Goal: Task Accomplishment & Management: Use online tool/utility

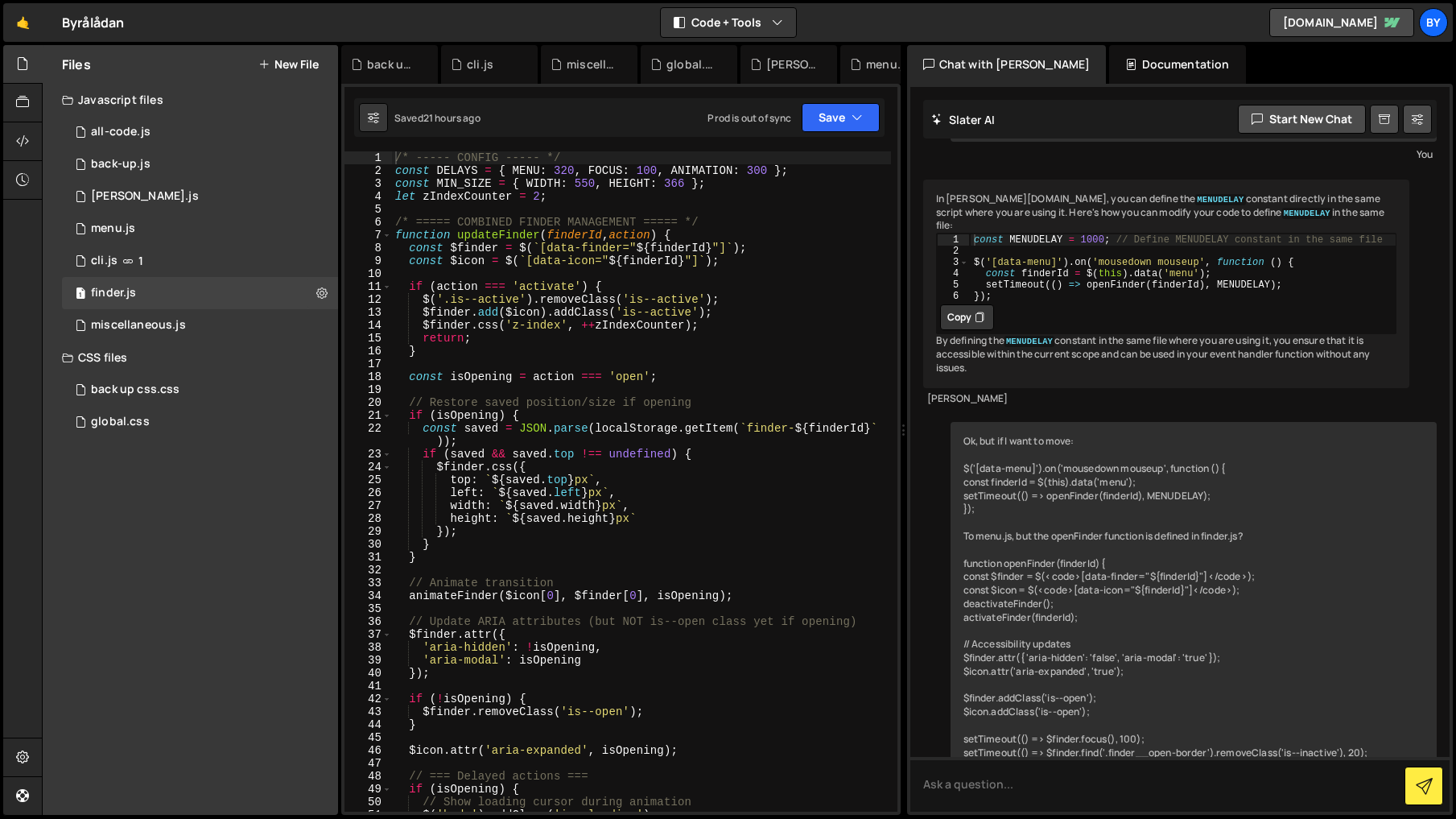
scroll to position [489, 0]
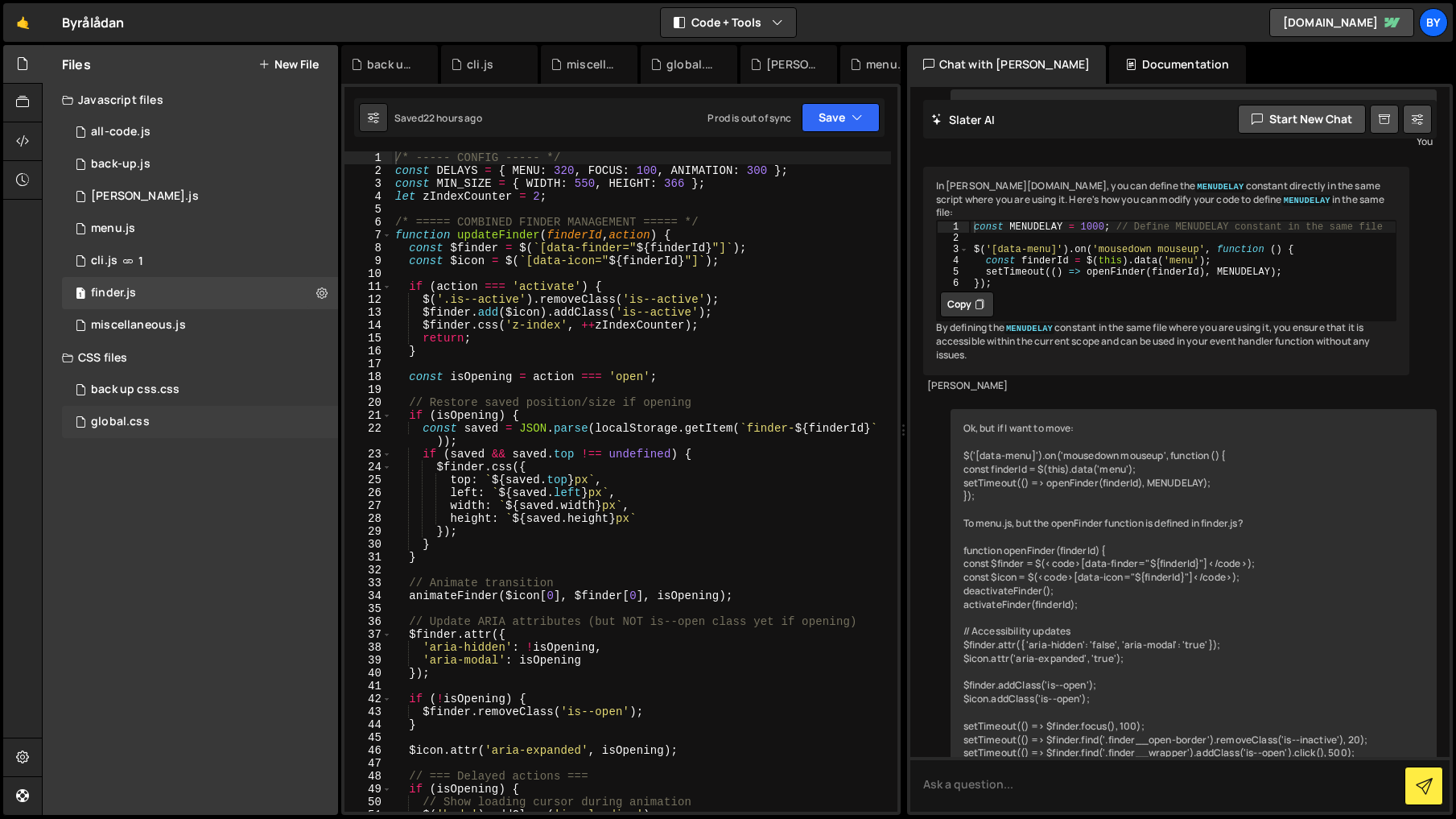
click at [167, 408] on div "global.css 0" at bounding box center [200, 421] width 276 height 32
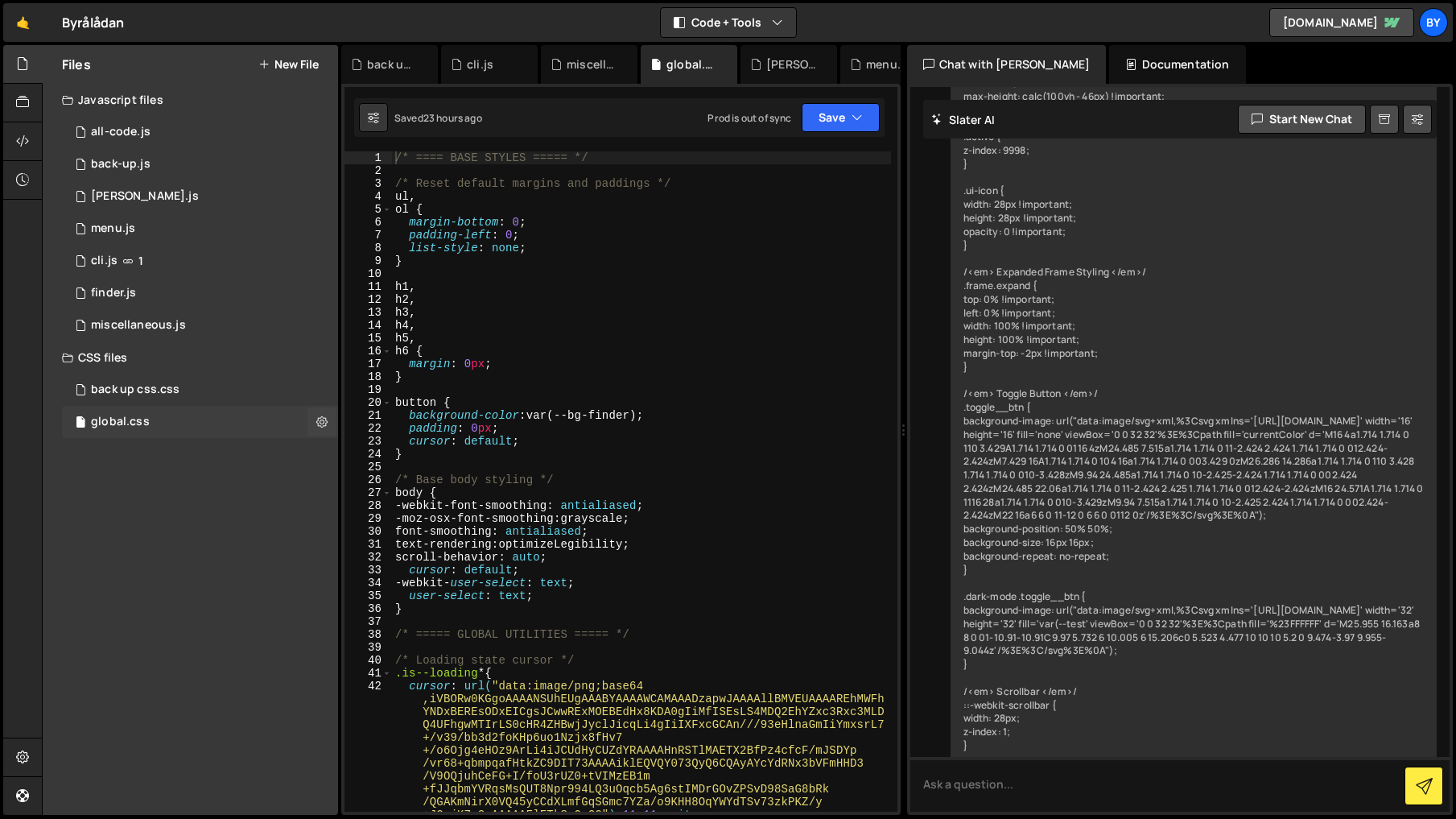
scroll to position [9733, 0]
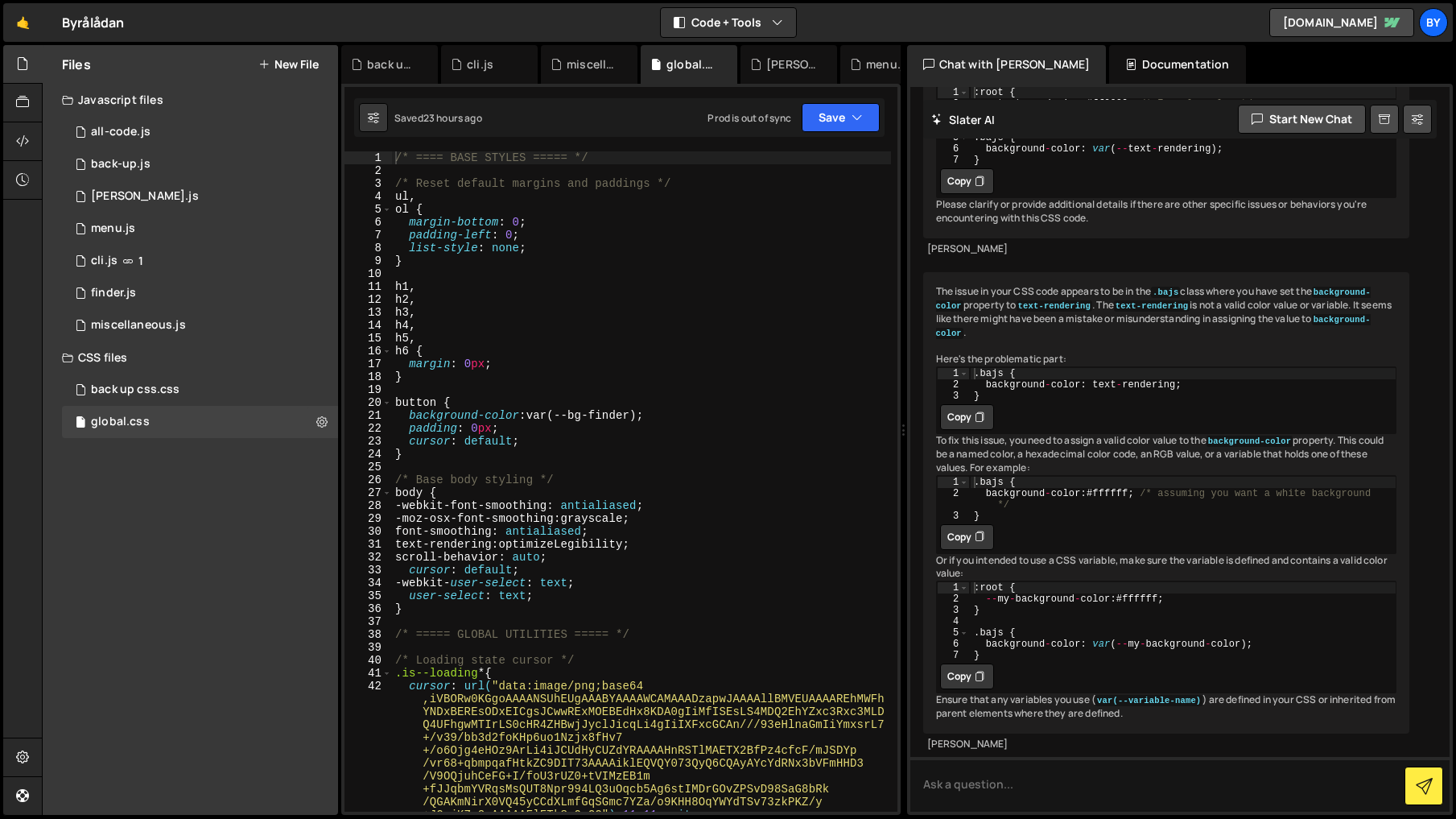
click at [651, 489] on div "/* ==== BASE STYLES ===== */ /* Reset default margins and paddings */ ul , ol {…" at bounding box center [641, 494] width 499 height 686
click at [201, 379] on div "back up css.css 0" at bounding box center [200, 389] width 276 height 32
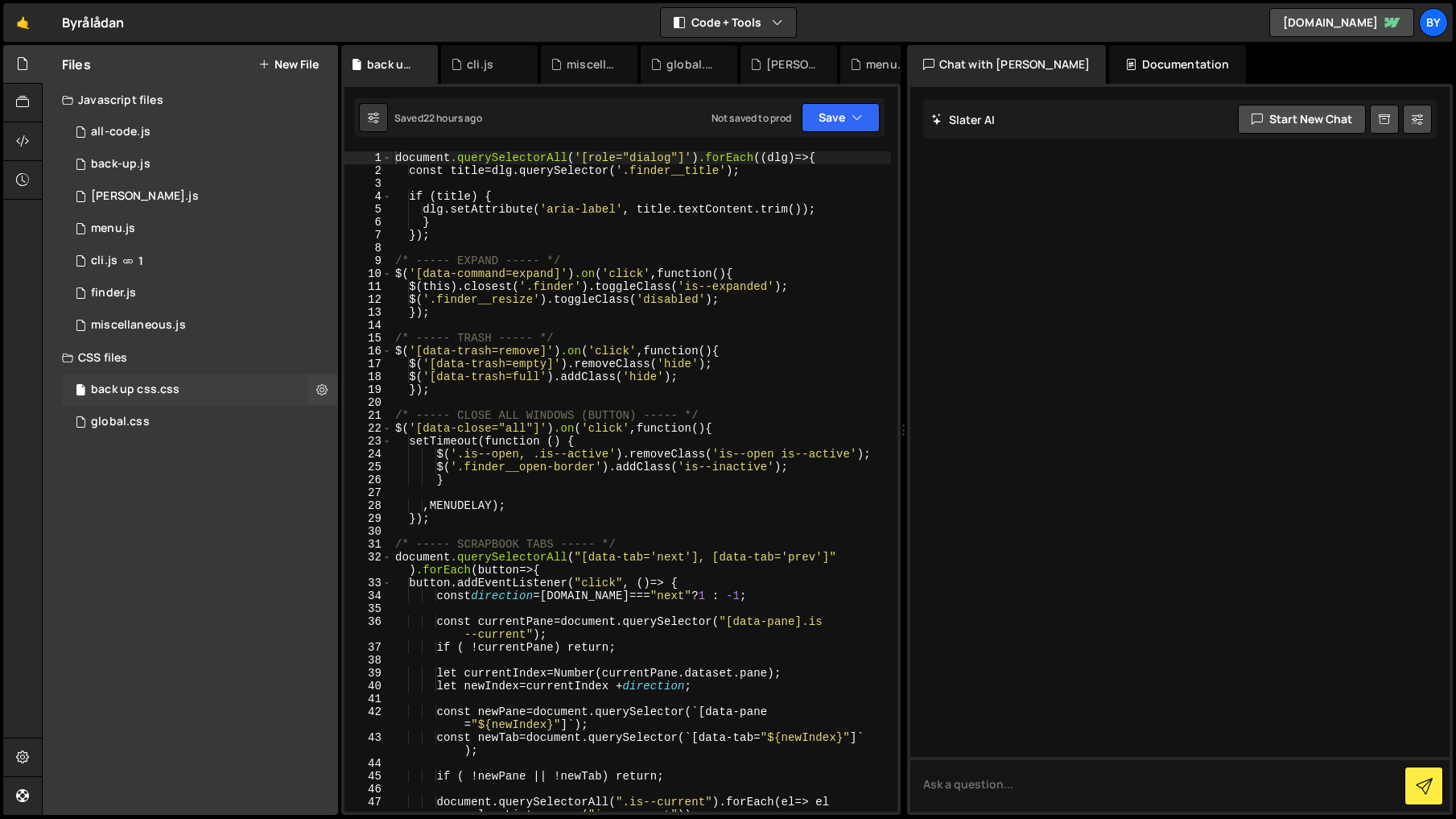
scroll to position [0, 0]
click at [197, 420] on div "global.css 0" at bounding box center [200, 421] width 276 height 32
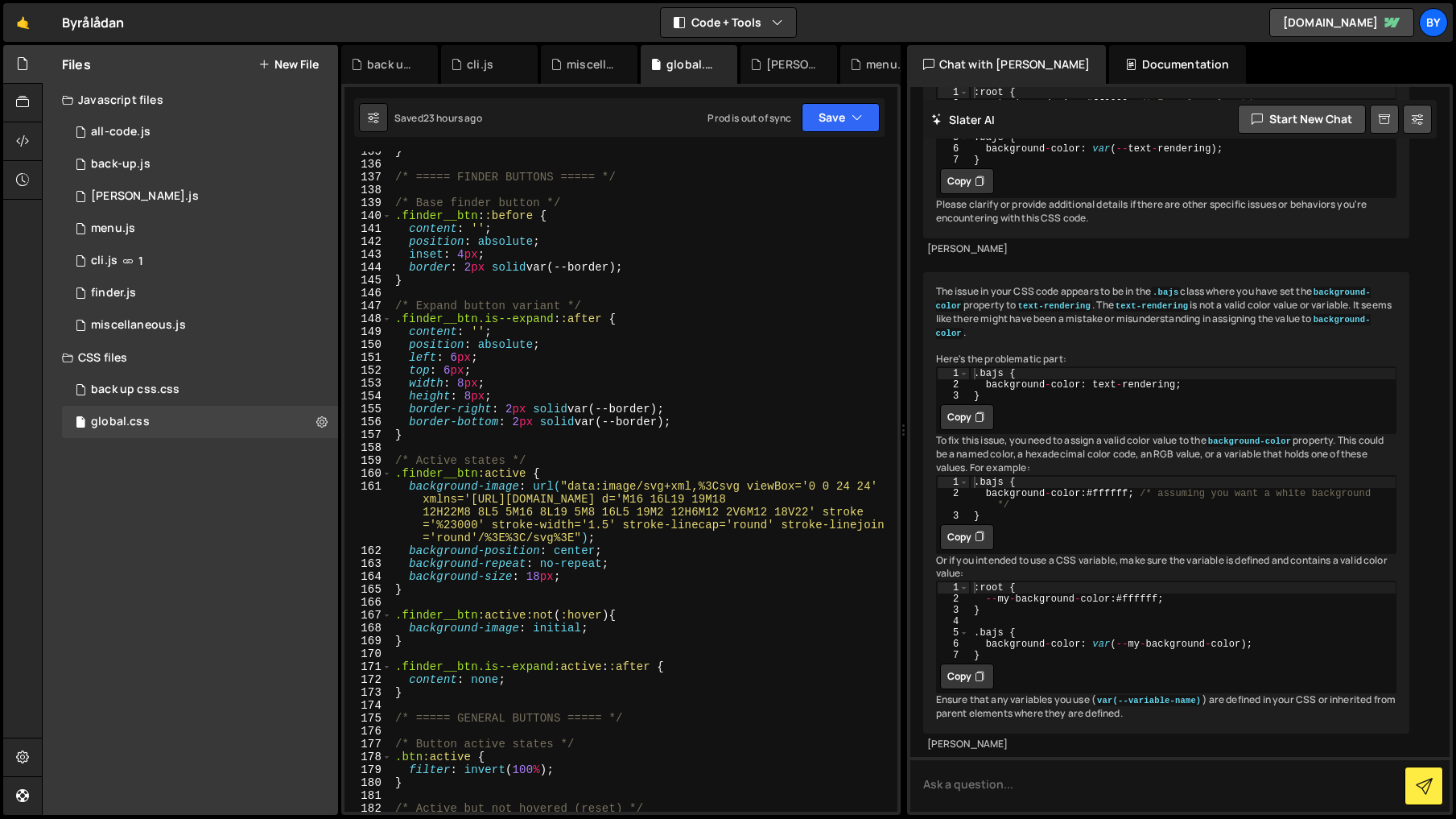
scroll to position [1861, 0]
click at [692, 553] on div "} /* ===== FINDER BUTTONS ===== */ /* Base finder button */ .finder__btn : :bef…" at bounding box center [641, 488] width 499 height 686
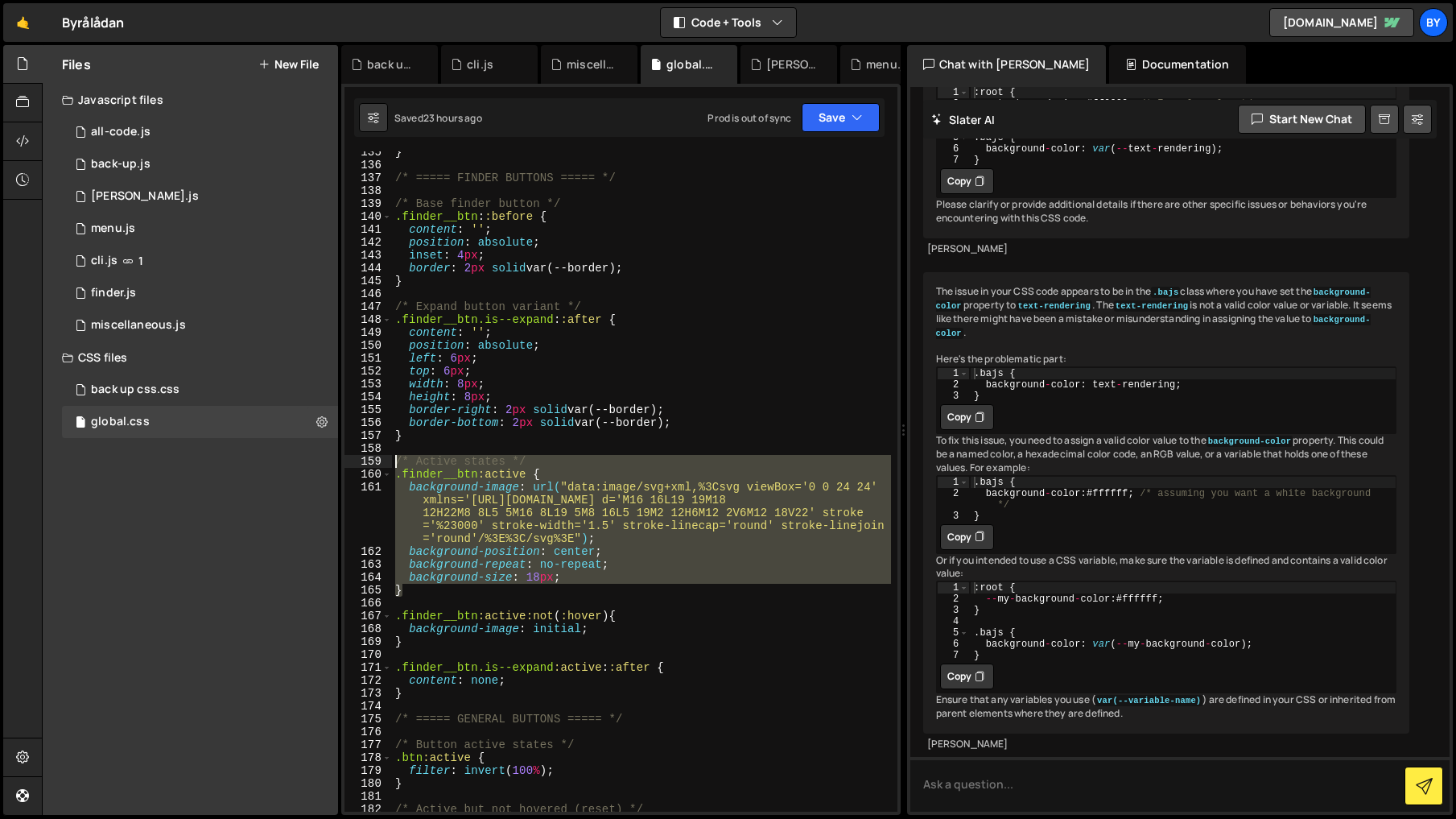
drag, startPoint x: 442, startPoint y: 568, endPoint x: 384, endPoint y: 457, distance: 125.2
click at [384, 457] on div "background-position: center; 135 136 137 138 139 140 141 142 143 144 145 146 14…" at bounding box center [621, 481] width 553 height 660
click at [464, 483] on div "} /* ===== FINDER BUTTONS ===== */ /* Base finder button */ .finder__btn : :bef…" at bounding box center [641, 481] width 499 height 660
drag, startPoint x: 441, startPoint y: 592, endPoint x: 393, endPoint y: 455, distance: 145.2
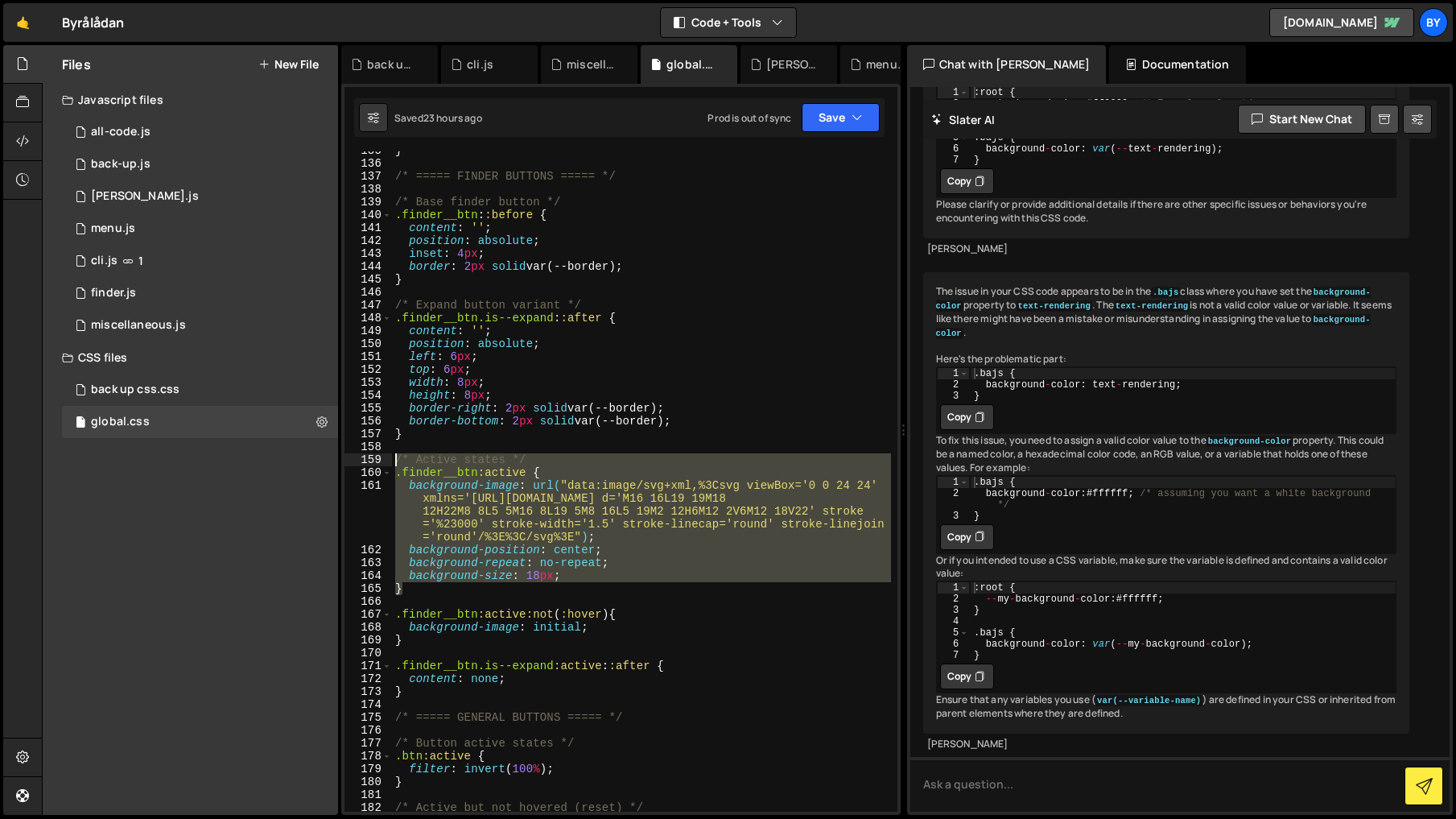
click at [393, 455] on div "} /* ===== FINDER BUTTONS ===== */ /* Base finder button */ .finder__btn : :bef…" at bounding box center [641, 487] width 499 height 686
click at [470, 475] on div "} /* ===== FINDER BUTTONS ===== */ /* Base finder button */ .finder__btn : :bef…" at bounding box center [641, 481] width 499 height 660
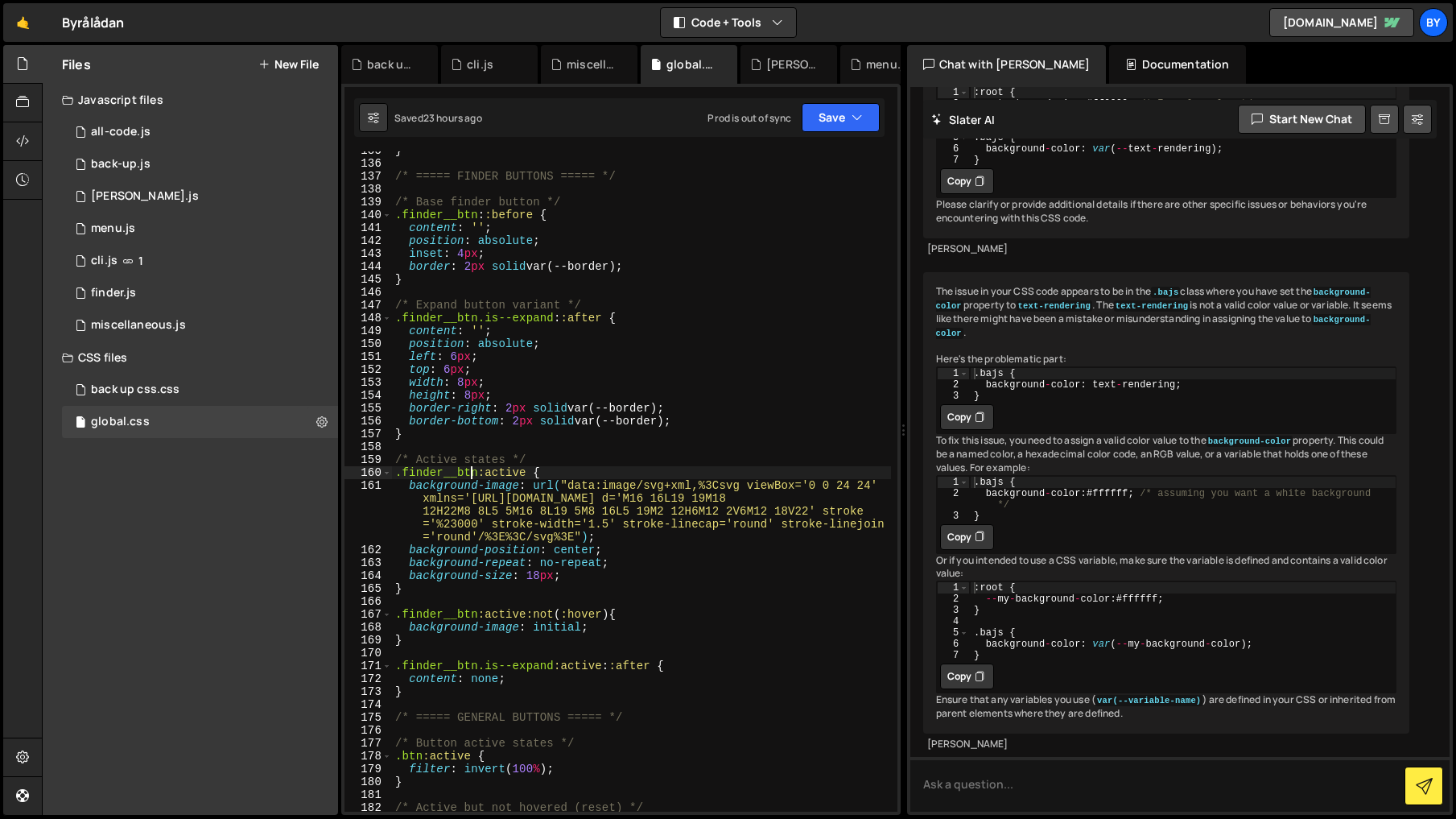
click at [477, 471] on div "} /* ===== FINDER BUTTONS ===== */ /* Base finder button */ .finder__btn : :bef…" at bounding box center [641, 487] width 499 height 686
click at [667, 529] on div "} /* ===== FINDER BUTTONS ===== */ /* Base finder button */ .finder__btn : :bef…" at bounding box center [641, 487] width 499 height 686
drag, startPoint x: 369, startPoint y: 599, endPoint x: 489, endPoint y: 593, distance: 120.1
click at [369, 599] on div "166" at bounding box center [368, 601] width 47 height 13
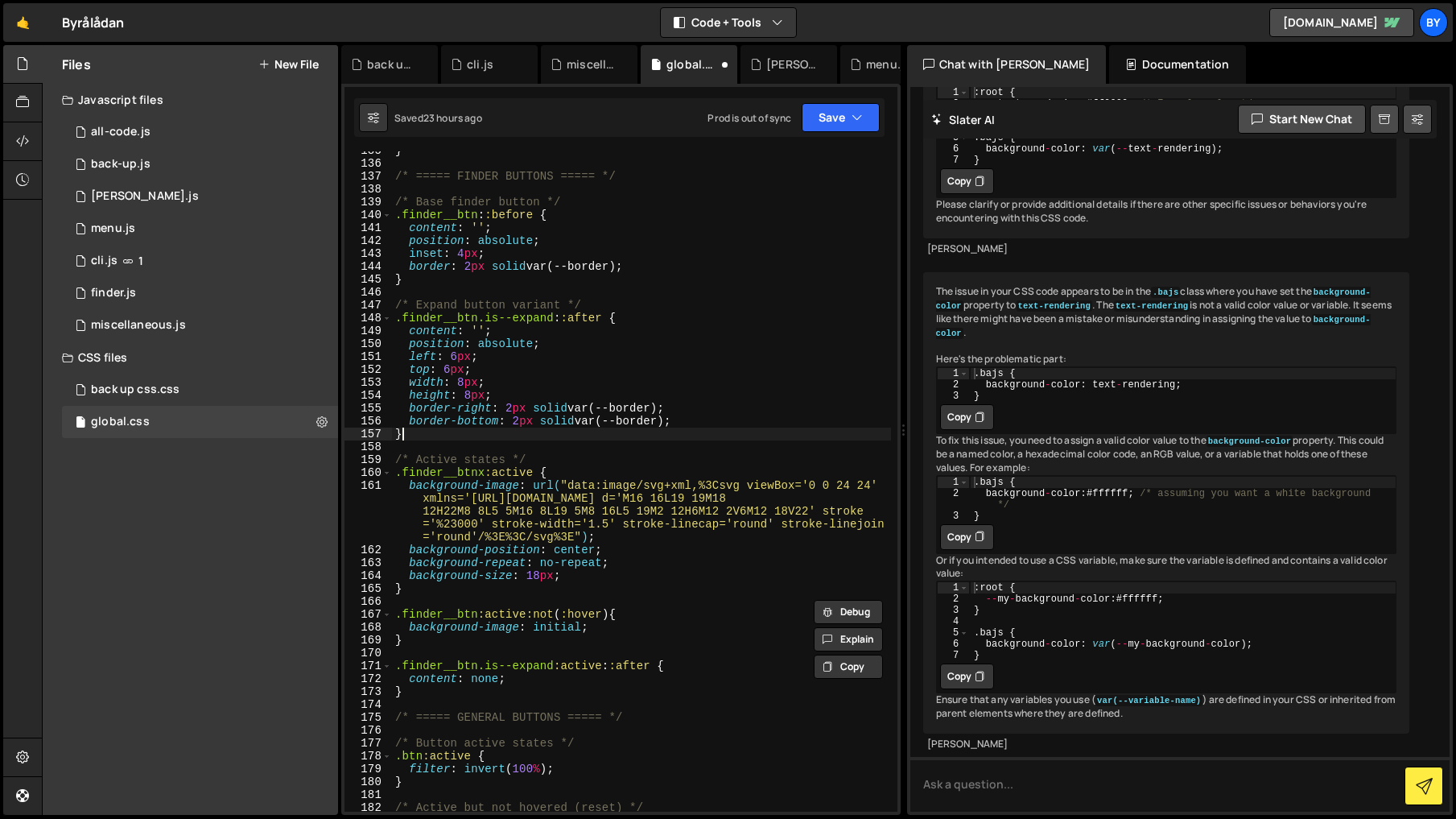
click at [502, 440] on div "} /* ===== FINDER BUTTONS ===== */ /* Base finder button */ .finder__btn : :bef…" at bounding box center [641, 487] width 499 height 686
type textarea "}"
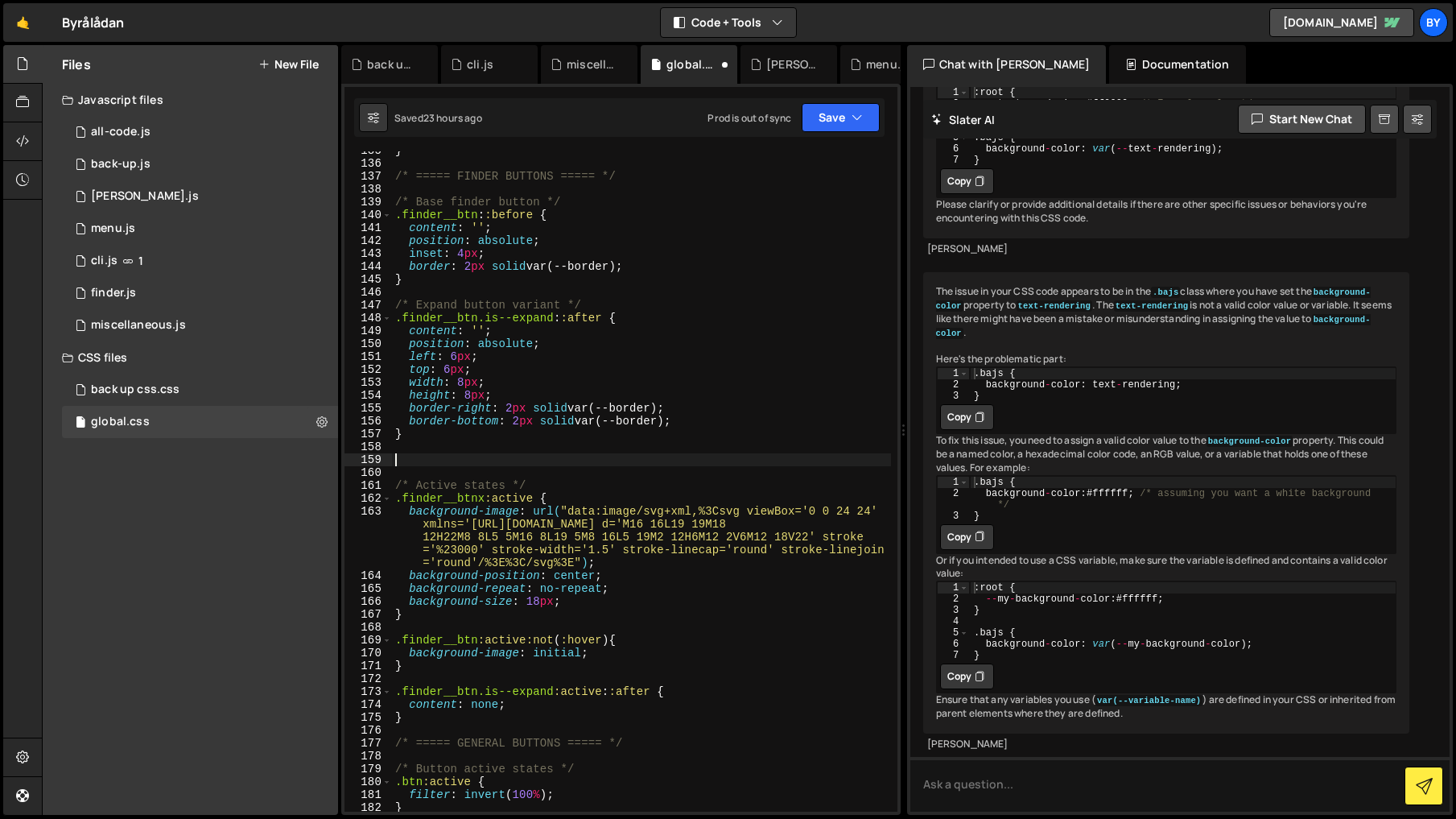
paste textarea "}"
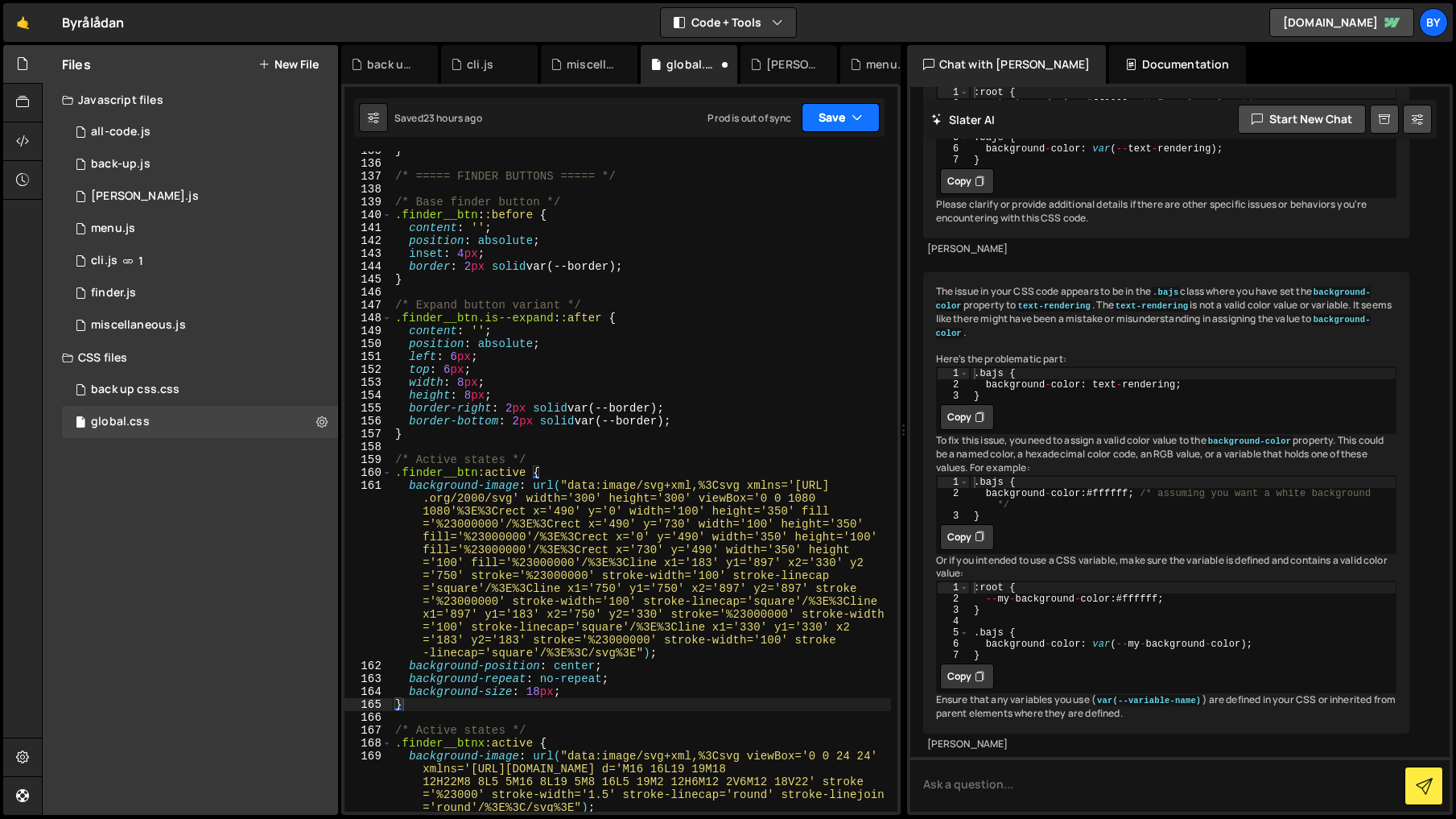
drag, startPoint x: 843, startPoint y: 122, endPoint x: 834, endPoint y: 145, distance: 24.7
click at [843, 127] on button "Save" at bounding box center [840, 117] width 78 height 29
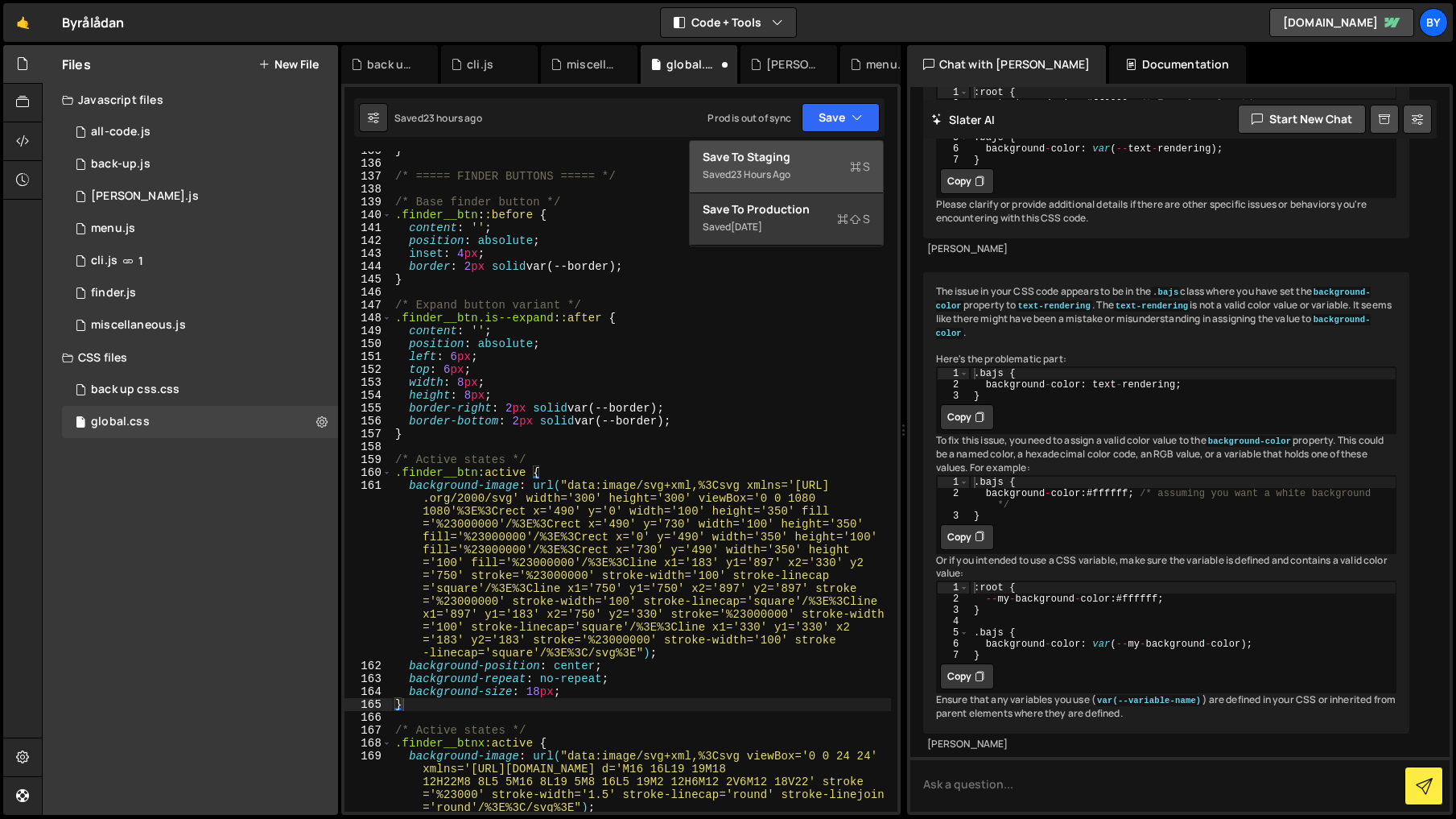
click at [833, 146] on button "Save to Staging S Saved 23 hours ago" at bounding box center [786, 167] width 193 height 52
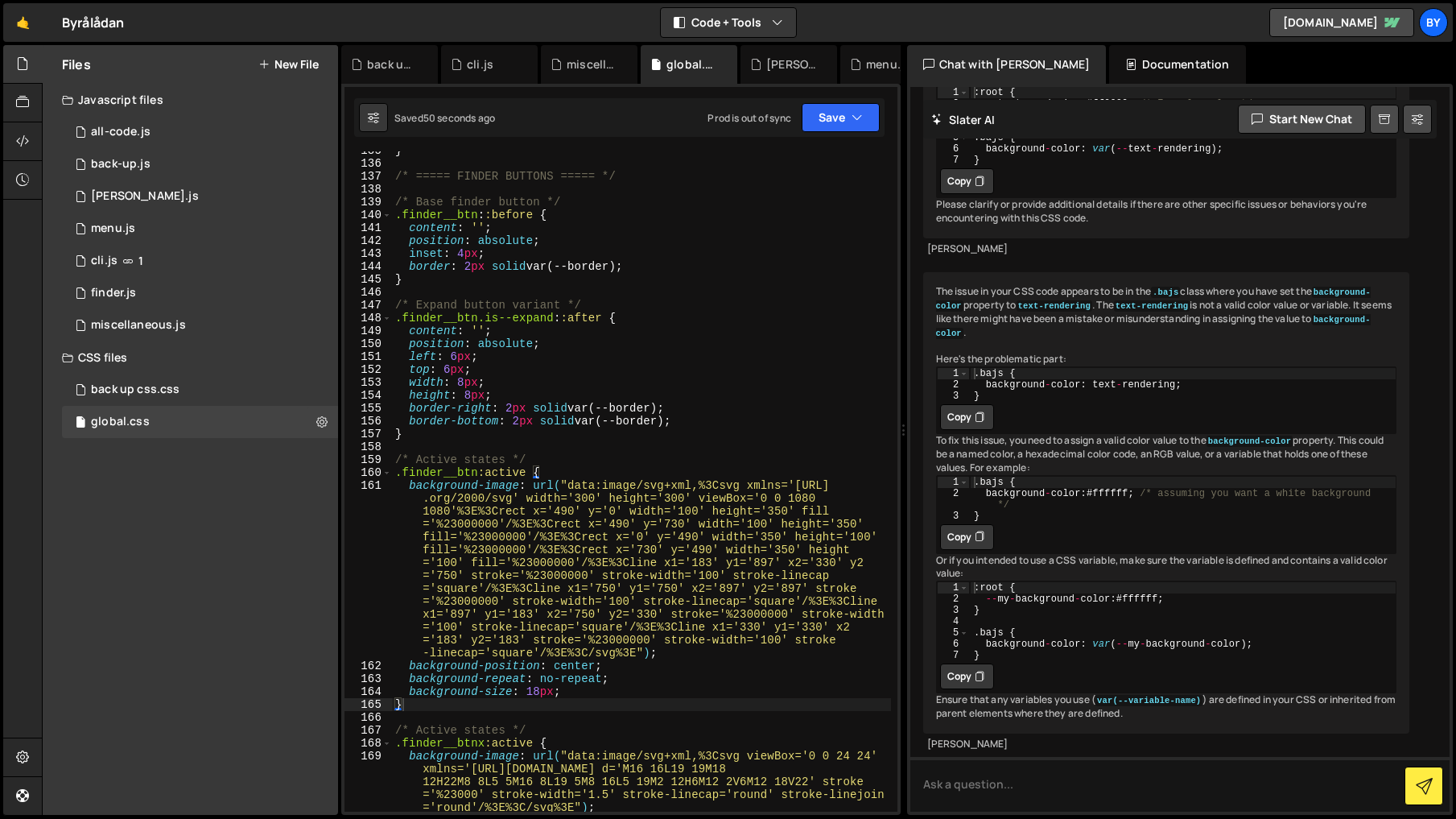
click at [533, 686] on div "} /* ===== FINDER BUTTONS ===== */ /* Base finder button */ .finder__btn : :bef…" at bounding box center [641, 487] width 499 height 686
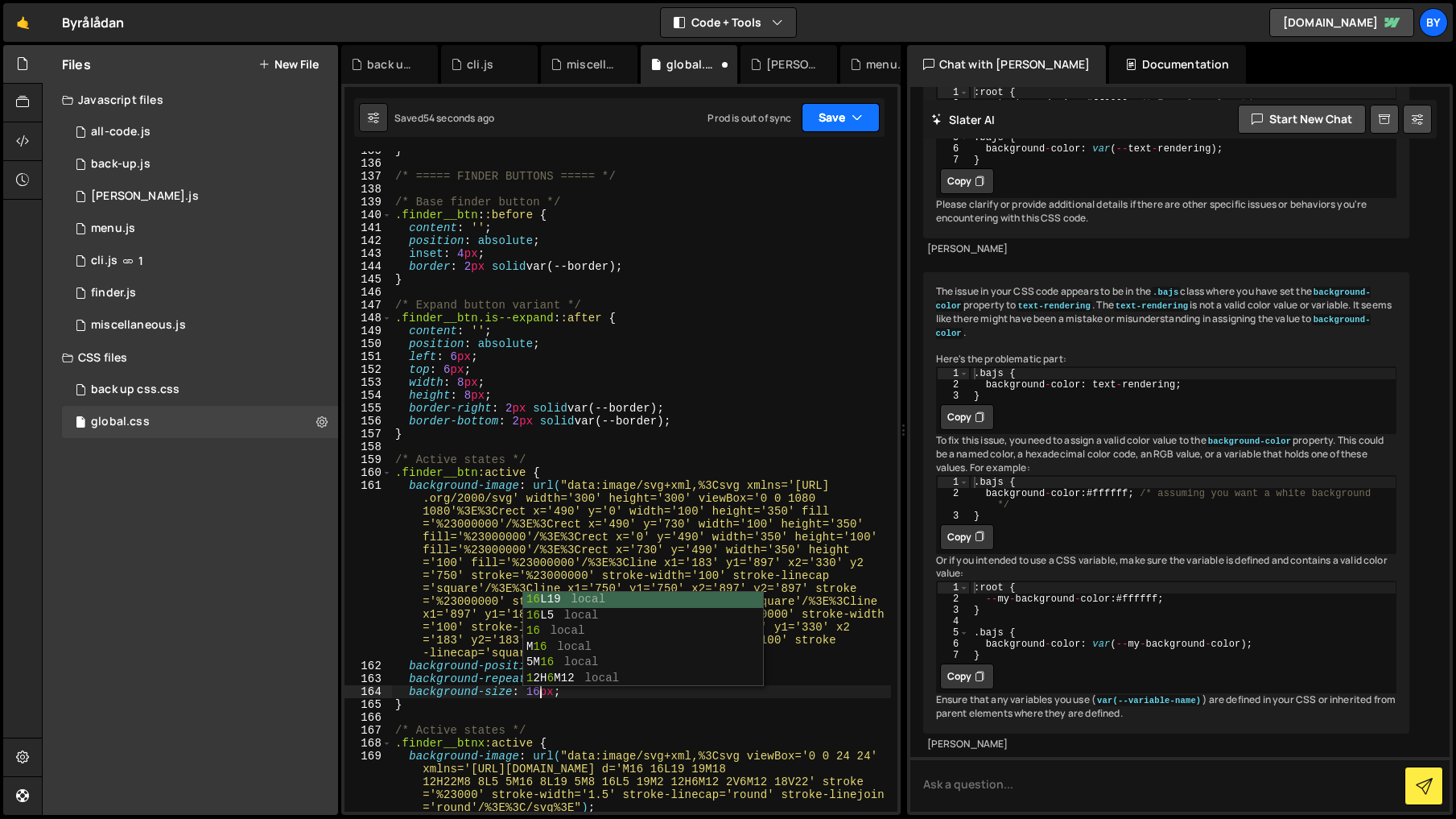
drag, startPoint x: 861, startPoint y: 120, endPoint x: 852, endPoint y: 130, distance: 13.5
click at [857, 124] on icon "button" at bounding box center [857, 118] width 11 height 16
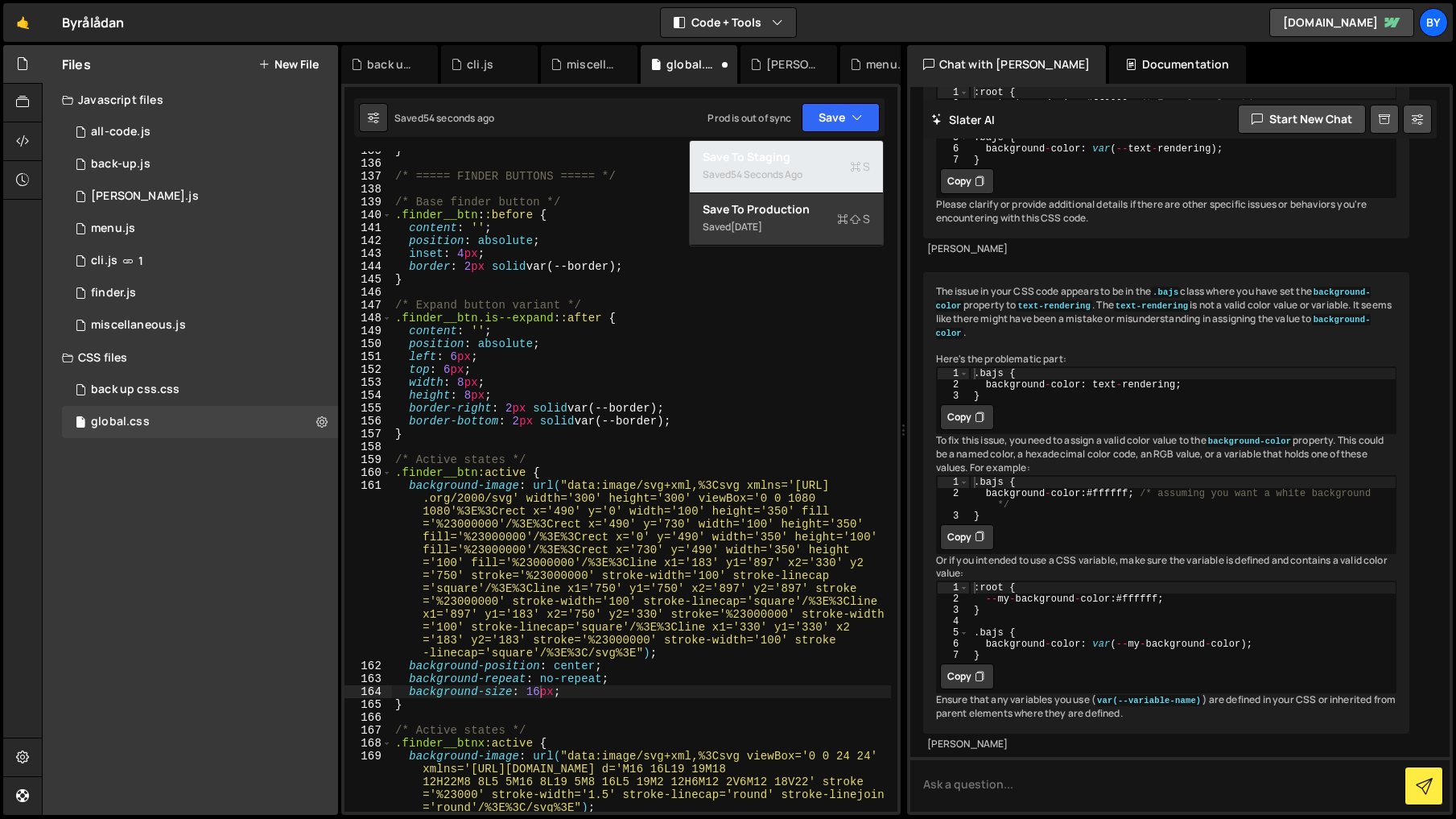
drag, startPoint x: 832, startPoint y: 151, endPoint x: 1084, endPoint y: 205, distance: 257.7
click at [831, 151] on div "Save to Staging S" at bounding box center [786, 157] width 168 height 16
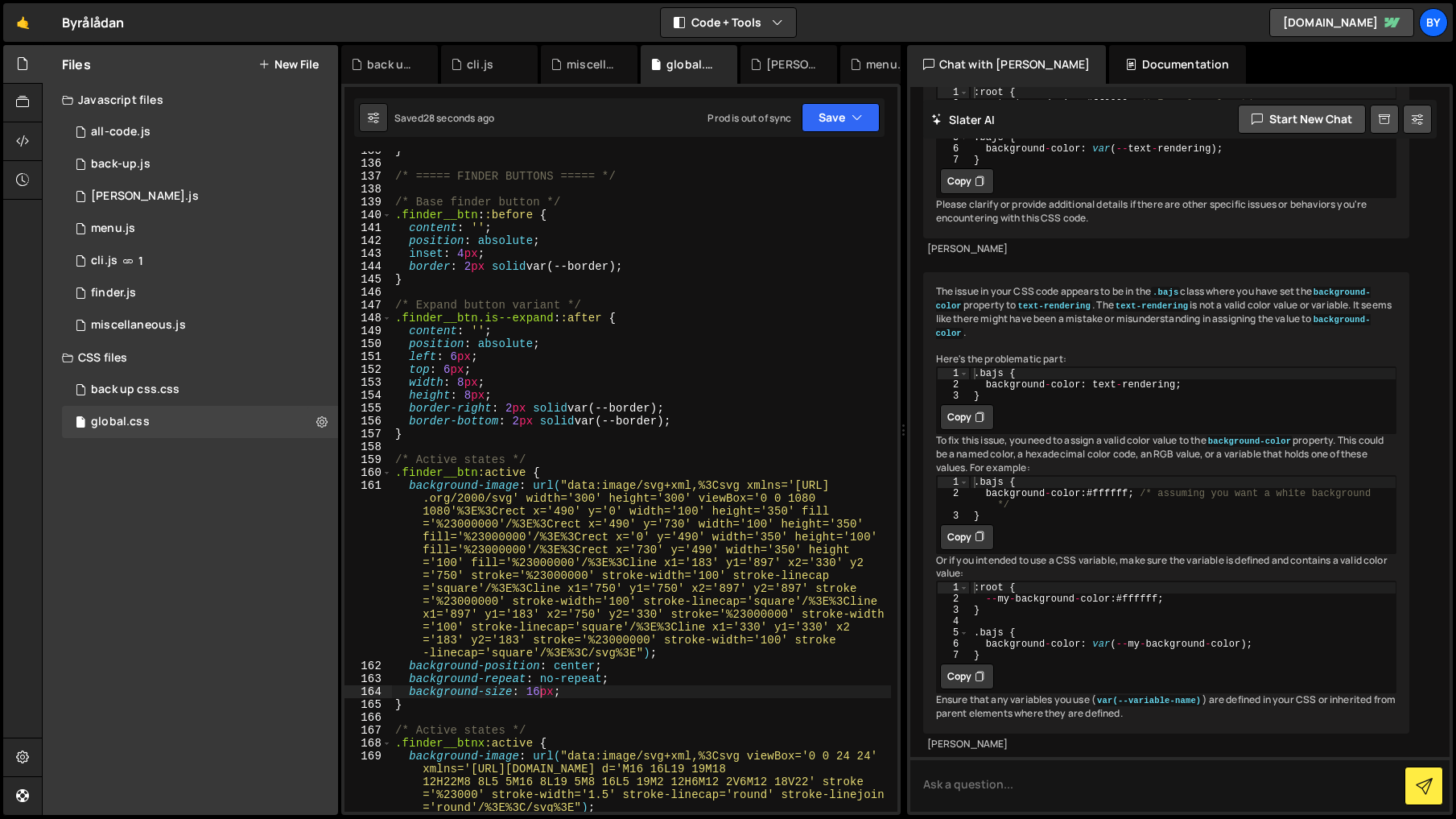
scroll to position [0, 0]
click at [534, 699] on div "} /* ===== FINDER BUTTONS ===== */ /* Base finder button */ .finder__btn : :bef…" at bounding box center [641, 487] width 499 height 686
click at [838, 112] on button "Save" at bounding box center [840, 117] width 78 height 29
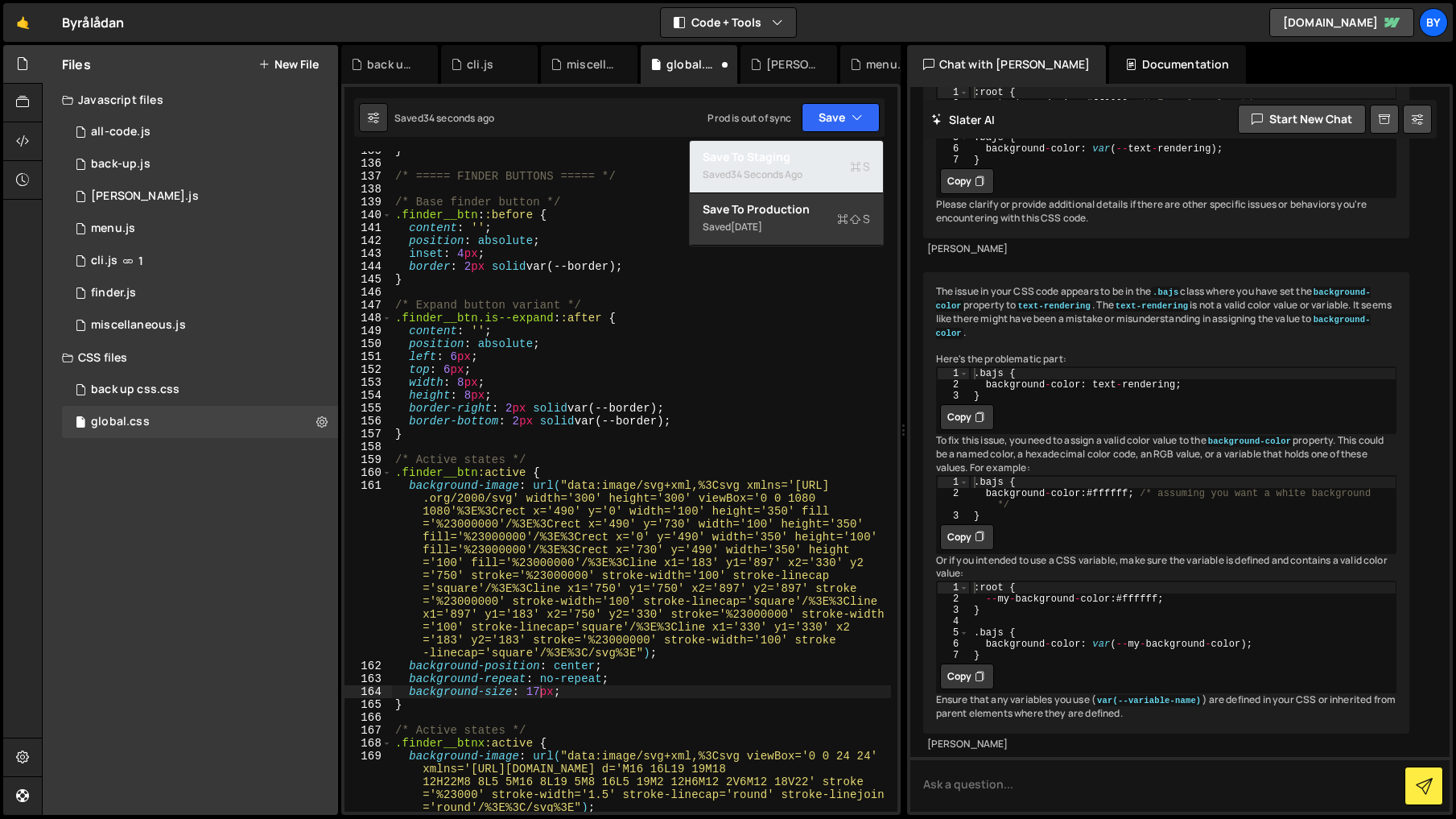
drag, startPoint x: 829, startPoint y: 158, endPoint x: 986, endPoint y: 162, distance: 157.1
click at [829, 158] on div "Save to Staging S" at bounding box center [786, 157] width 168 height 16
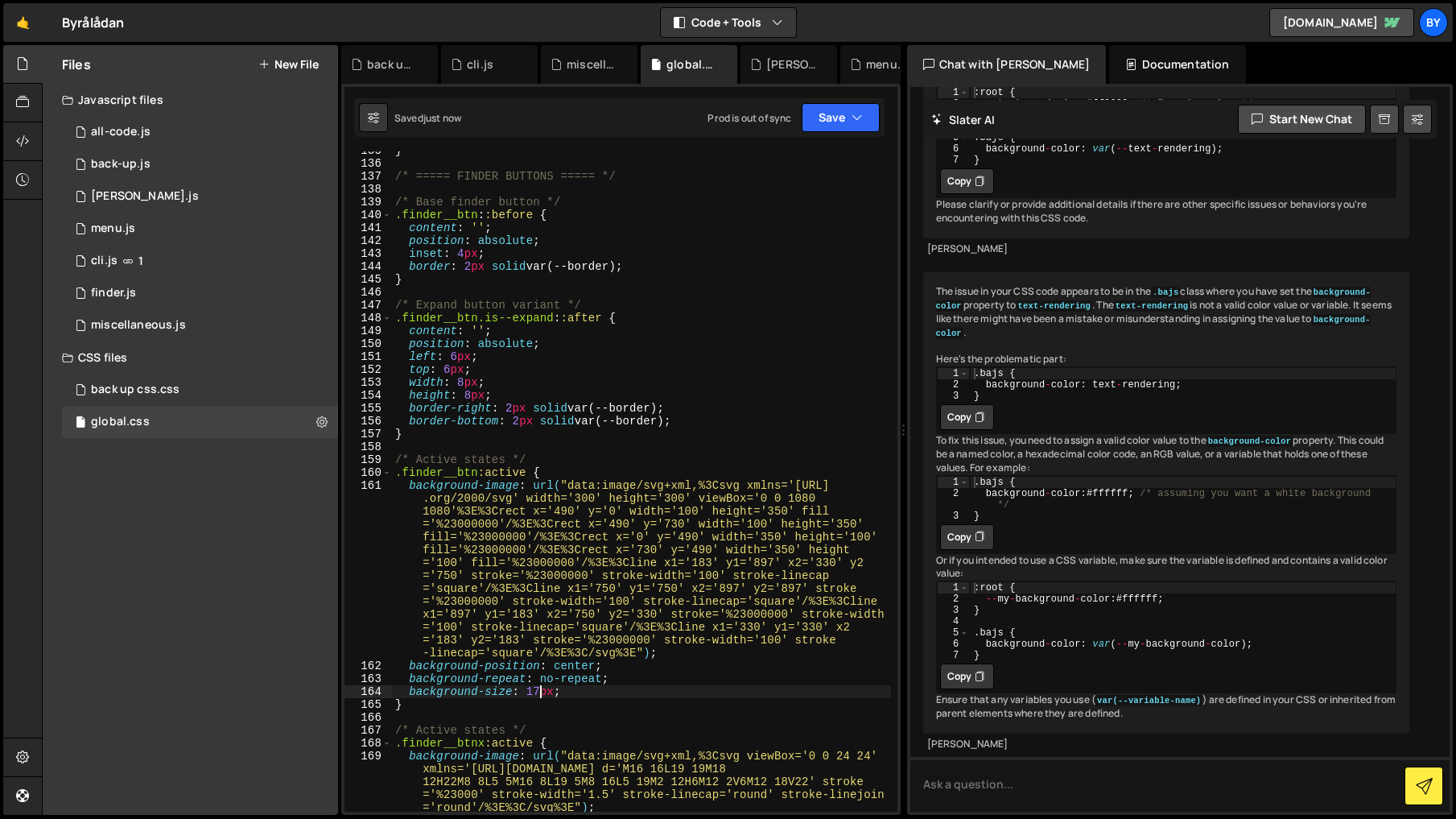
drag, startPoint x: 539, startPoint y: 695, endPoint x: 570, endPoint y: 707, distance: 33.2
click at [539, 695] on div "} /* ===== FINDER BUTTONS ===== */ /* Base finder button */ .finder__btn : :bef…" at bounding box center [641, 487] width 499 height 686
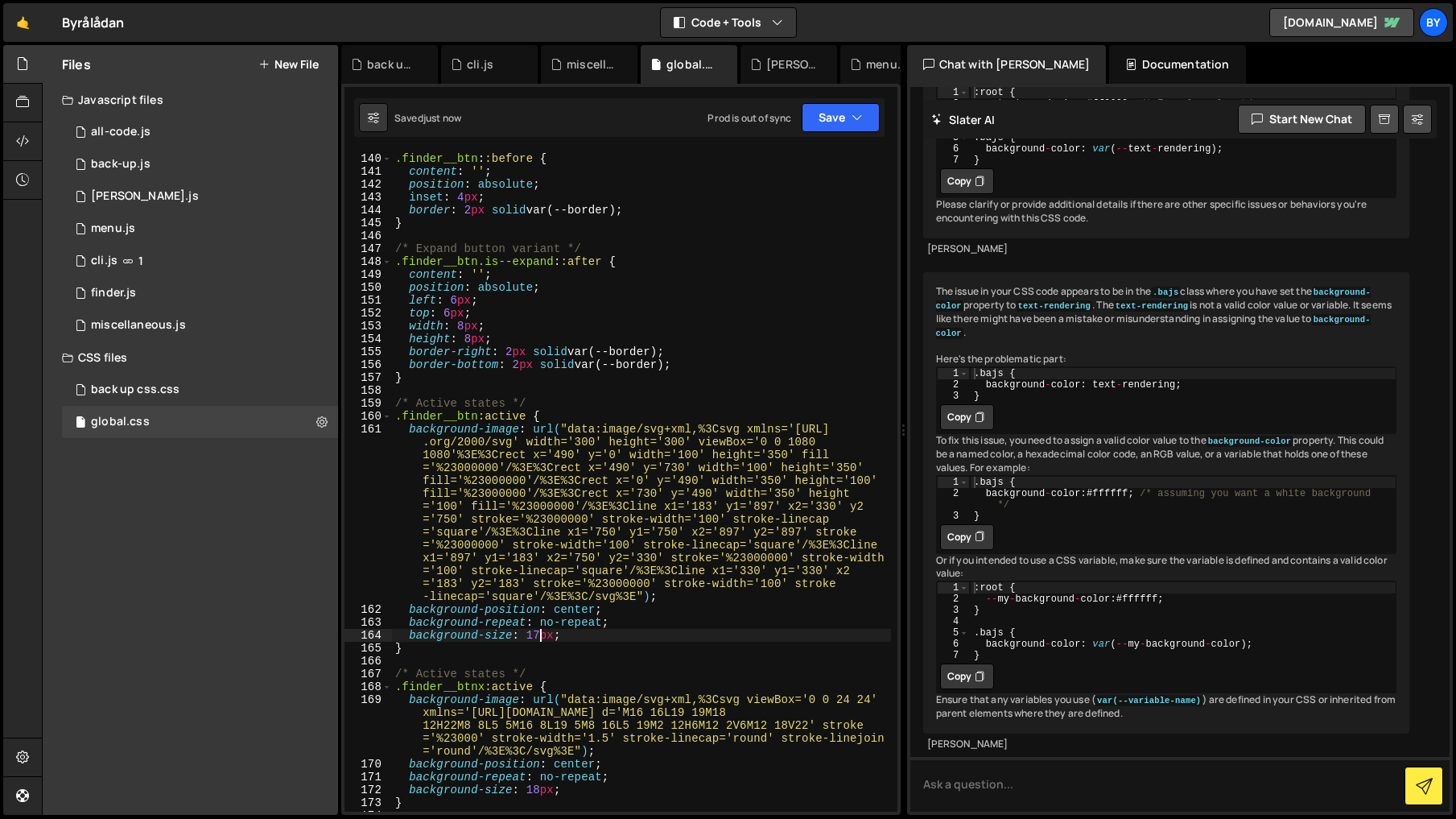
scroll to position [1950, 0]
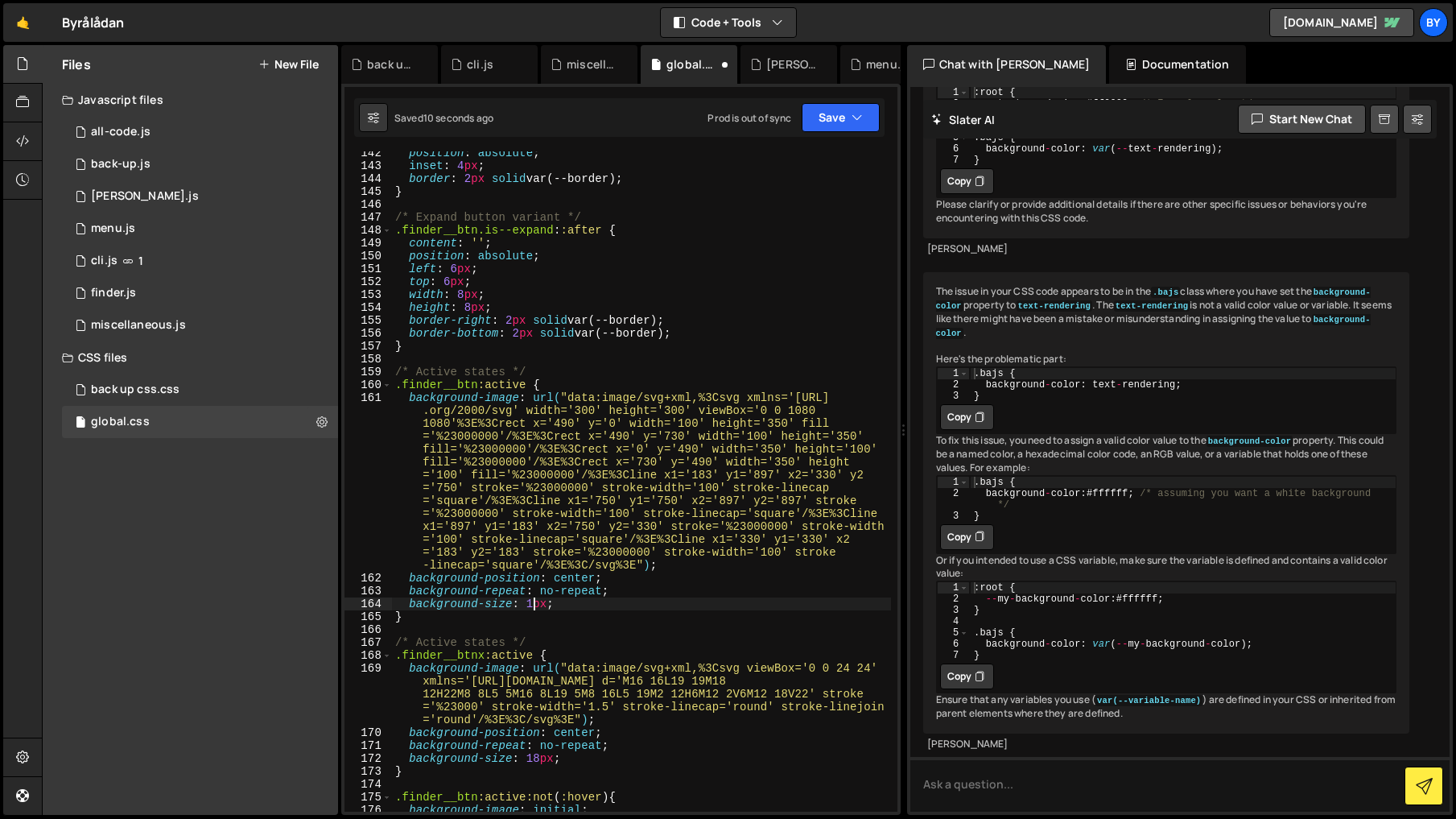
type textarea "background-size: 18px;"
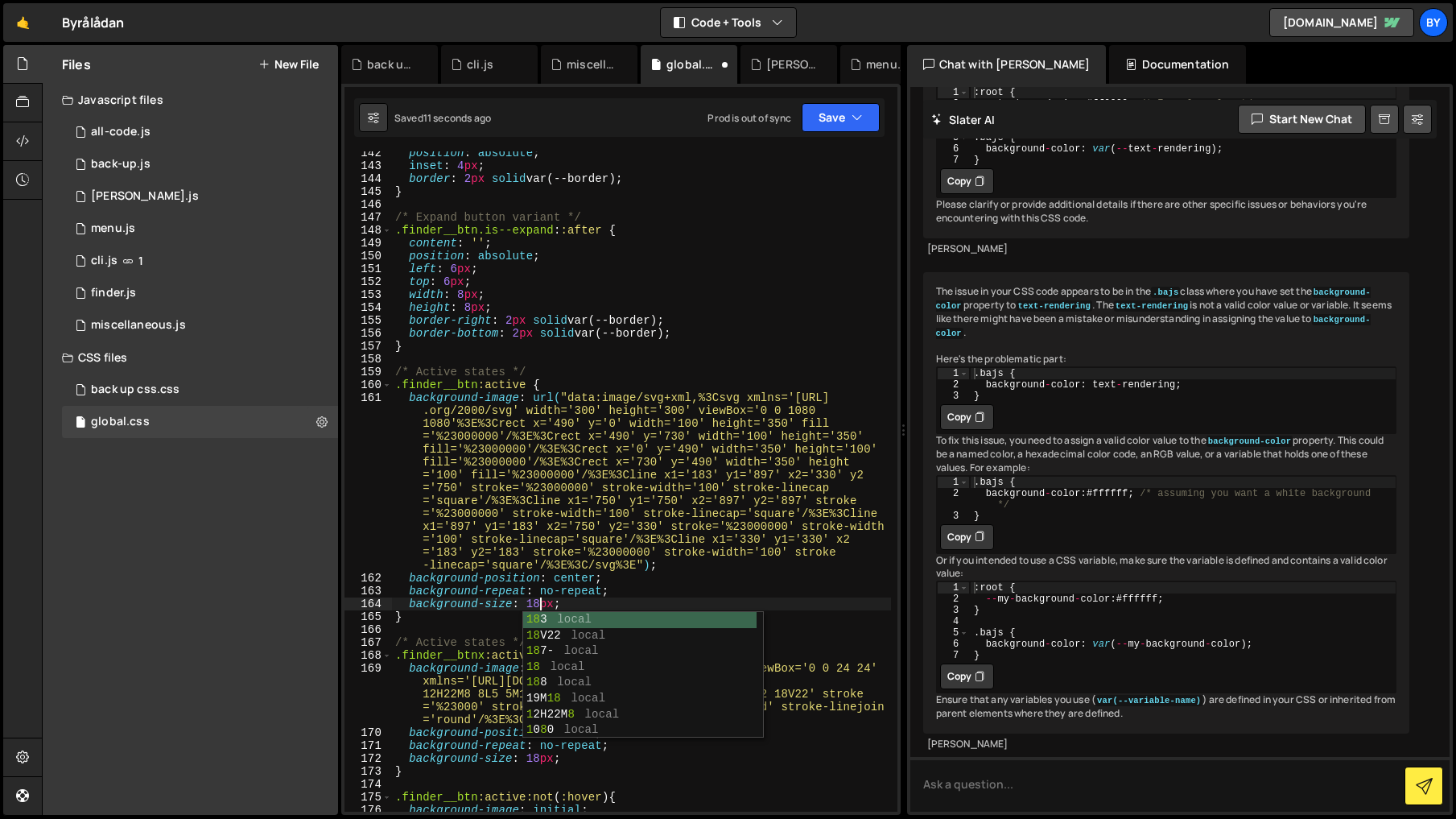
click at [708, 520] on div "position : absolute ; inset : 4 px ; border : 2 px solid var(--border) ; } /* E…" at bounding box center [641, 489] width 499 height 686
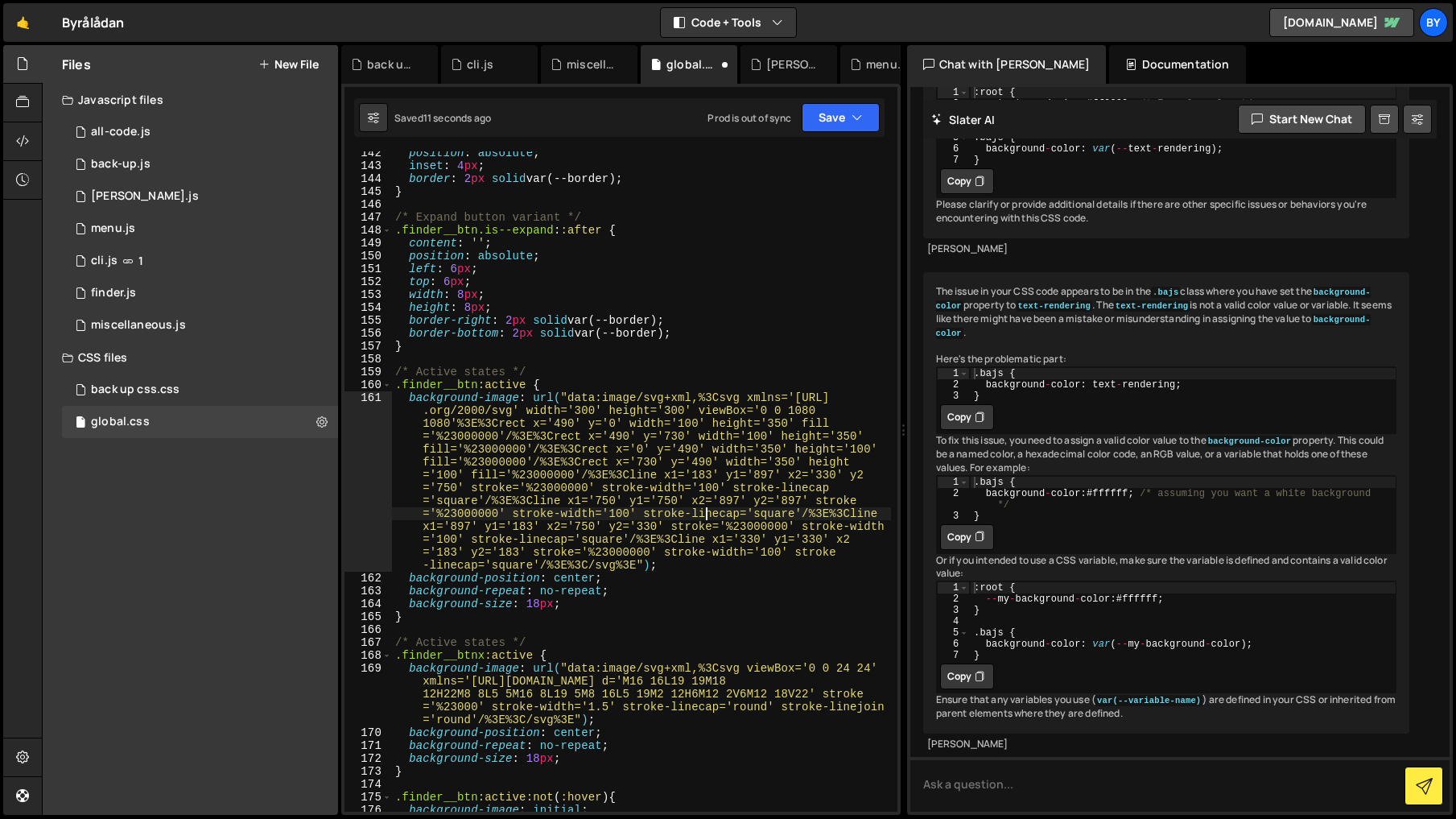
scroll to position [0, 0]
click at [816, 108] on button "Save" at bounding box center [840, 117] width 78 height 29
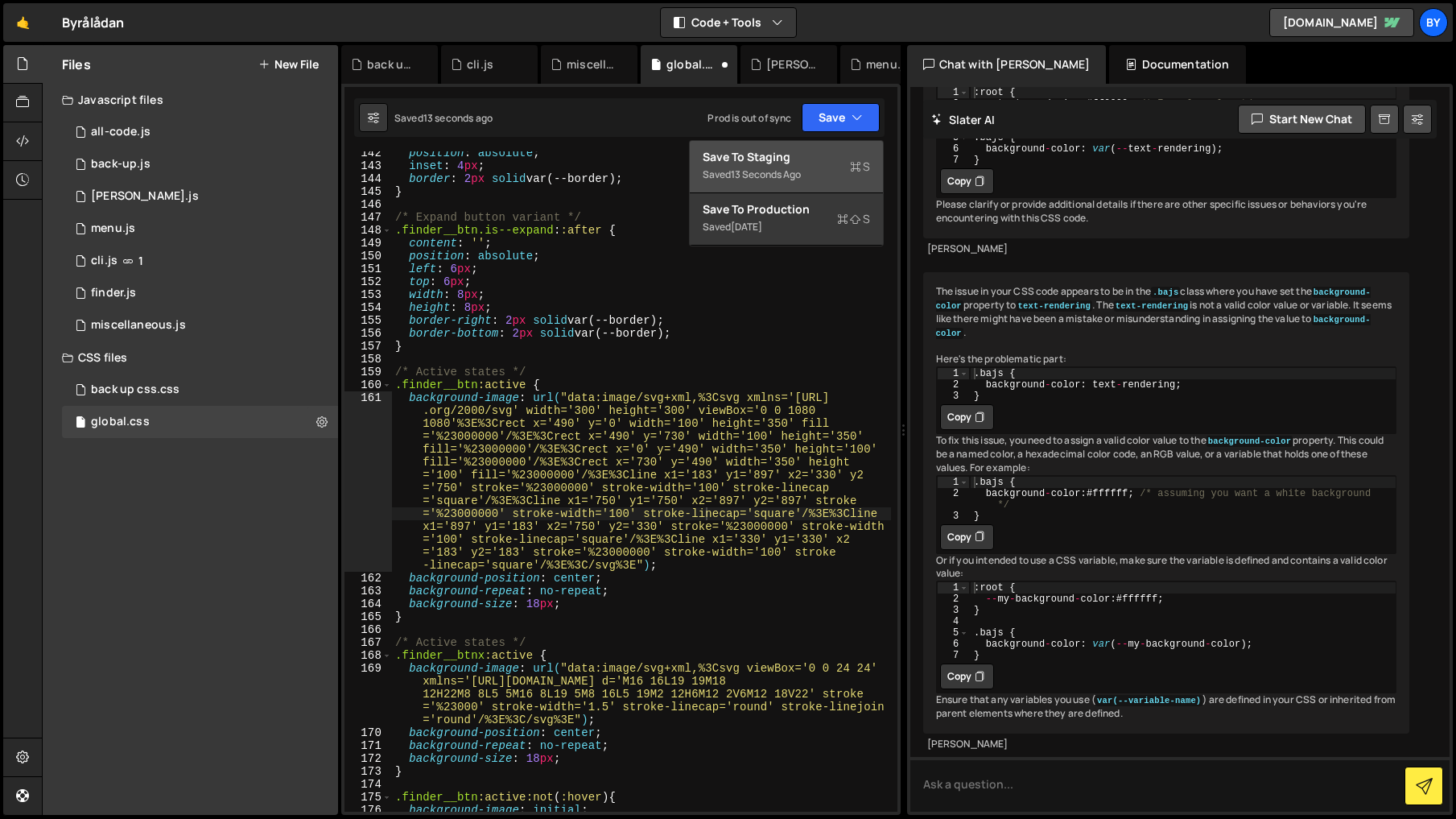
click at [815, 177] on div "Saved 13 seconds ago" at bounding box center [786, 175] width 168 height 20
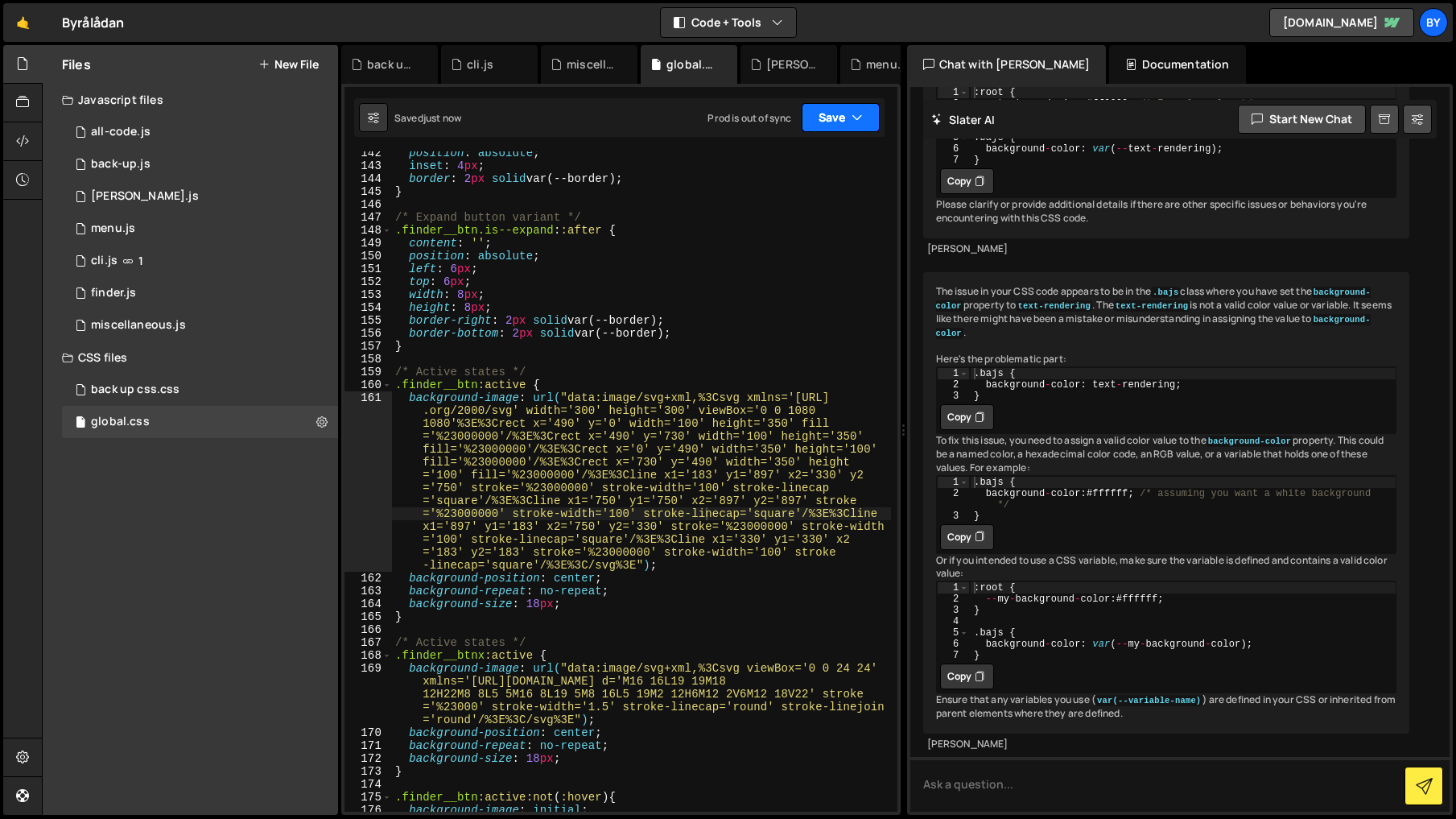
click at [855, 127] on button "Save" at bounding box center [840, 117] width 78 height 29
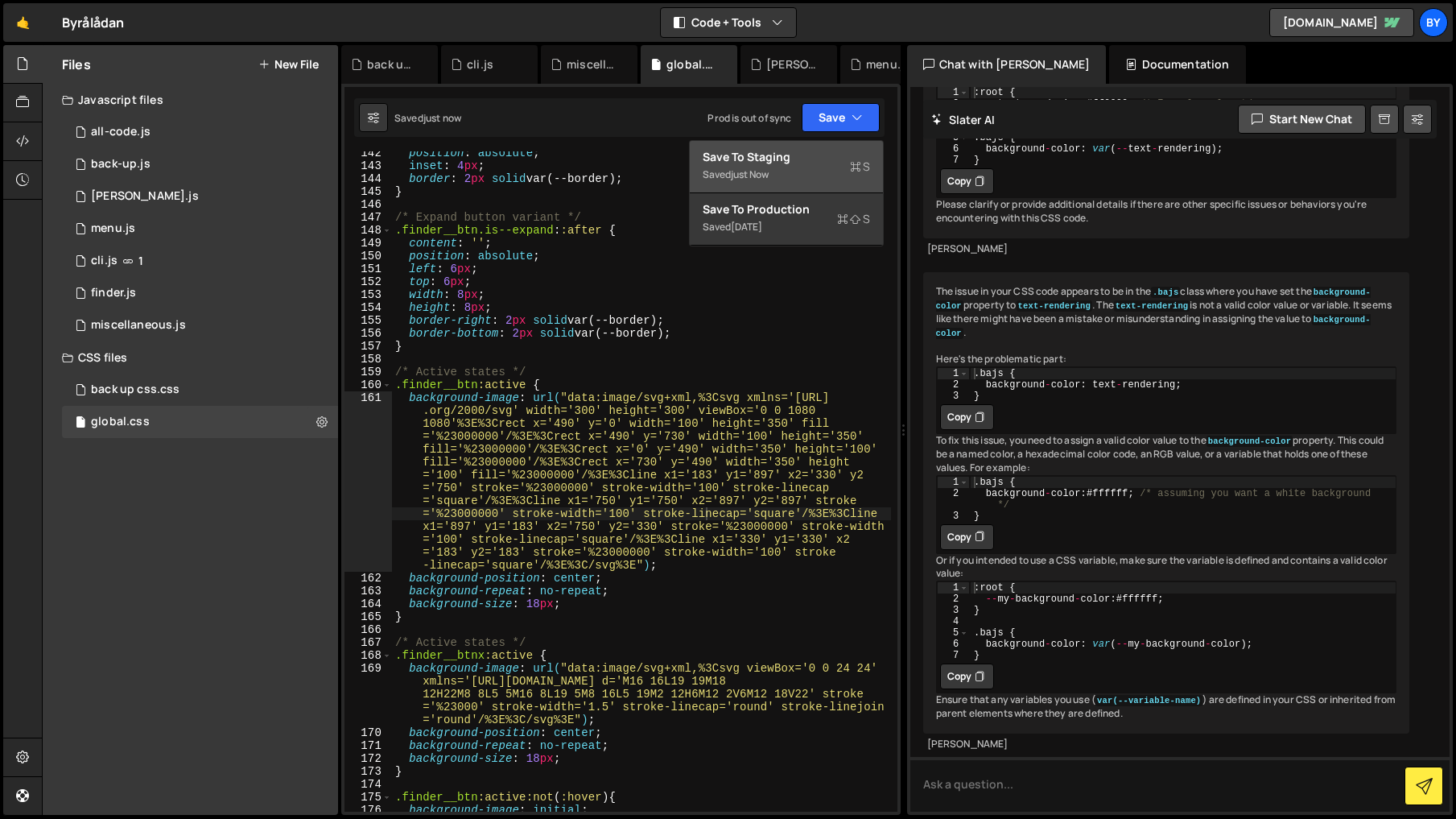
click at [802, 163] on div "Save to Staging S" at bounding box center [786, 157] width 168 height 16
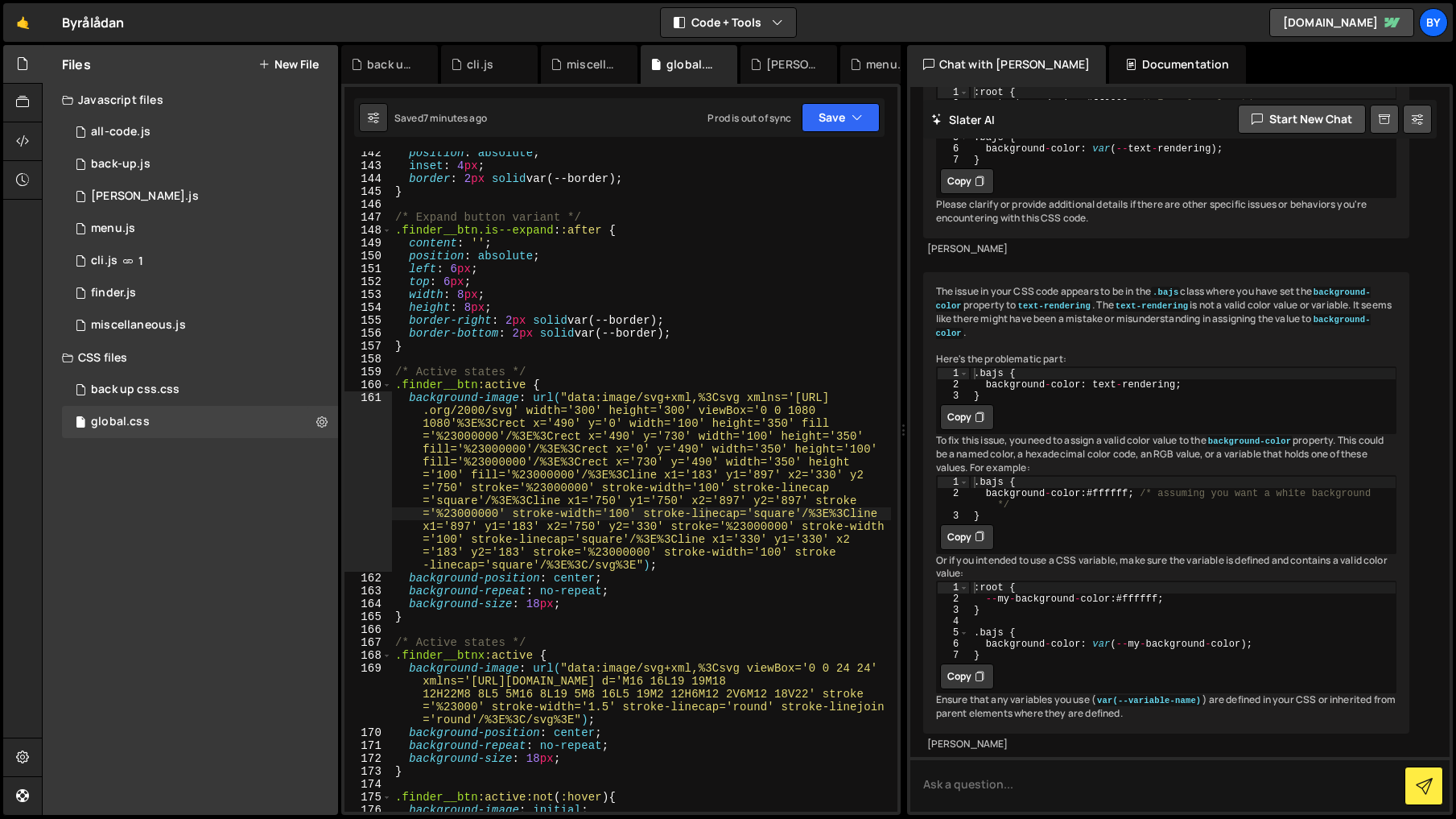
click at [712, 566] on div "position : absolute ; inset : 4 px ; border : 2 px solid var(--border) ; } /* E…" at bounding box center [641, 489] width 499 height 686
click at [692, 413] on div "position : absolute ; inset : 4 px ; border : 2 px solid var(--border) ; } /* E…" at bounding box center [641, 489] width 499 height 686
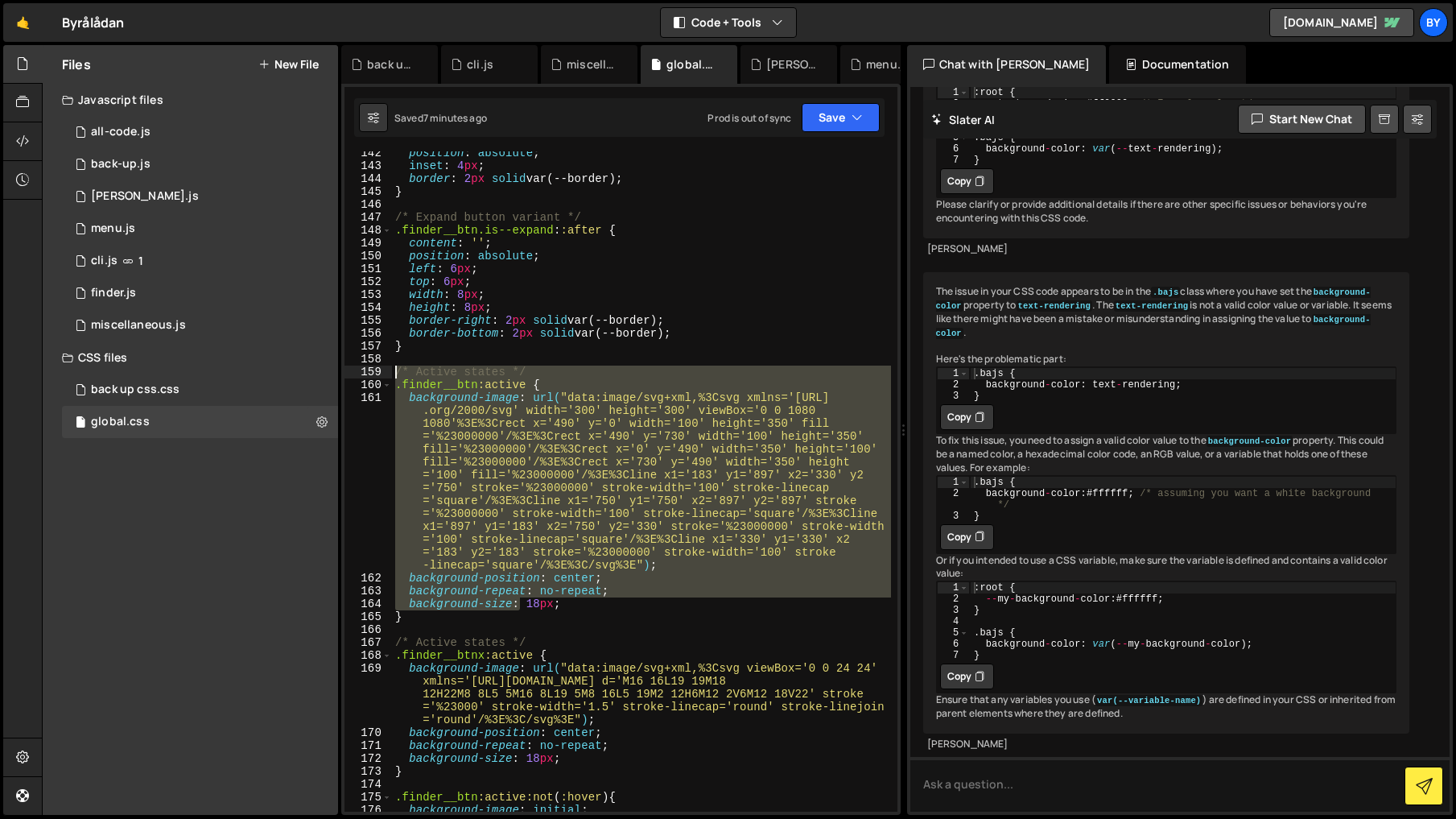
drag, startPoint x: 517, startPoint y: 608, endPoint x: 394, endPoint y: 371, distance: 267.0
click at [391, 371] on div "background-image: url("data:image/svg+xml,%3Csvg xmlns='[URL][DOMAIN_NAME]' wid…" at bounding box center [621, 481] width 553 height 660
click at [542, 616] on div "position : absolute ; inset : 4 px ; border : 2 px solid var(--border) ; } /* E…" at bounding box center [641, 489] width 499 height 686
type textarea "}"
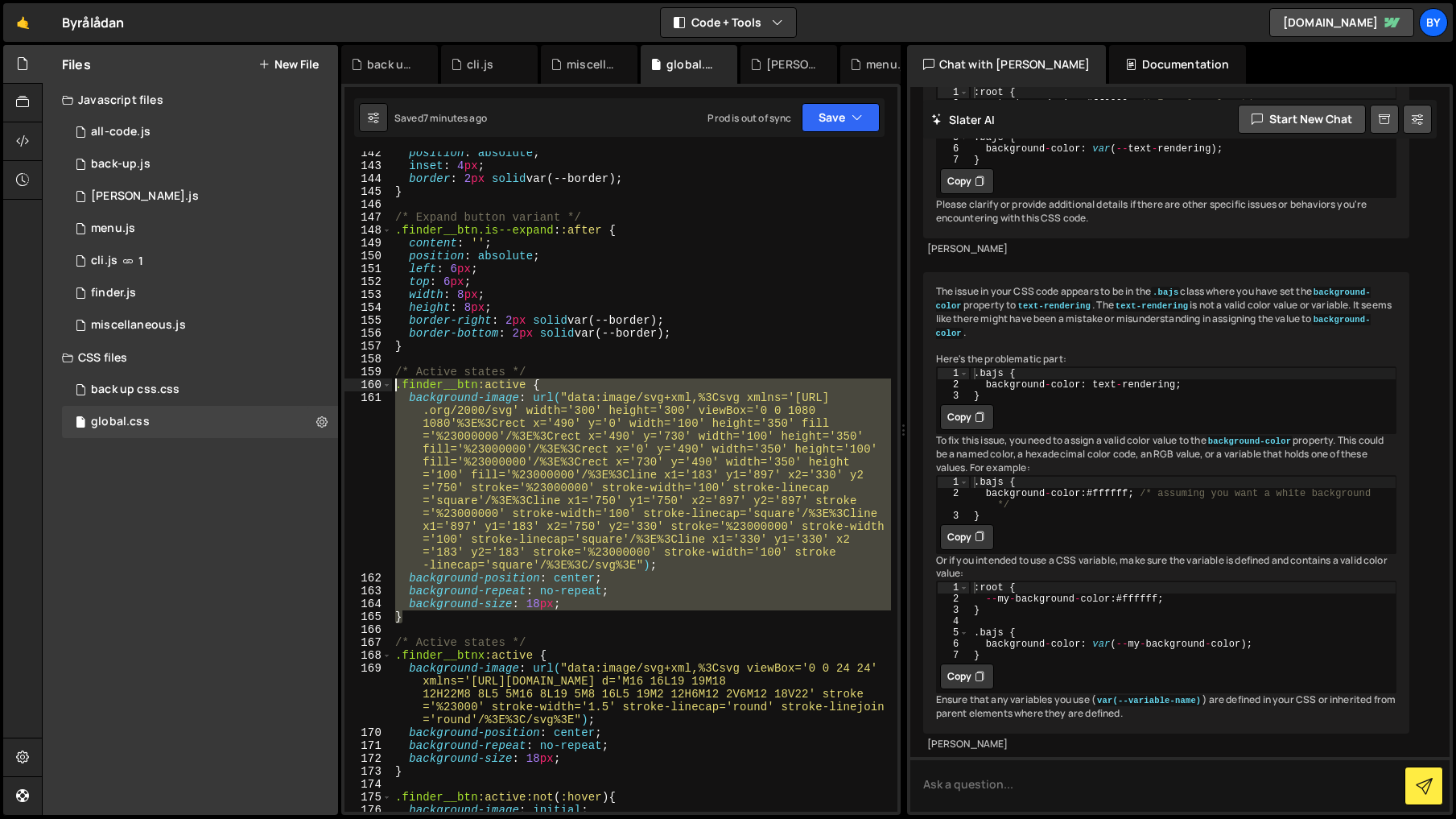
drag, startPoint x: 542, startPoint y: 616, endPoint x: 397, endPoint y: 384, distance: 273.6
click at [397, 384] on div "position : absolute ; inset : 4 px ; border : 2 px solid var(--border) ; } /* E…" at bounding box center [641, 489] width 499 height 686
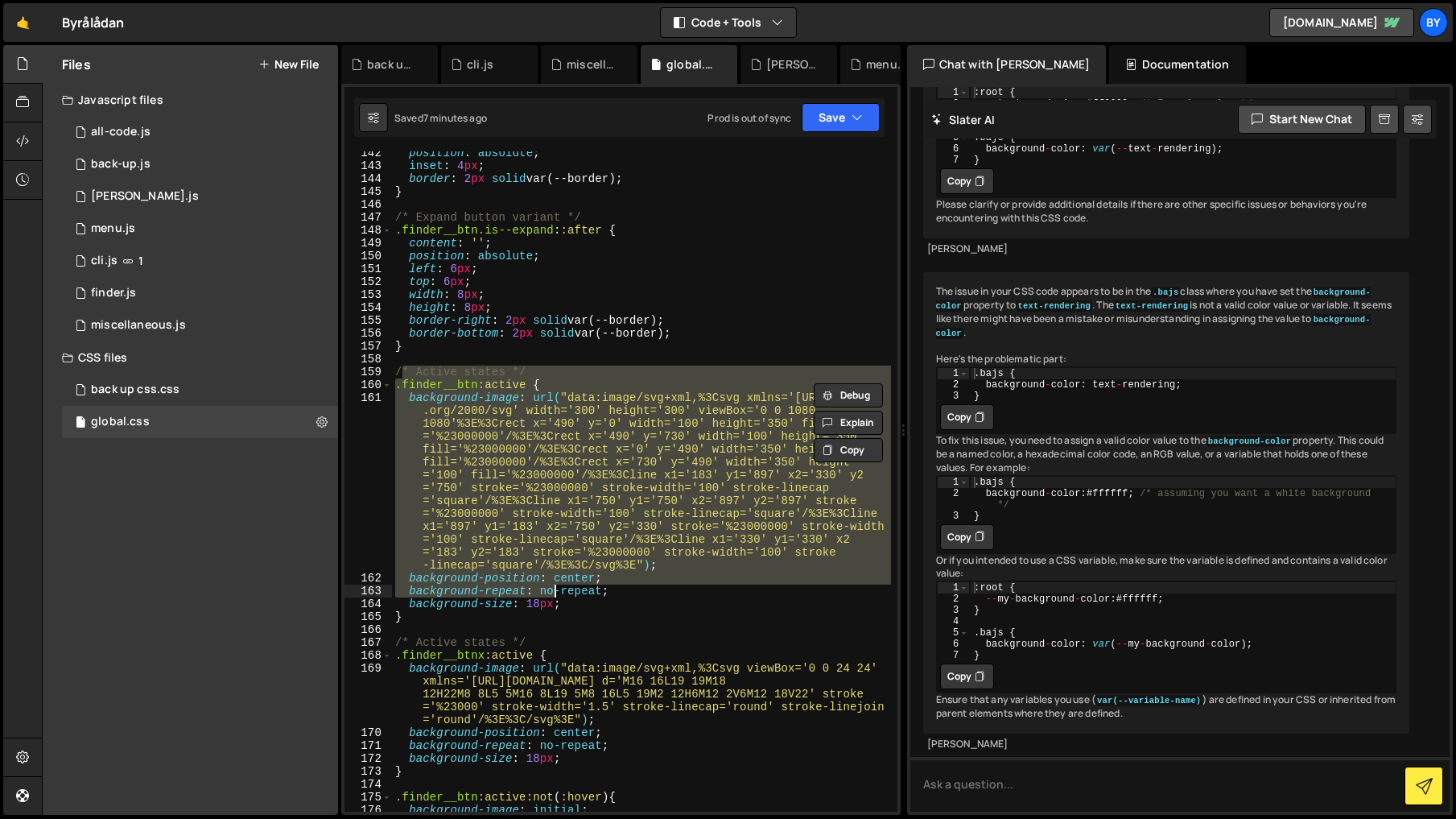
drag, startPoint x: 400, startPoint y: 369, endPoint x: 556, endPoint y: 591, distance: 271.3
click at [555, 585] on div "position : absolute ; inset : 4 px ; border : 2 px solid var(--border) ; } /* E…" at bounding box center [641, 489] width 499 height 686
drag, startPoint x: 556, startPoint y: 592, endPoint x: 553, endPoint y: 601, distance: 9.5
click at [556, 592] on div "position : absolute ; inset : 4 px ; border : 2 px solid var(--border) ; } /* E…" at bounding box center [641, 481] width 499 height 660
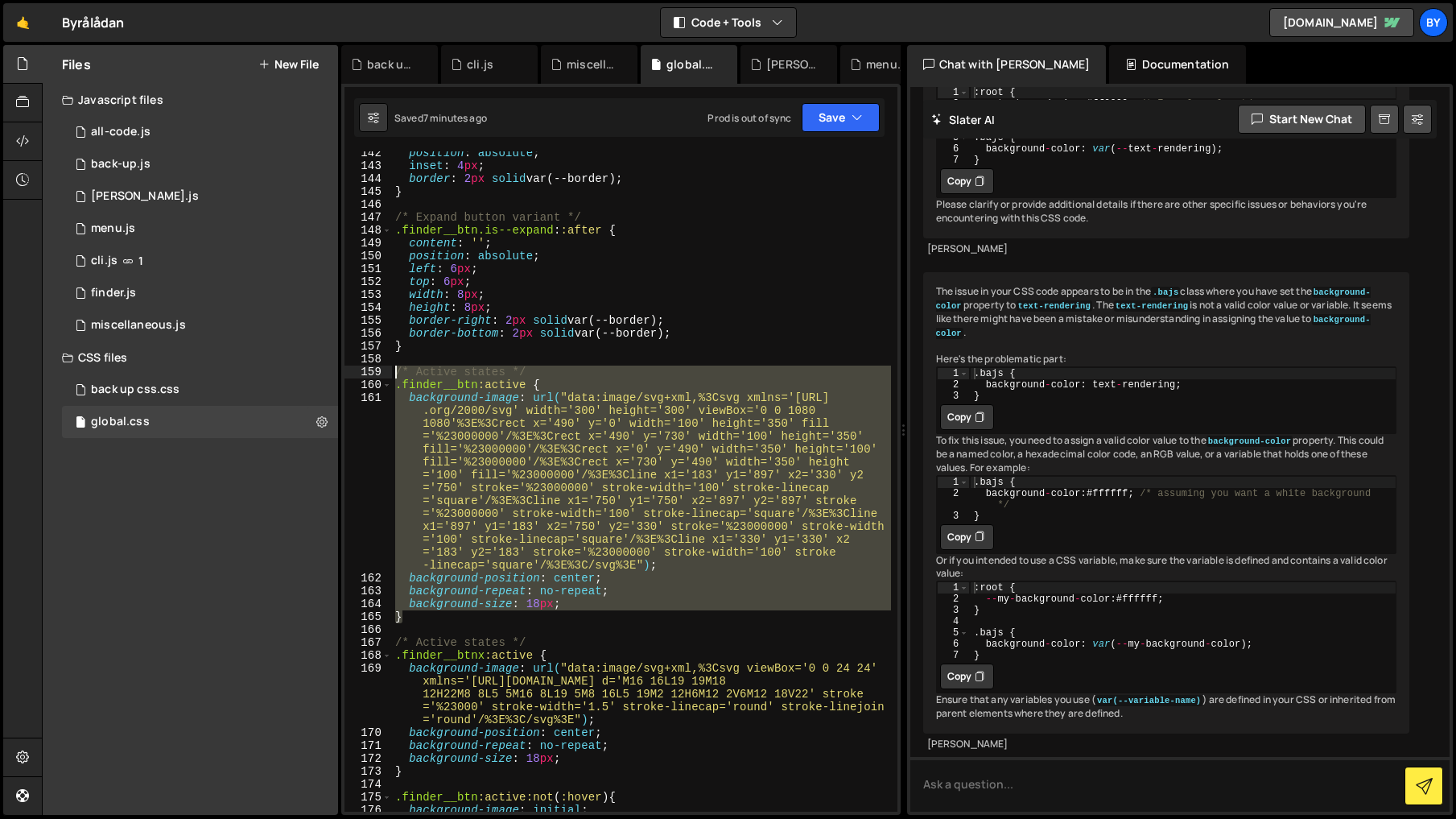
drag, startPoint x: 537, startPoint y: 612, endPoint x: 380, endPoint y: 368, distance: 290.1
click at [380, 368] on div "background-repeat: no-repeat; 142 143 144 145 146 147 148 149 150 151 152 153 1…" at bounding box center [621, 481] width 553 height 660
click at [475, 382] on div "position : absolute ; inset : 4 px ; border : 2 px solid var(--border) ; } /* E…" at bounding box center [641, 481] width 499 height 660
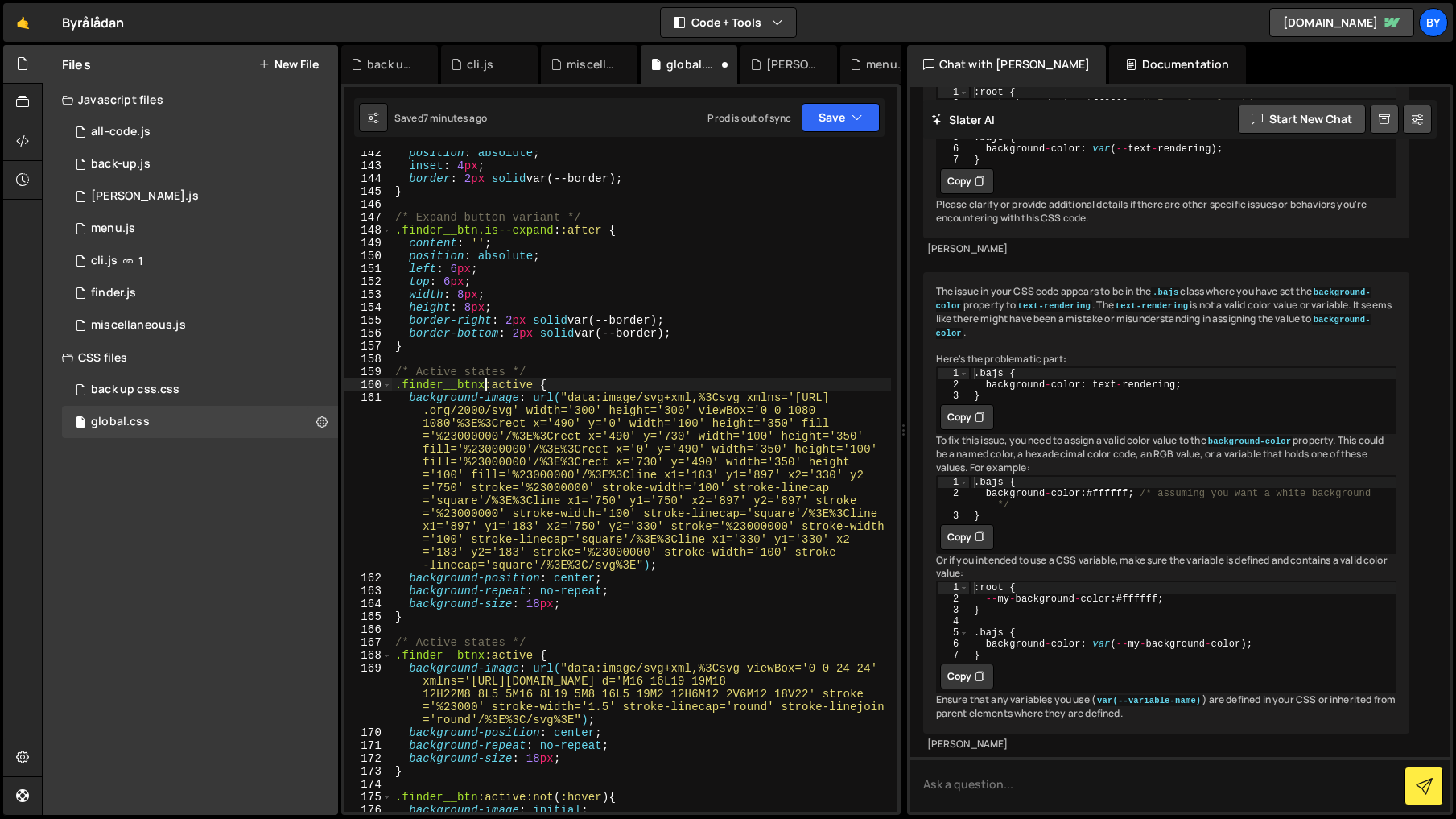
type textarea ".finder__btnxx:active {"
click at [503, 356] on div "position : absolute ; inset : 4 px ; border : 2 px solid var(--border) ; } /* E…" at bounding box center [641, 489] width 499 height 686
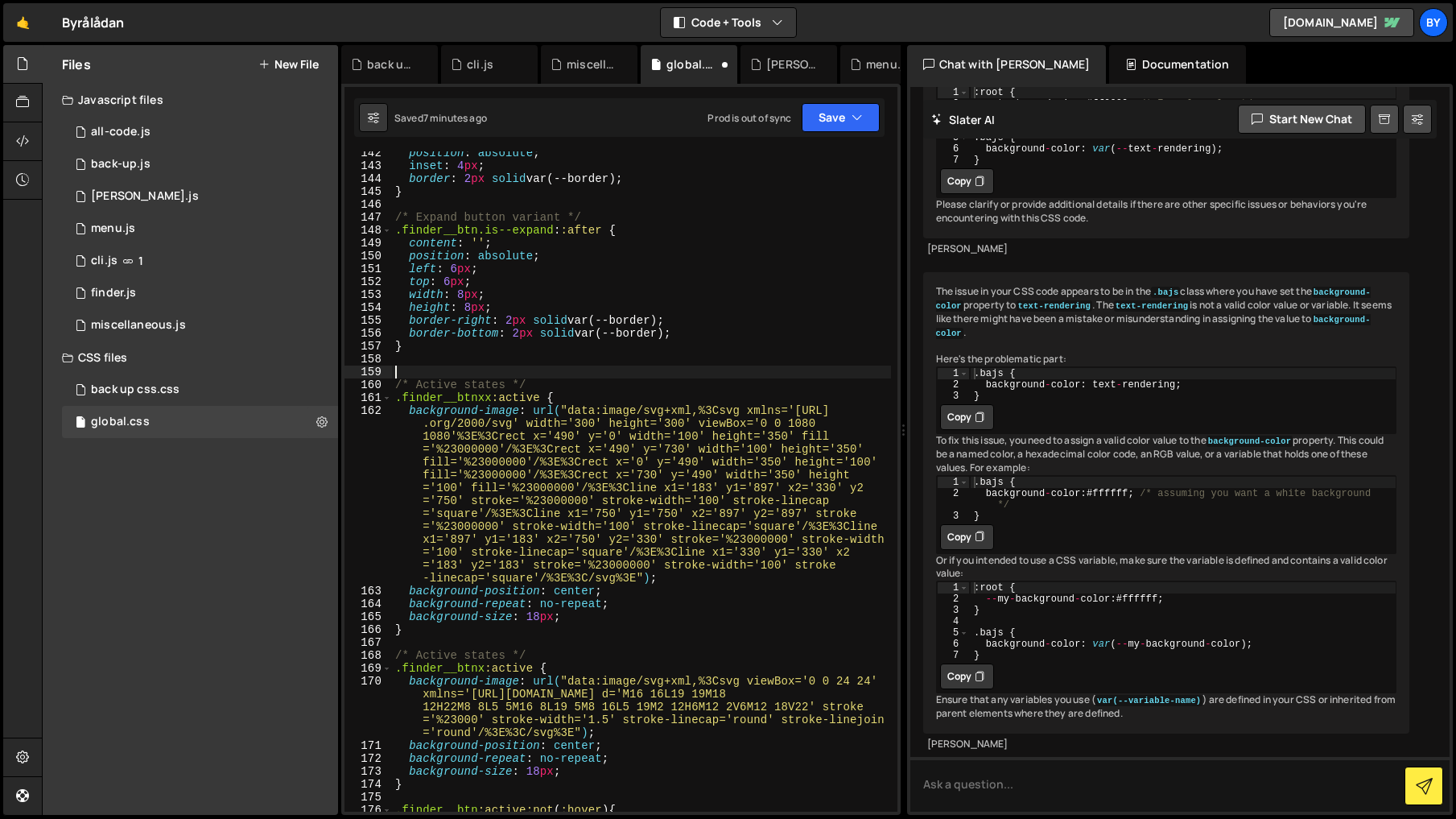
paste textarea "}"
type textarea "}"
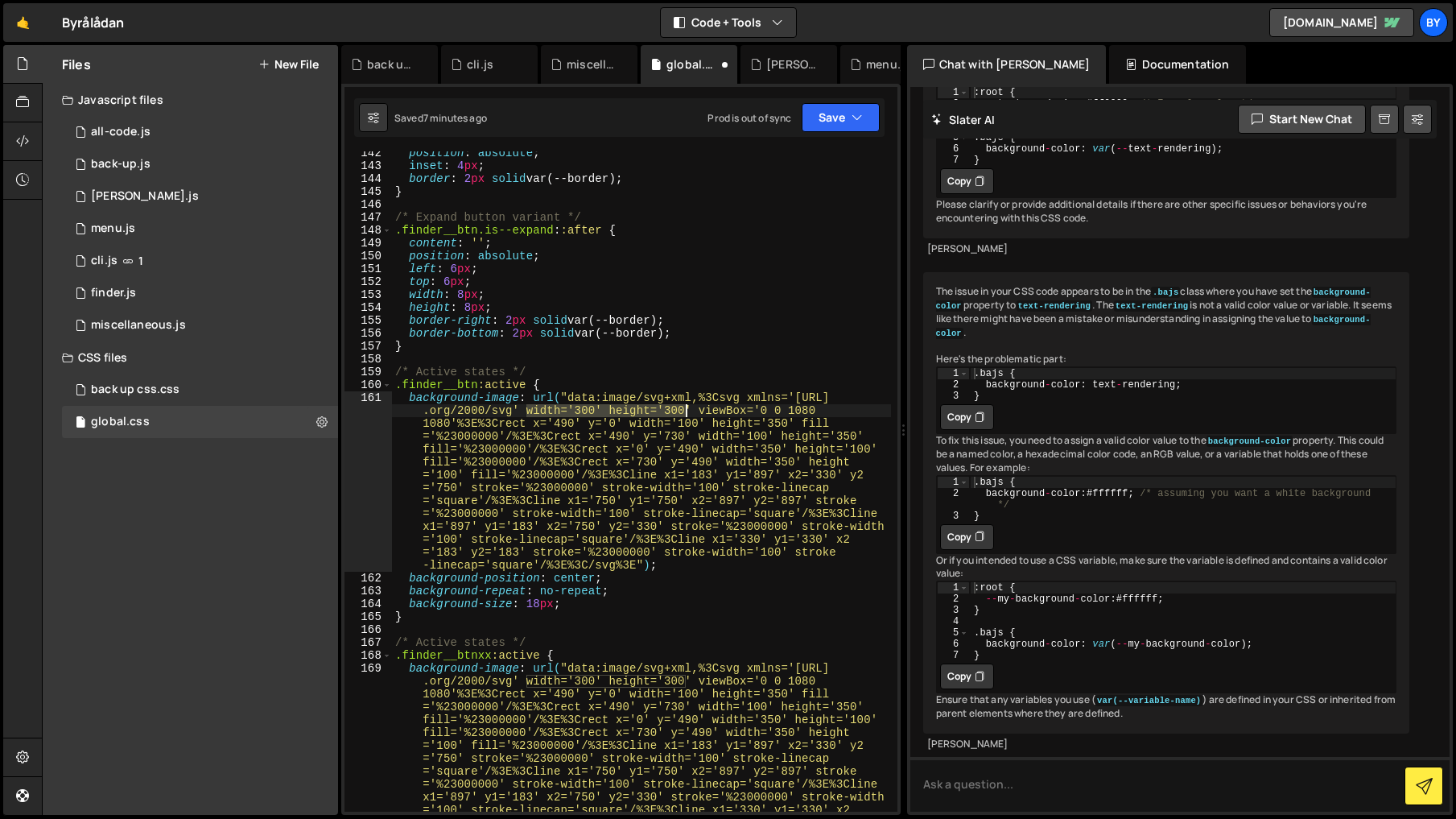
drag, startPoint x: 529, startPoint y: 412, endPoint x: 684, endPoint y: 412, distance: 155.0
click at [684, 412] on div "position : absolute ; inset : 4 px ; border : 2 px solid var(--border) ; } /* E…" at bounding box center [641, 573] width 499 height 853
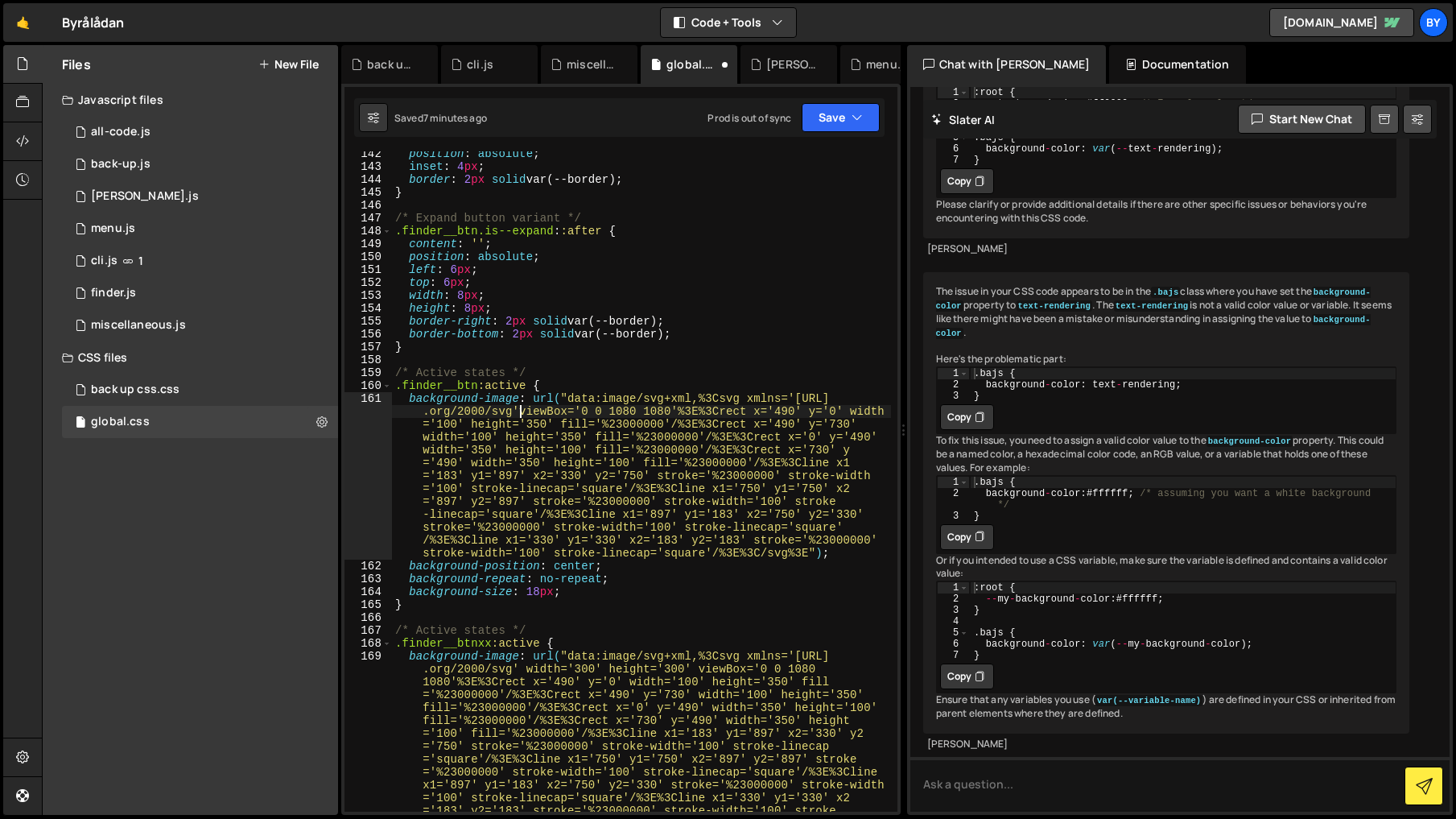
scroll to position [0, 41]
type textarea "background-image: url("data:image/svg+xml,%3Csvg xmlns='[URL][DOMAIN_NAME]' vie…"
click at [848, 130] on button "Save" at bounding box center [840, 117] width 78 height 29
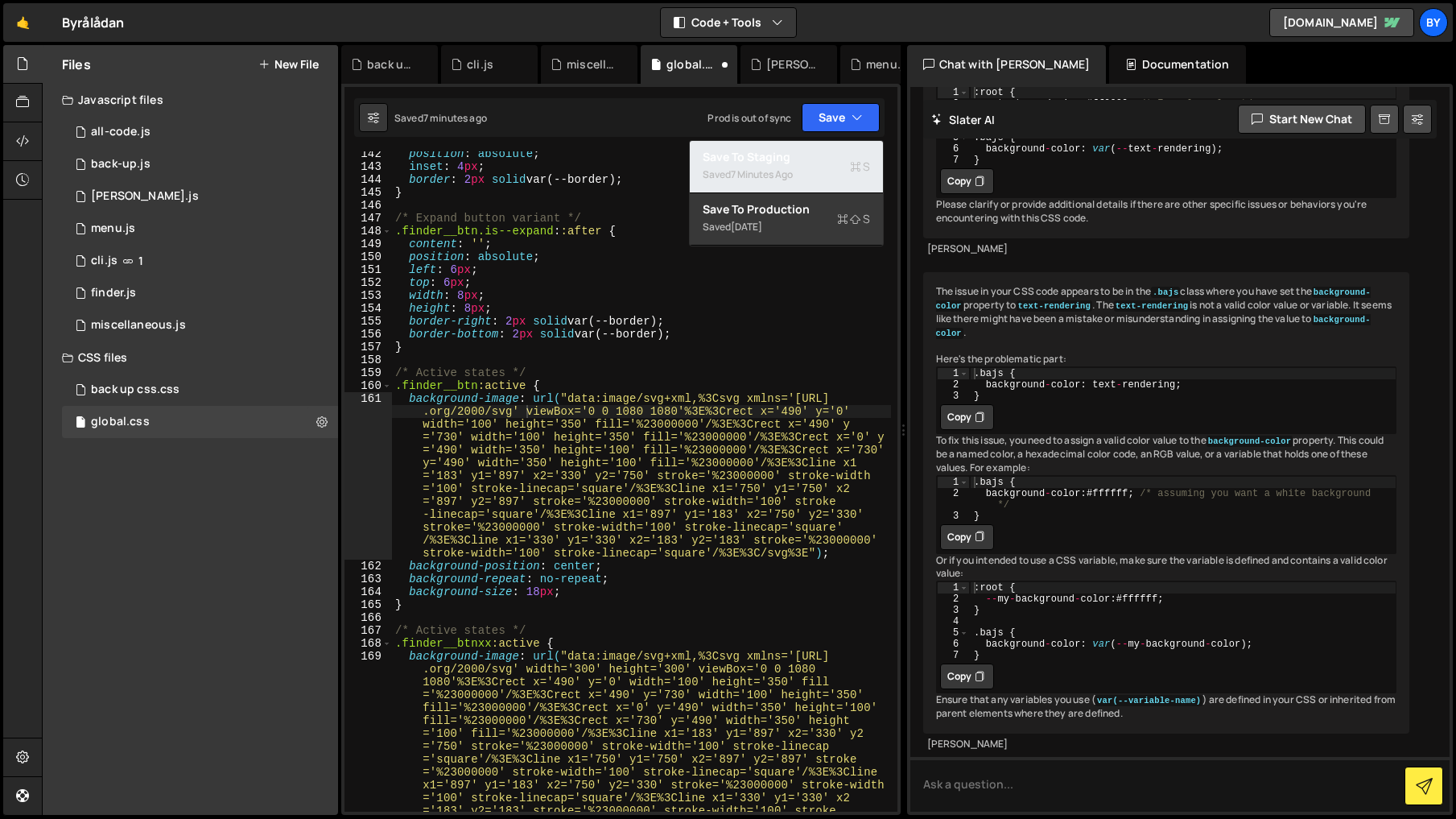
click at [843, 165] on div "Saved 7 minutes ago" at bounding box center [786, 175] width 168 height 20
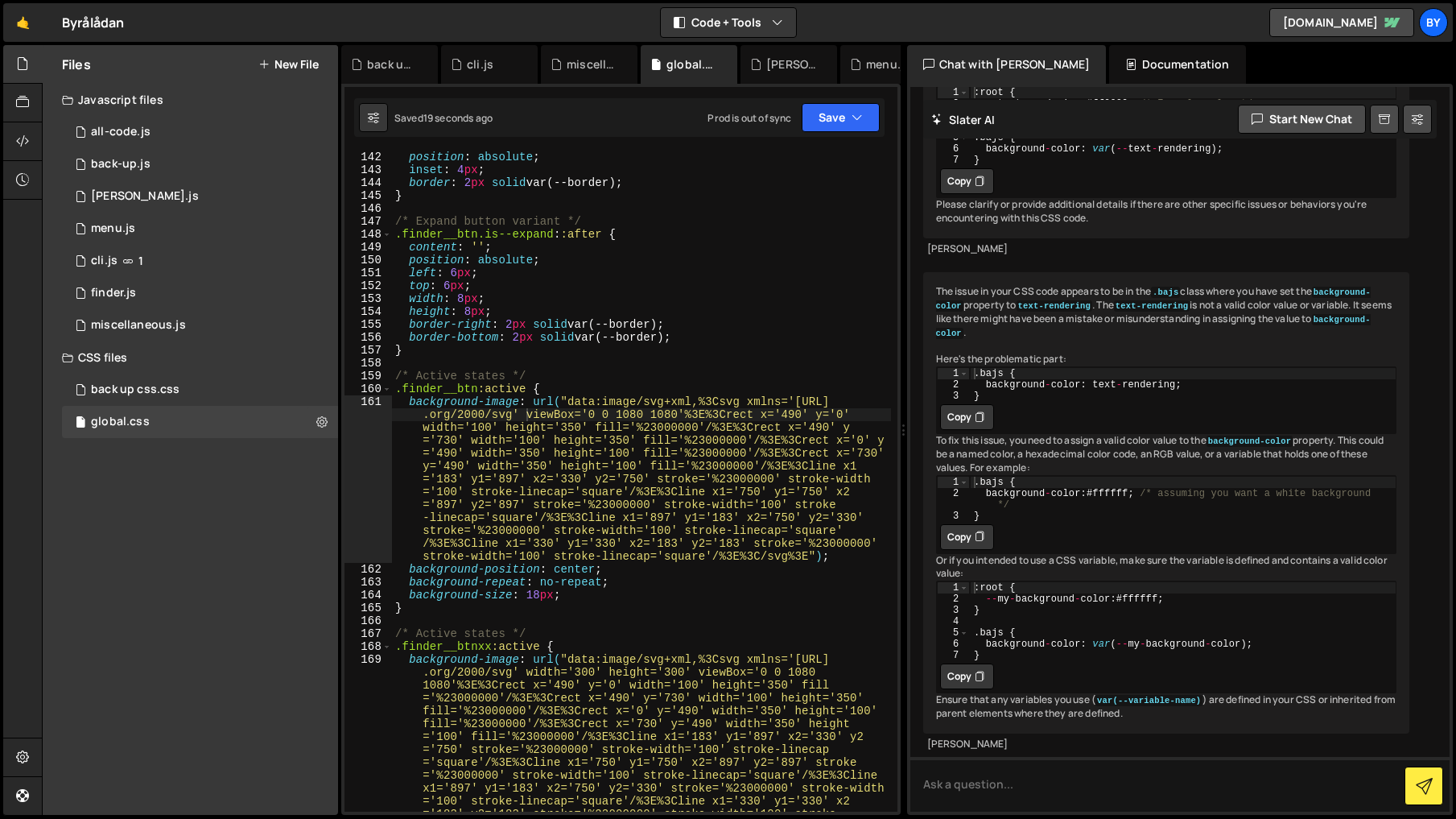
scroll to position [0, 0]
drag, startPoint x: 616, startPoint y: 618, endPoint x: 609, endPoint y: 614, distance: 8.1
click at [609, 614] on div "position : absolute ; inset : 4 px ; border : 2 px solid var(--border) ; } /* E…" at bounding box center [641, 577] width 499 height 853
type textarea "}"
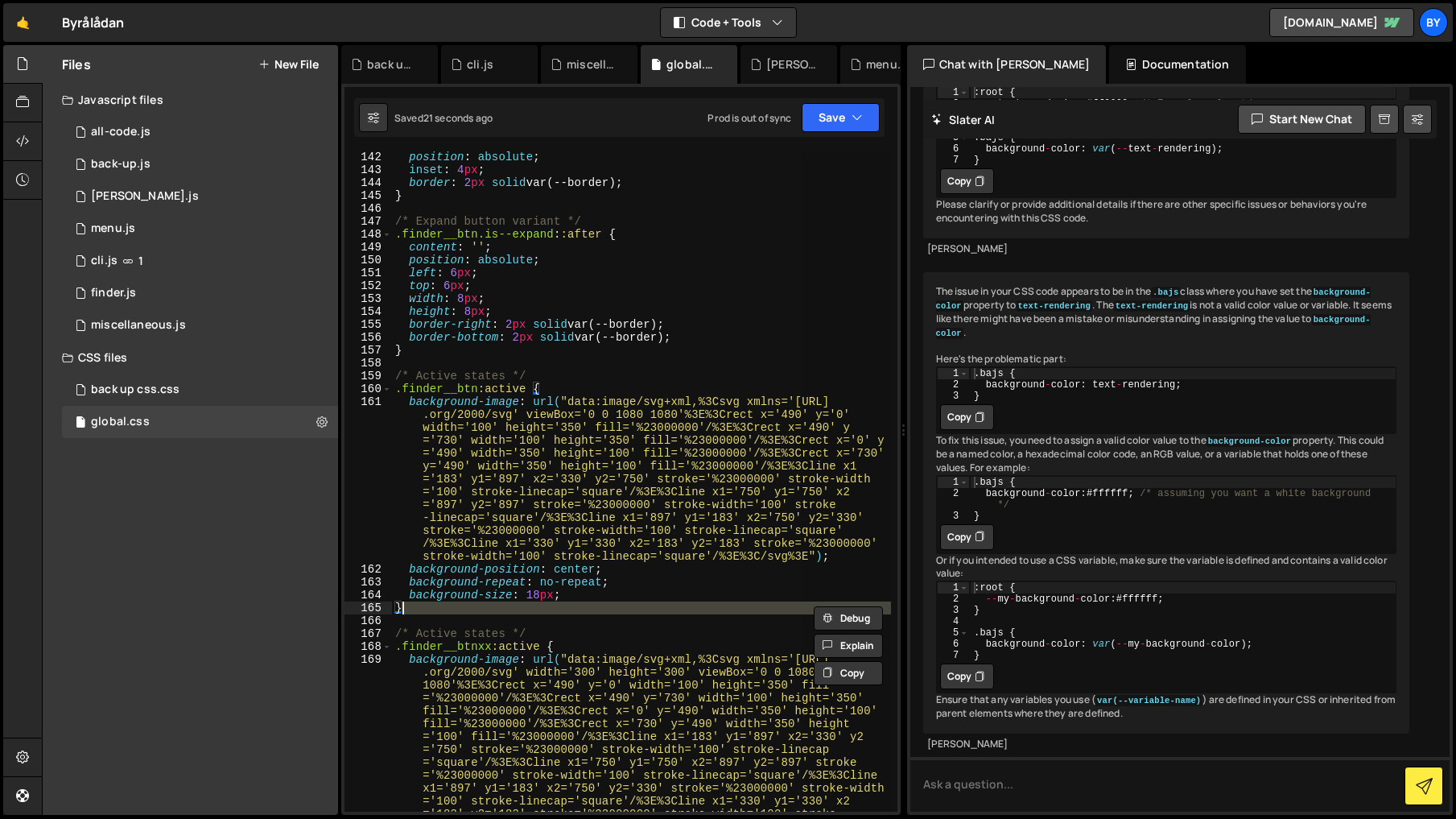
click at [613, 616] on div "position : absolute ; inset : 4 px ; border : 2 px solid var(--border) ; } /* E…" at bounding box center [641, 481] width 499 height 660
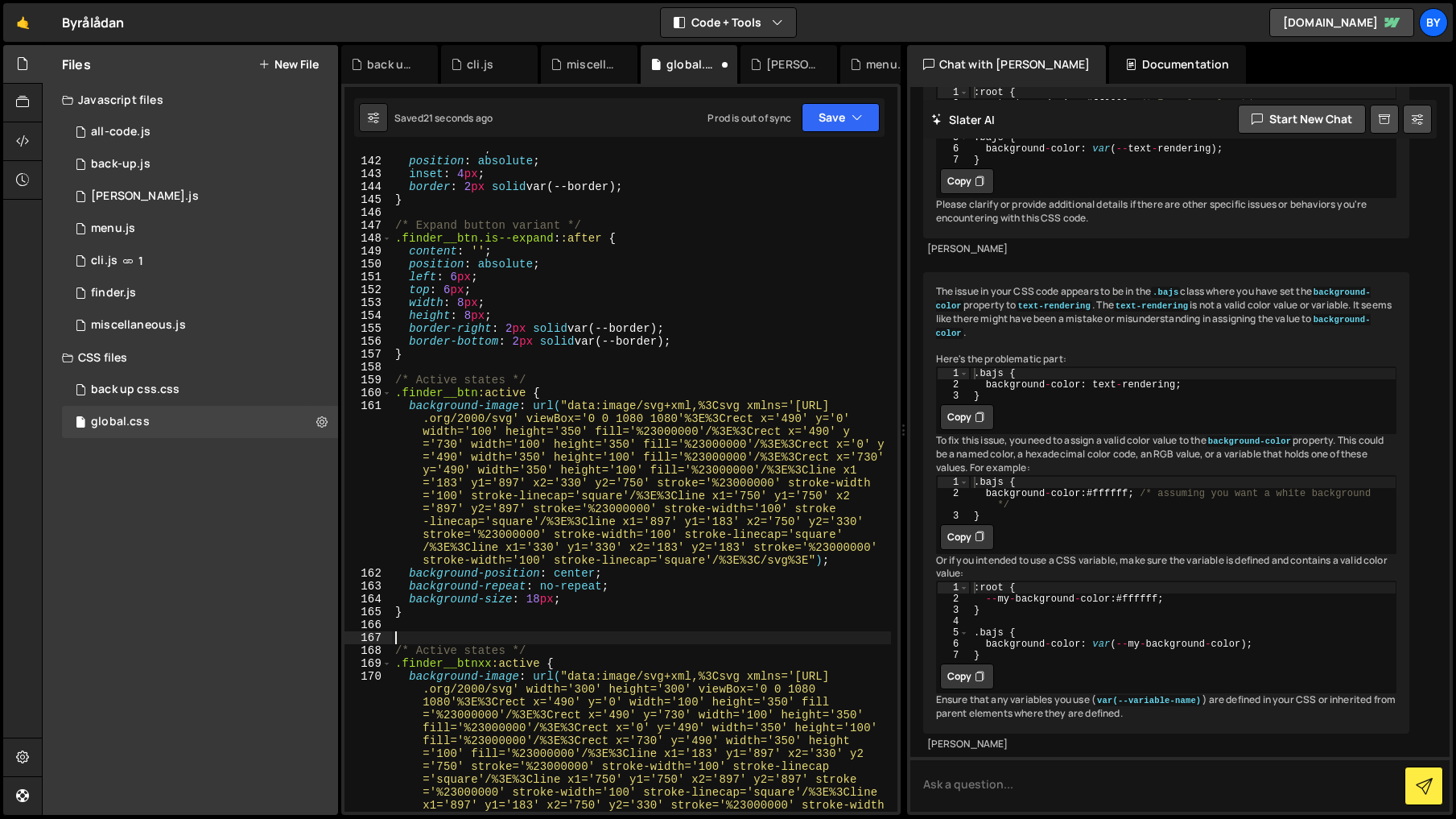
paste textarea "#282725"
type textarea "#282725"
click at [586, 622] on div "content : ' ' ; position : absolute ; inset : 4 px ; border : 2 px solid var(--…" at bounding box center [641, 568] width 499 height 853
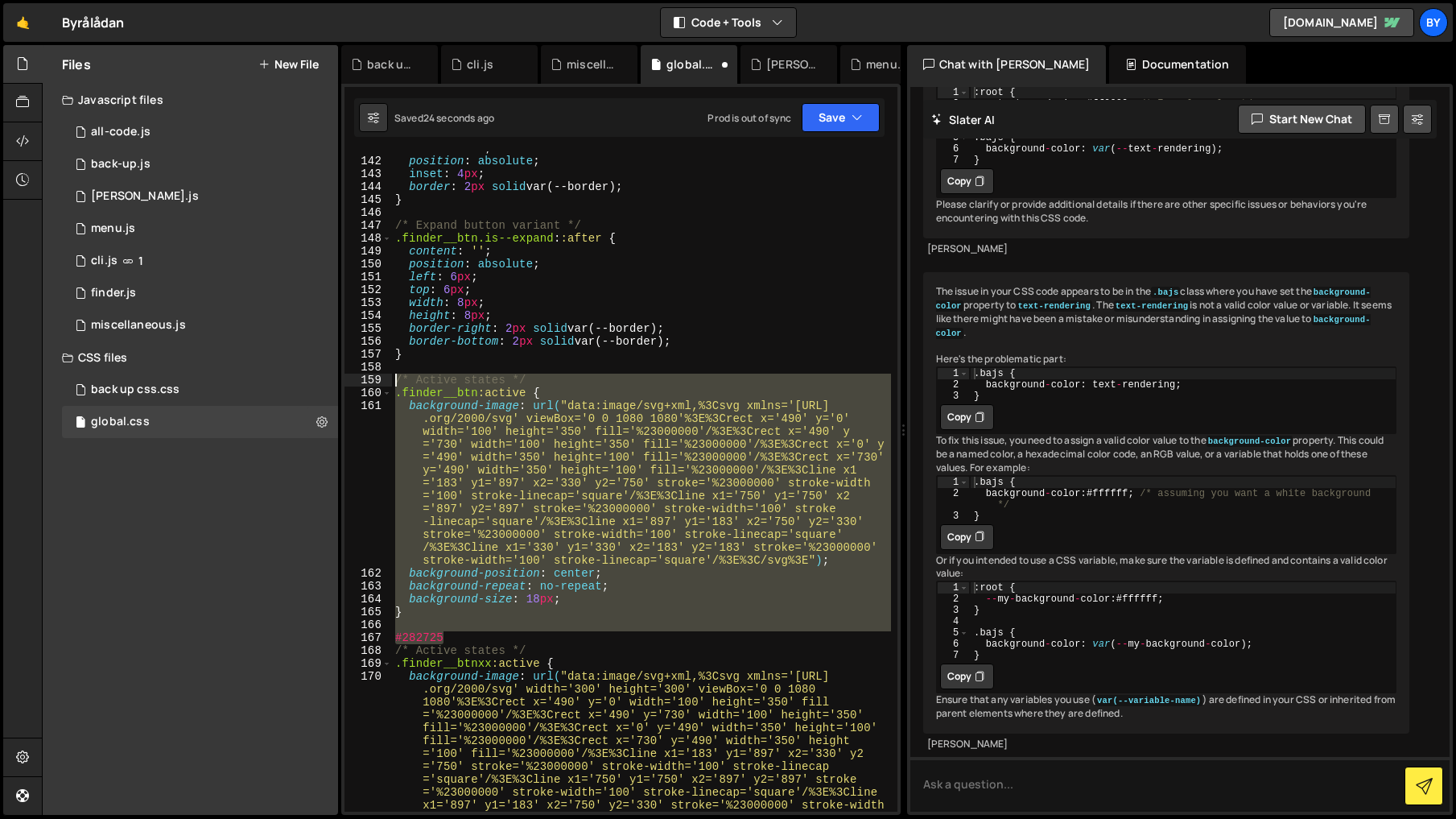
drag, startPoint x: 546, startPoint y: 641, endPoint x: 391, endPoint y: 386, distance: 298.4
click at [391, 386] on div "141 142 143 144 145 146 147 148 149 150 151 152 153 154 155 156 157 158 159 160…" at bounding box center [621, 481] width 553 height 660
type textarea "/* Active states */ .finder__btn:active {"
click at [459, 628] on div "content : ' ' ; position : absolute ; inset : 4 px ; border : 2 px solid var(--…" at bounding box center [641, 481] width 499 height 660
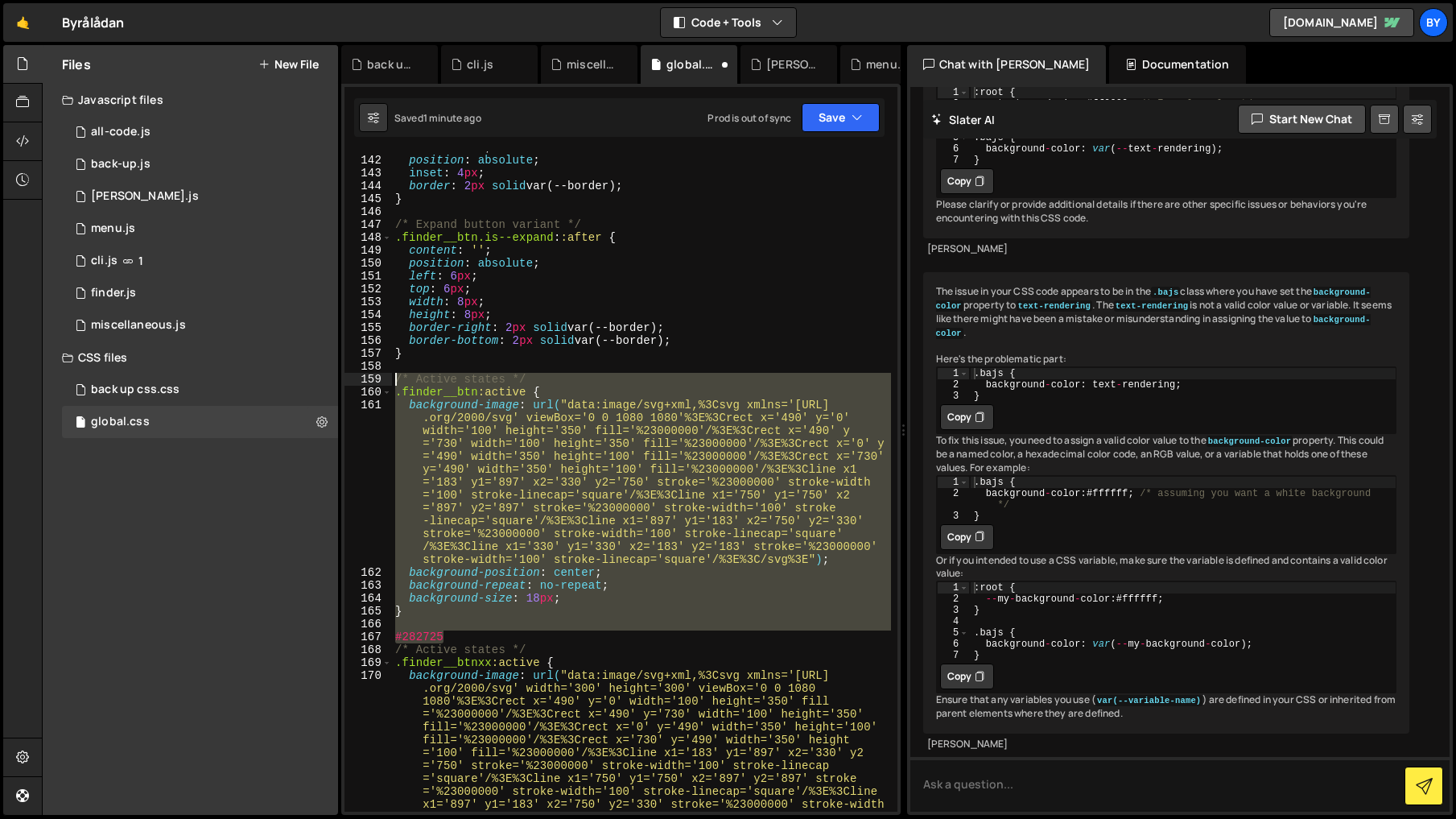
drag, startPoint x: 459, startPoint y: 637, endPoint x: 366, endPoint y: 374, distance: 279.0
click at [366, 374] on div "141 142 143 144 145 146 147 148 149 150 151 152 153 154 155 156 157 158 159 160…" at bounding box center [621, 481] width 553 height 660
click at [467, 587] on div "content : ' ' ; position : absolute ; inset : 4 px ; border : 2 px solid var(--…" at bounding box center [641, 481] width 499 height 660
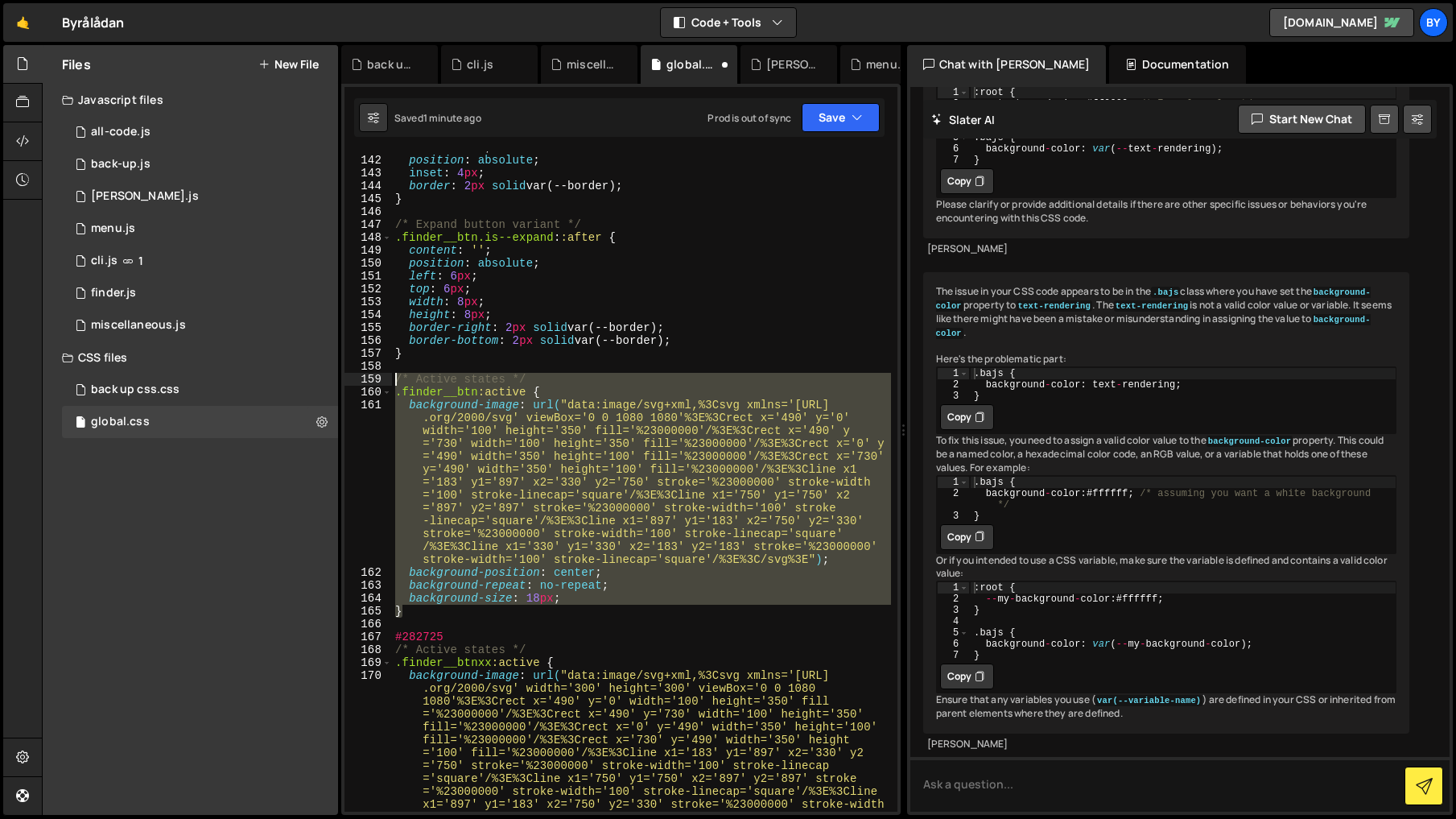
drag, startPoint x: 434, startPoint y: 605, endPoint x: 377, endPoint y: 380, distance: 232.1
click at [377, 380] on div "background-repeat: no-repeat; 141 142 143 144 145 146 147 148 149 150 151 152 1…" at bounding box center [621, 481] width 553 height 660
paste textarea "}"
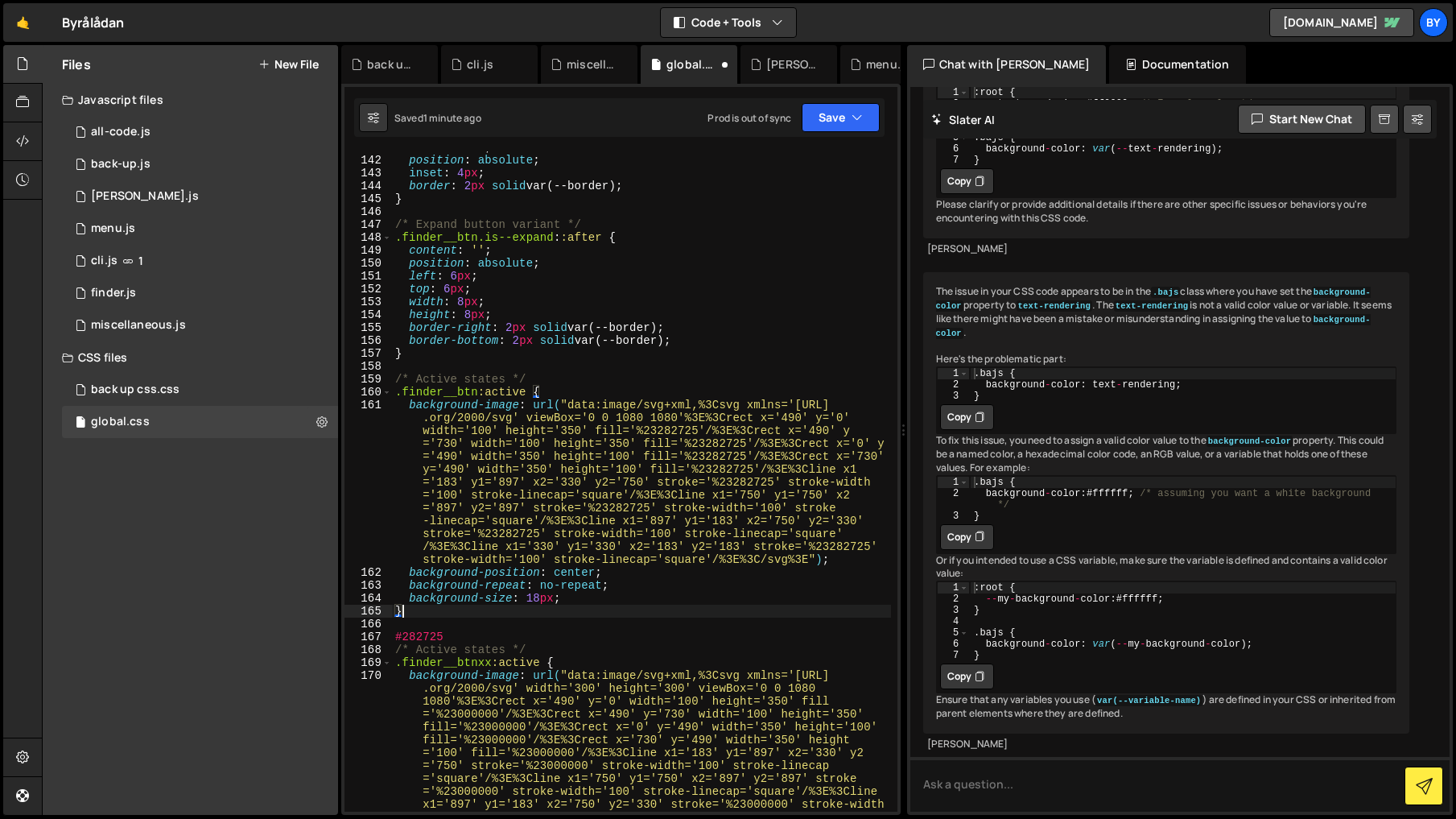
click at [419, 631] on div "content : ' ' ; position : absolute ; inset : 4 px ; border : 2 px solid var(--…" at bounding box center [641, 567] width 499 height 853
type textarea "#"
click at [819, 108] on button "Save" at bounding box center [840, 117] width 78 height 29
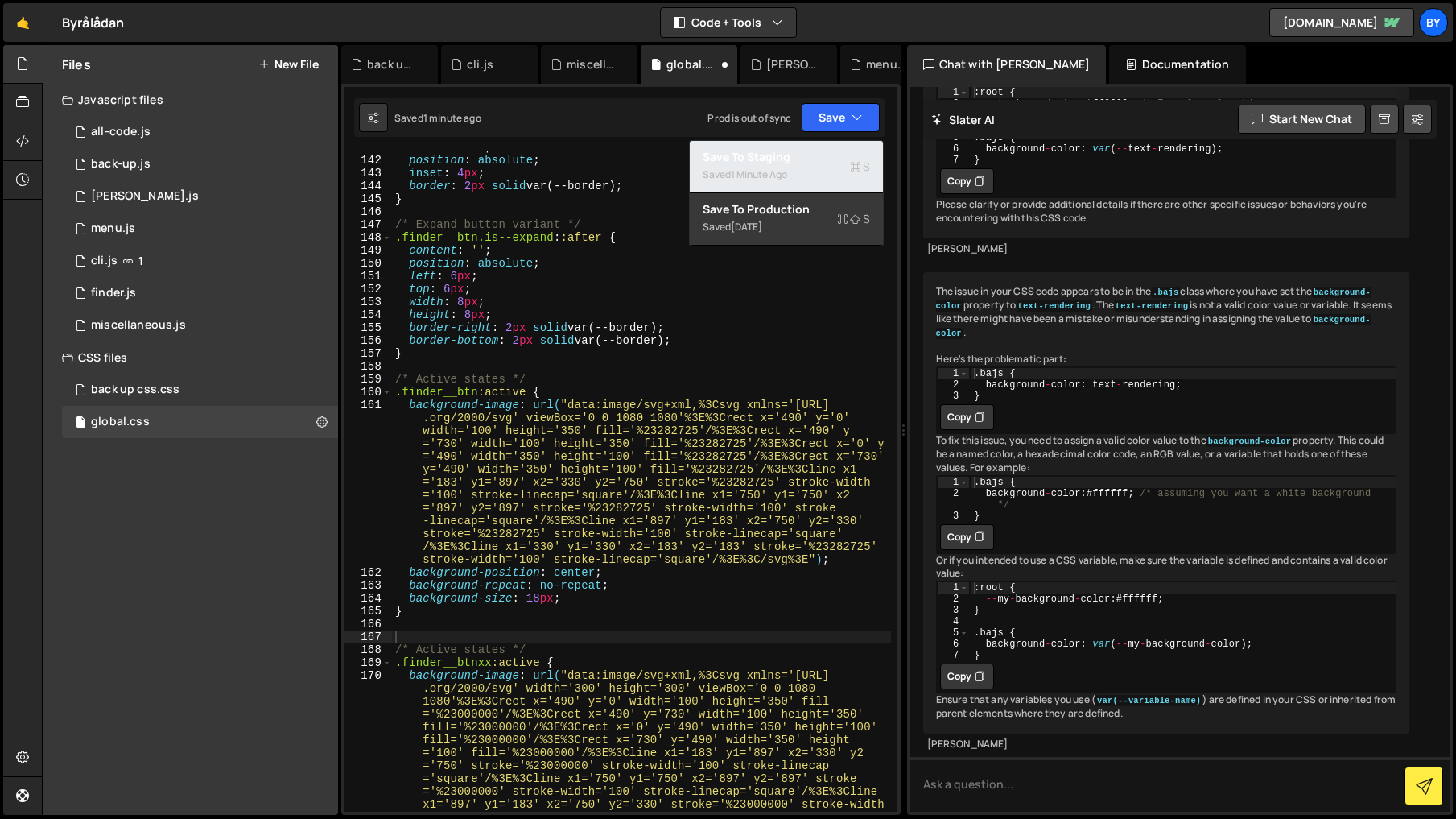
drag, startPoint x: 817, startPoint y: 158, endPoint x: 1171, endPoint y: 143, distance: 354.3
click at [817, 158] on div "Save to Staging S" at bounding box center [786, 157] width 168 height 16
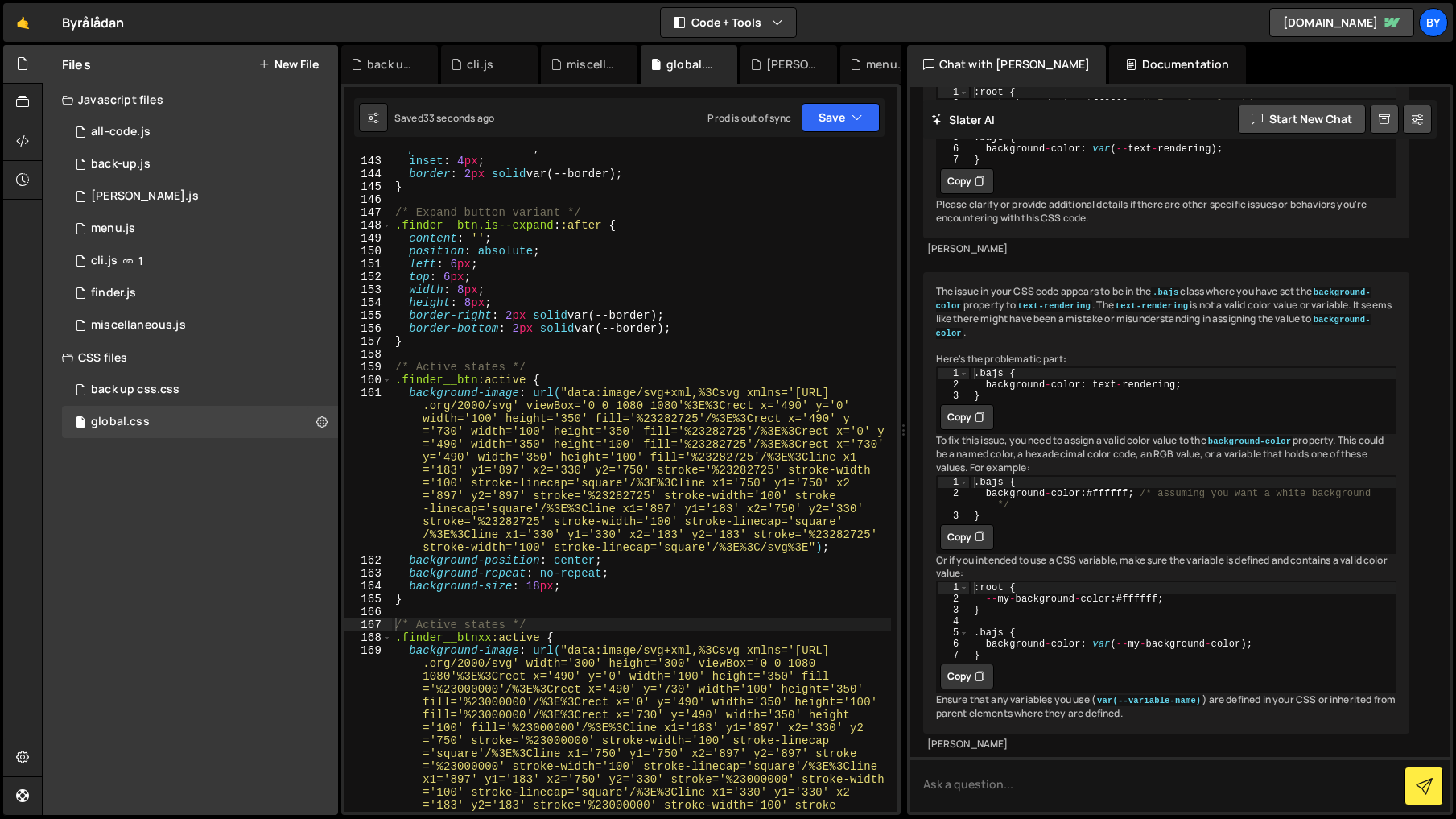
scroll to position [1955, 0]
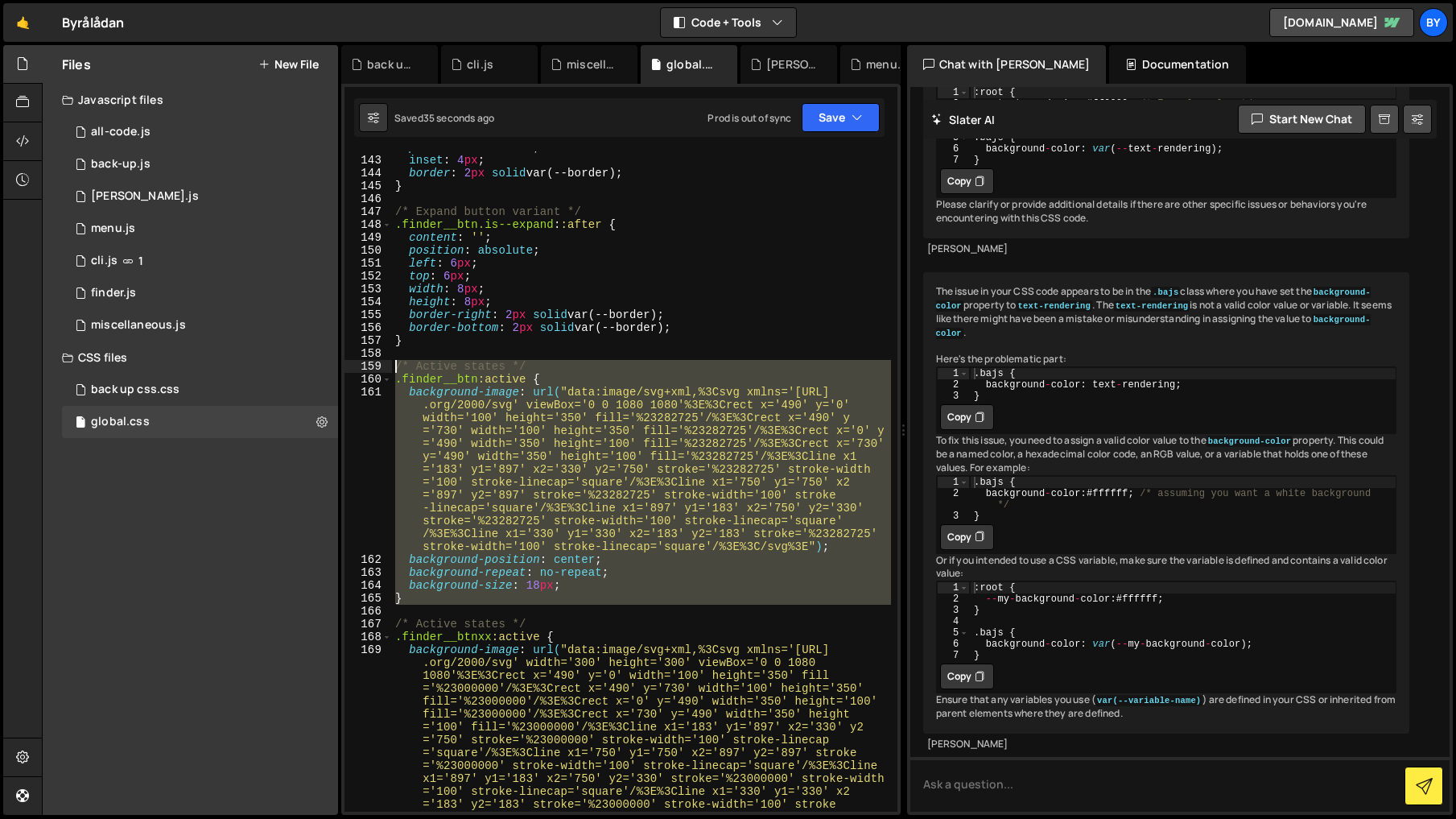
drag, startPoint x: 595, startPoint y: 608, endPoint x: 384, endPoint y: 363, distance: 323.3
click at [384, 363] on div "142 143 144 145 146 147 148 149 150 151 152 153 154 155 156 157 158 159 160 161…" at bounding box center [621, 481] width 553 height 660
type textarea "/* Active states */ .finder__btn:active {"
click at [452, 610] on div "position : absolute ; inset : 4 px ; border : 2 px solid var(--border) ; } /* E…" at bounding box center [641, 481] width 499 height 660
drag, startPoint x: 421, startPoint y: 566, endPoint x: 372, endPoint y: 363, distance: 208.8
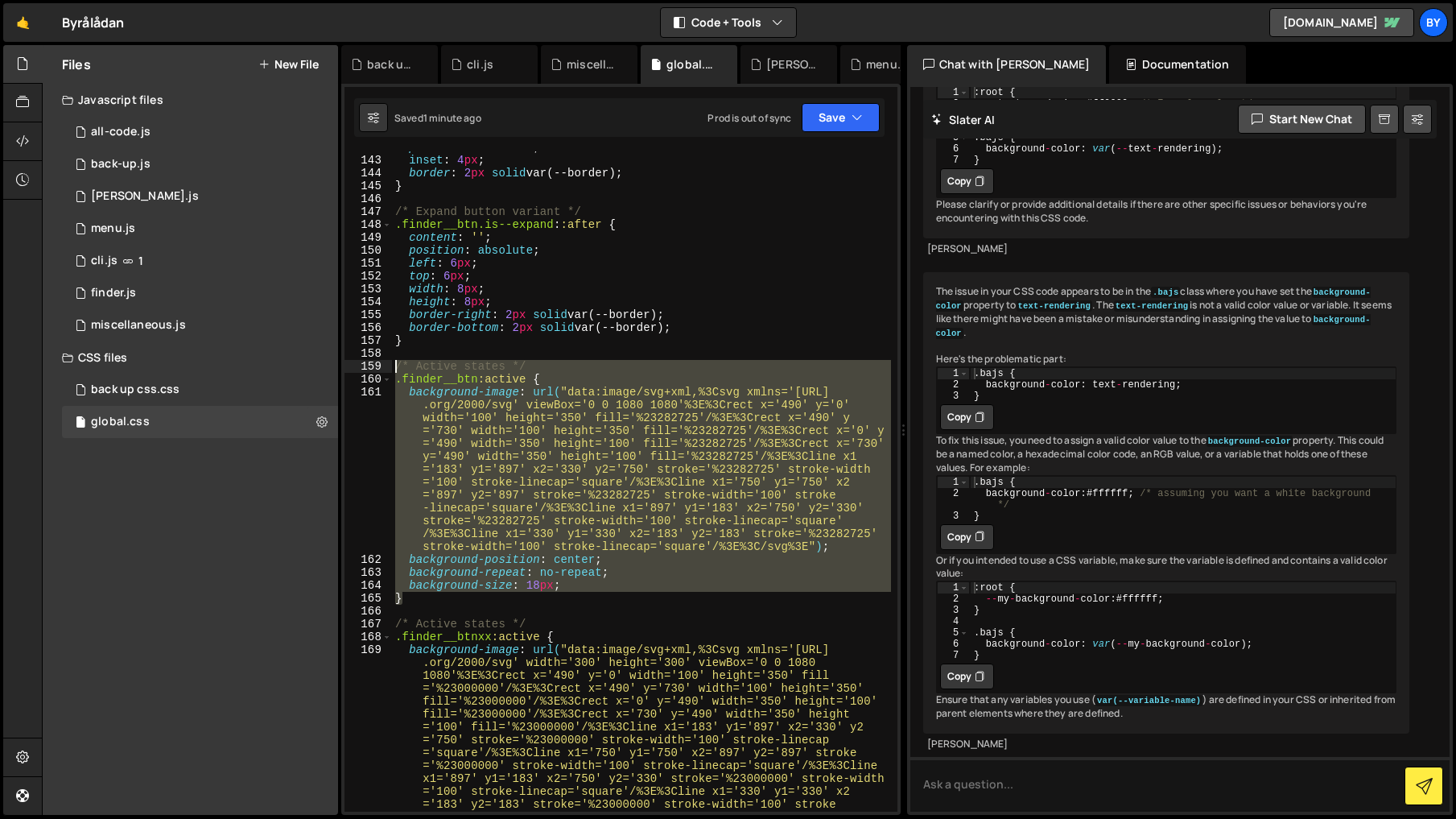
click at [372, 362] on div "142 143 144 145 146 147 148 149 150 151 152 153 154 155 156 157 158 159 160 161…" at bounding box center [621, 481] width 553 height 660
paste textarea "}"
type textarea "}"
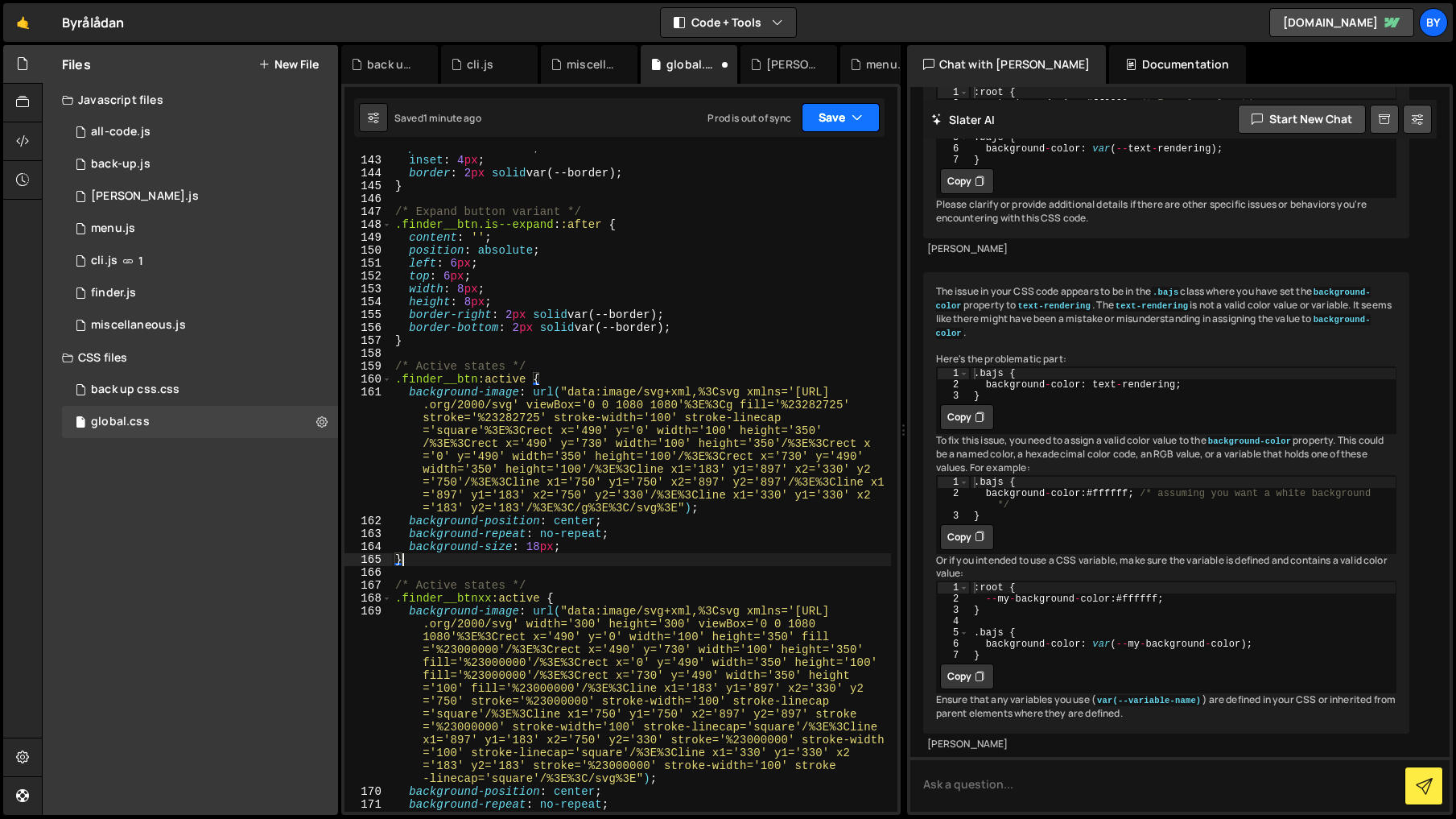
drag, startPoint x: 834, startPoint y: 124, endPoint x: 836, endPoint y: 155, distance: 31.1
click at [835, 127] on button "Save" at bounding box center [840, 117] width 78 height 29
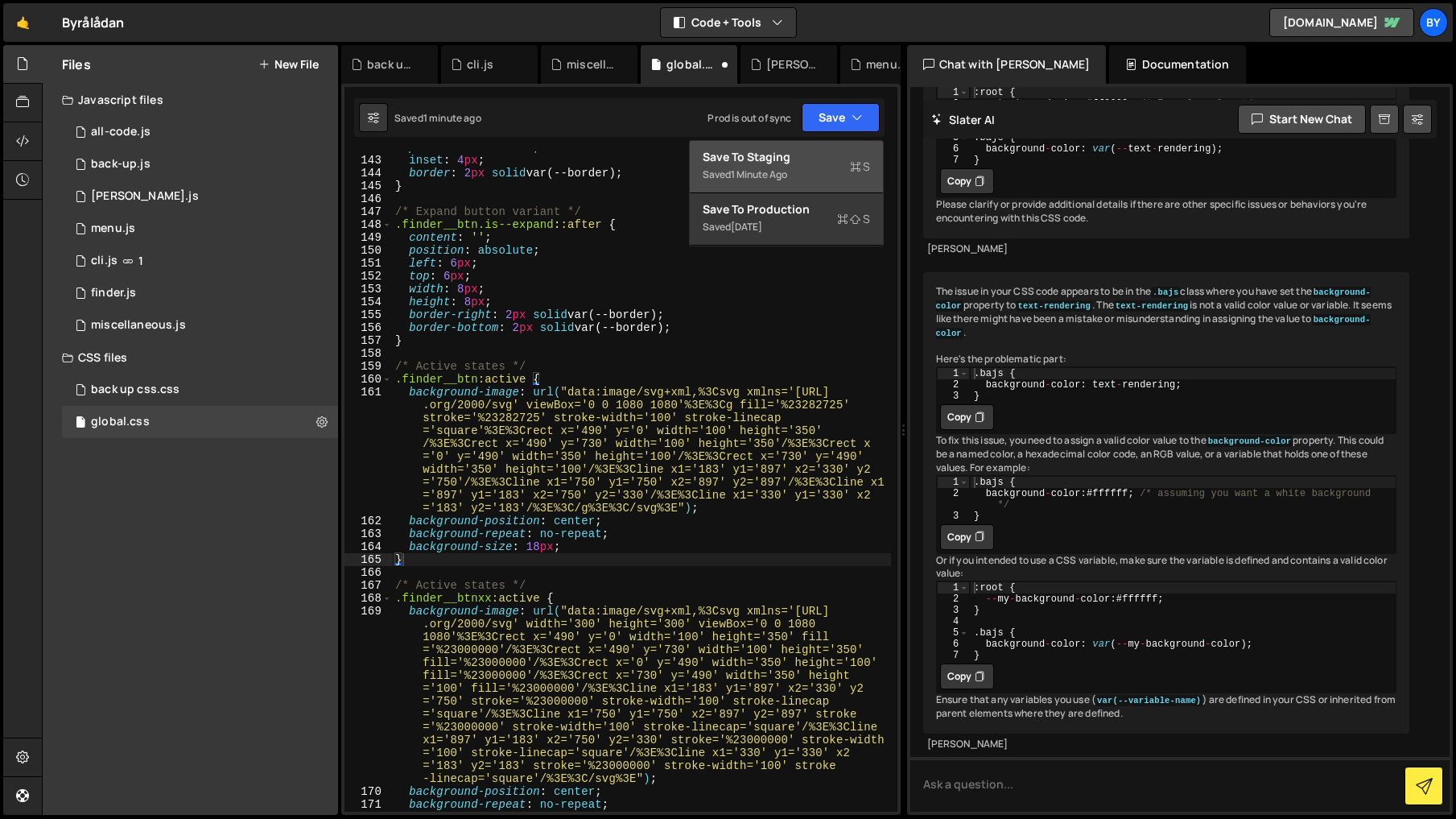
click at [832, 163] on div "Save to Staging S" at bounding box center [786, 157] width 168 height 16
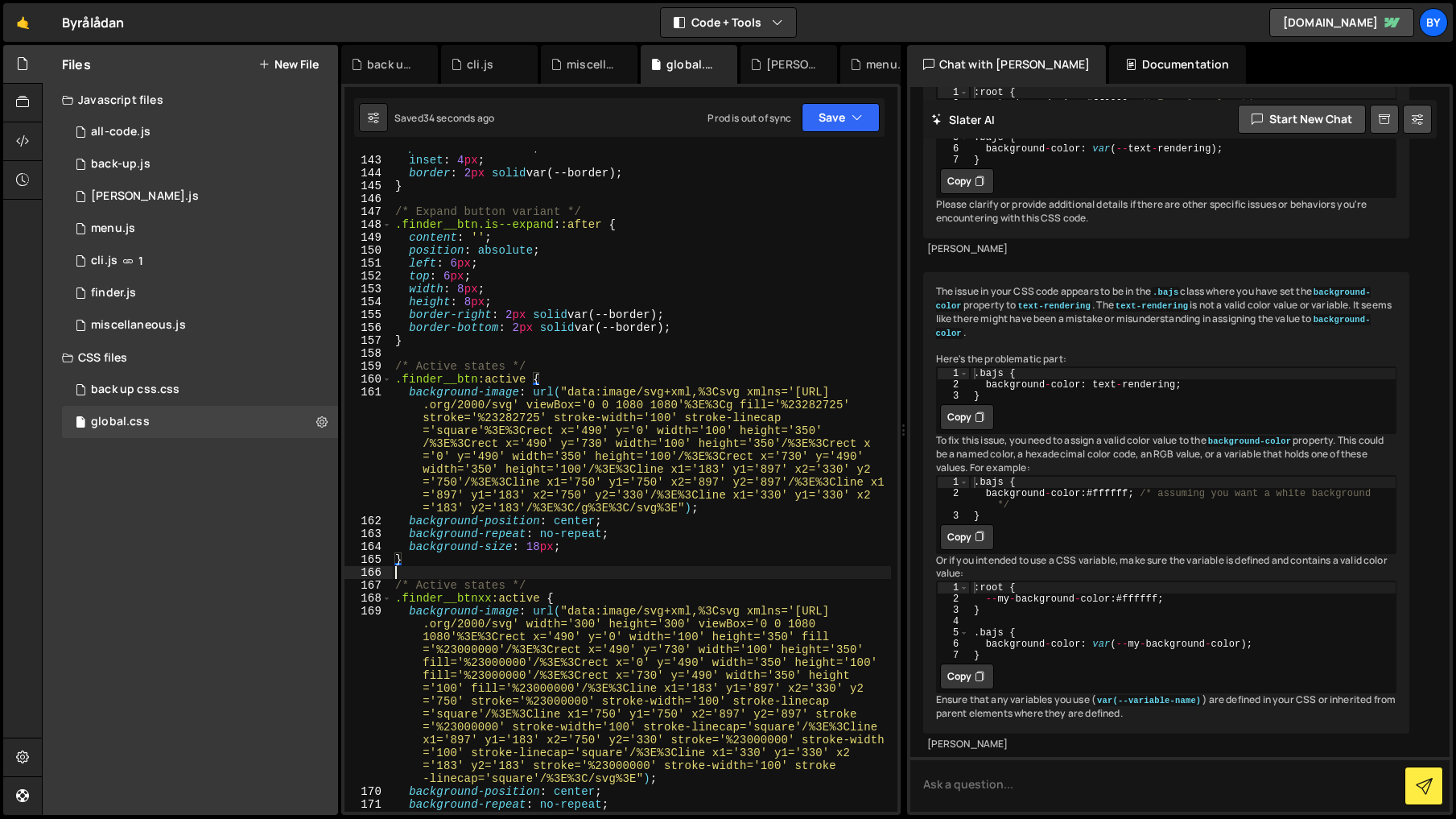
click at [425, 569] on div "position : absolute ; inset : 4 px ; border : 2 px solid var(--border) ; } /* E…" at bounding box center [641, 484] width 499 height 686
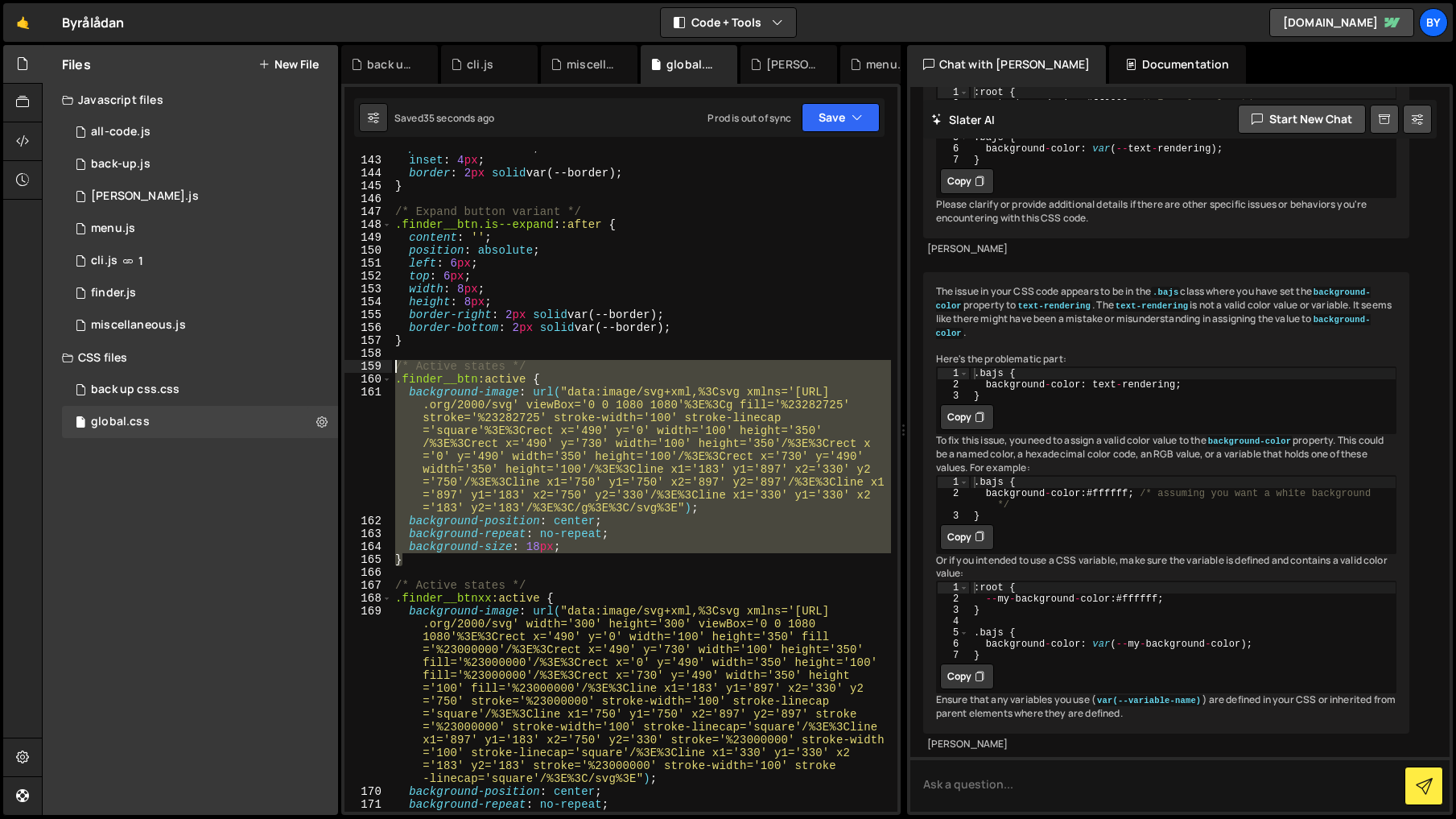
drag, startPoint x: 393, startPoint y: 533, endPoint x: 377, endPoint y: 367, distance: 166.8
click at [377, 365] on div "142 143 144 145 146 147 148 149 150 151 152 153 154 155 156 157 158 159 160 161…" at bounding box center [621, 481] width 553 height 660
paste textarea "}"
type textarea "}"
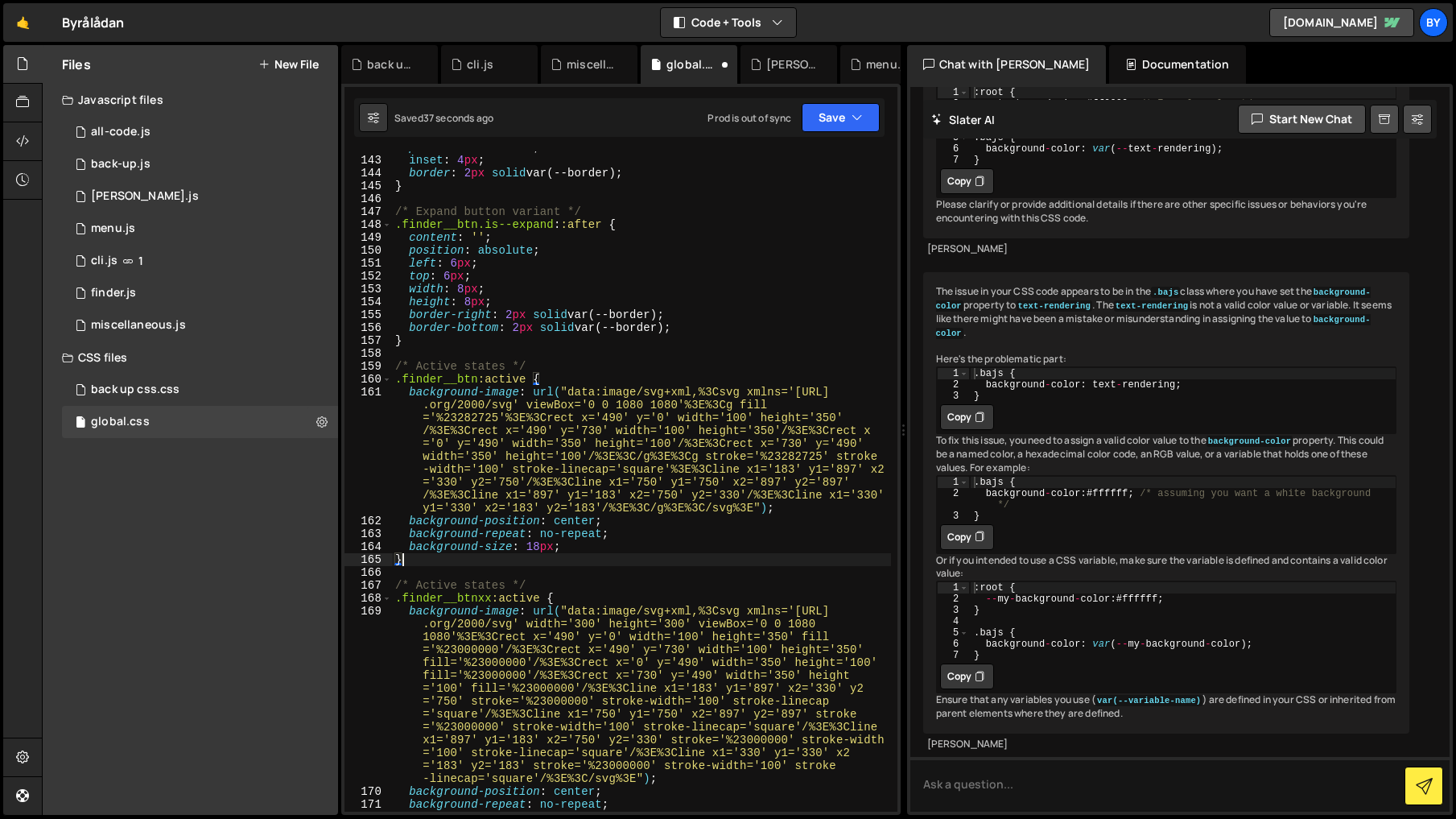
drag, startPoint x: 673, startPoint y: 505, endPoint x: 681, endPoint y: 416, distance: 89.4
click at [673, 505] on div "position : absolute ; inset : 4 px ; border : 2 px solid var(--border) ; } /* E…" at bounding box center [641, 484] width 499 height 686
drag, startPoint x: 842, startPoint y: 112, endPoint x: 848, endPoint y: 119, distance: 9.2
click at [844, 114] on button "Save" at bounding box center [840, 117] width 78 height 29
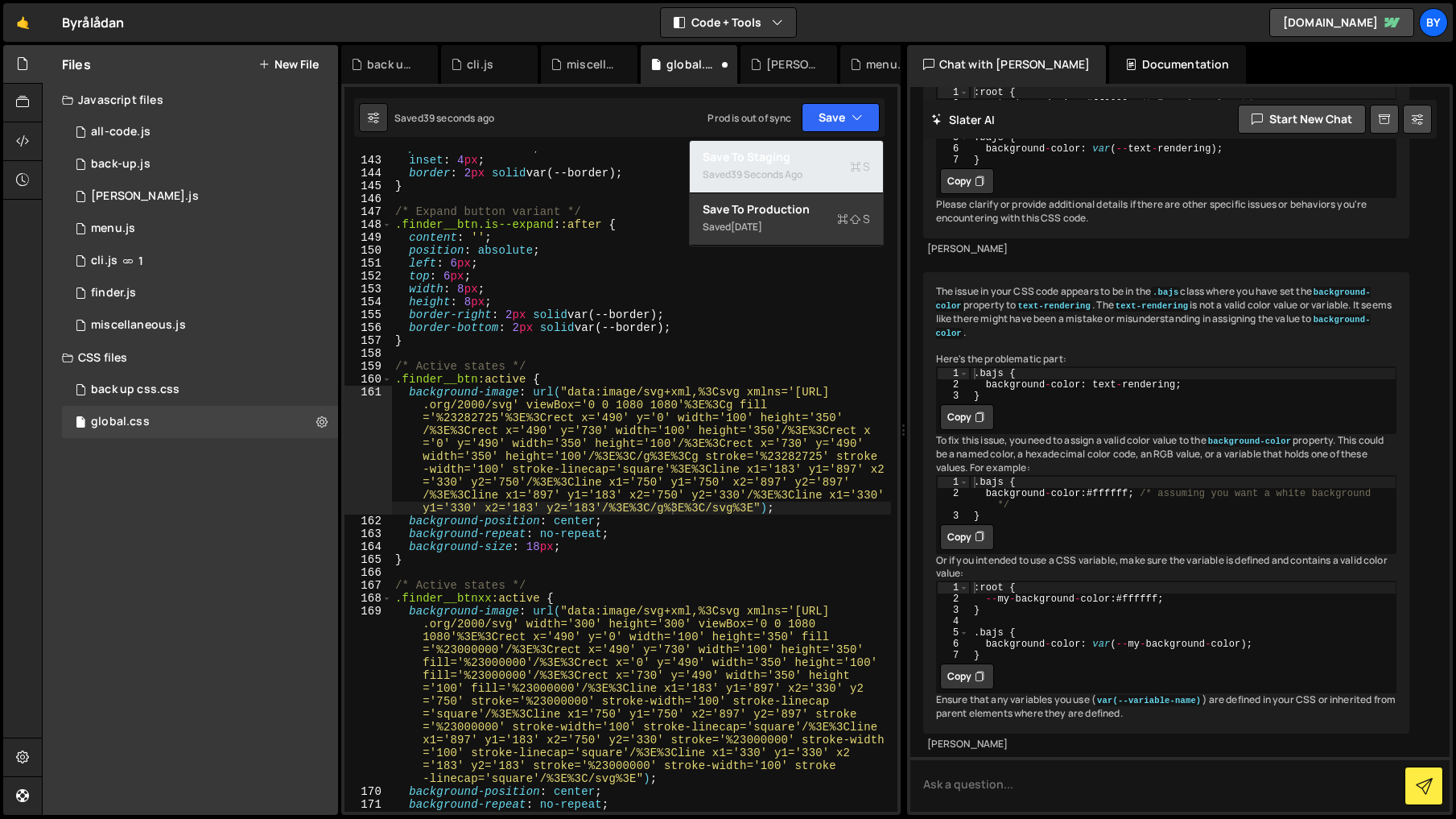
click at [843, 165] on div "Saved 39 seconds ago" at bounding box center [786, 175] width 168 height 20
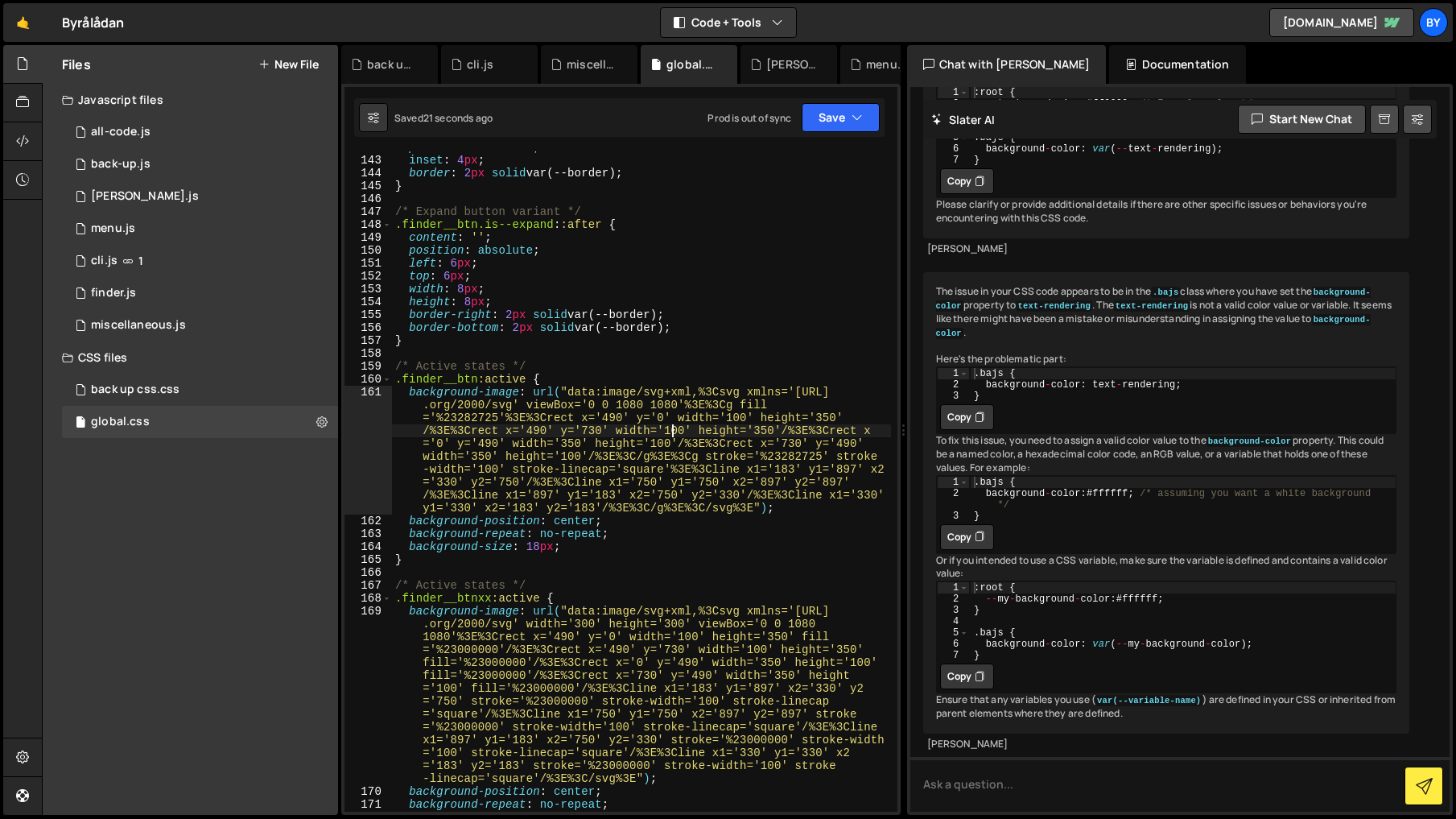
drag, startPoint x: 674, startPoint y: 435, endPoint x: 622, endPoint y: 523, distance: 102.2
click at [674, 435] on div "position : absolute ; inset : 4 px ; border : 2 px solid var(--border) ; } /* E…" at bounding box center [641, 484] width 499 height 686
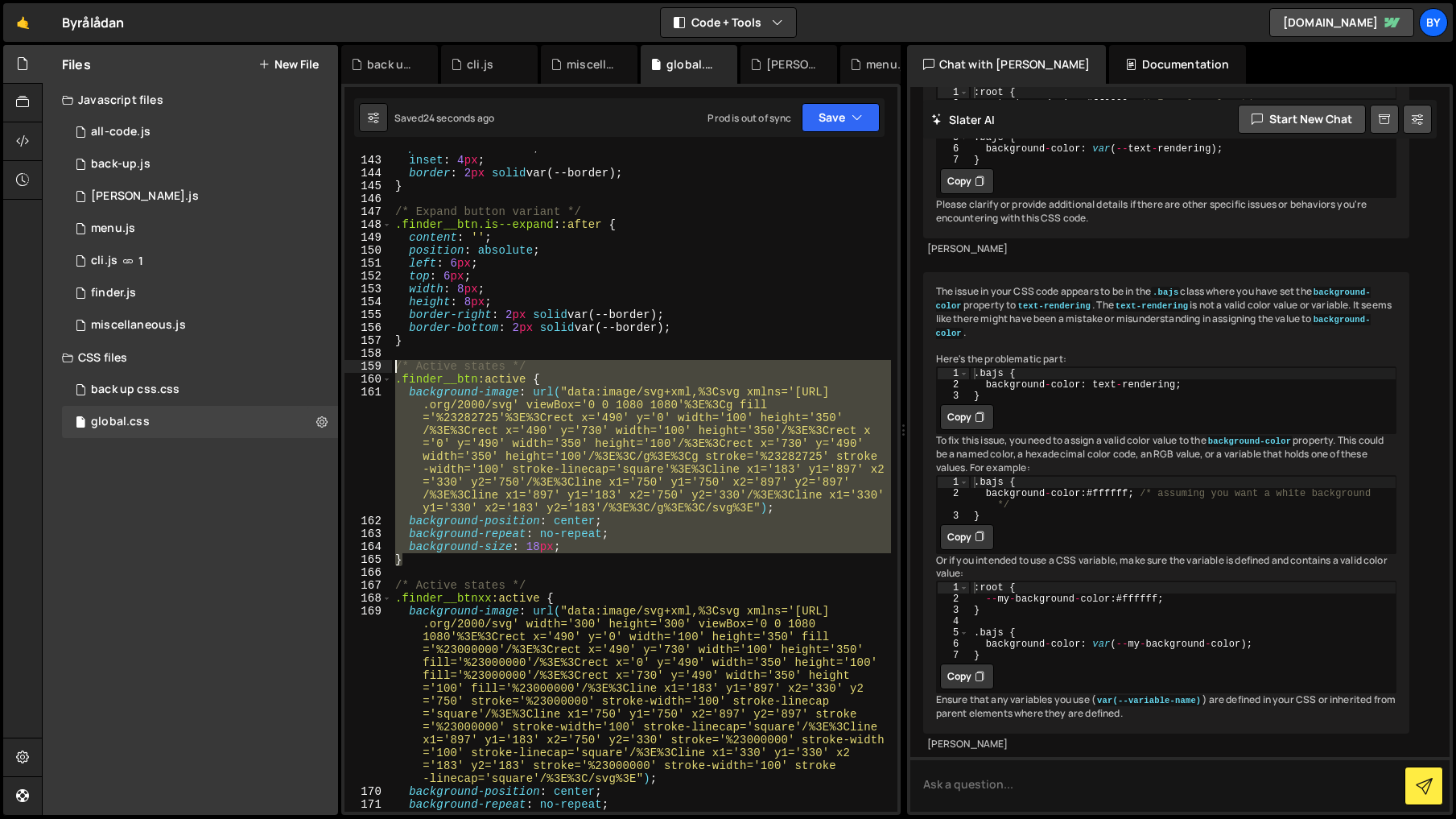
drag, startPoint x: 490, startPoint y: 560, endPoint x: 388, endPoint y: 367, distance: 218.3
click at [388, 367] on div "background-image: url("data:image/svg+xml,%3Csvg xmlns='[URL][DOMAIN_NAME]' vie…" at bounding box center [621, 481] width 553 height 660
click at [656, 381] on div "position : absolute ; inset : 4 px ; border : 2 px solid var(--border) ; } /* E…" at bounding box center [641, 481] width 499 height 660
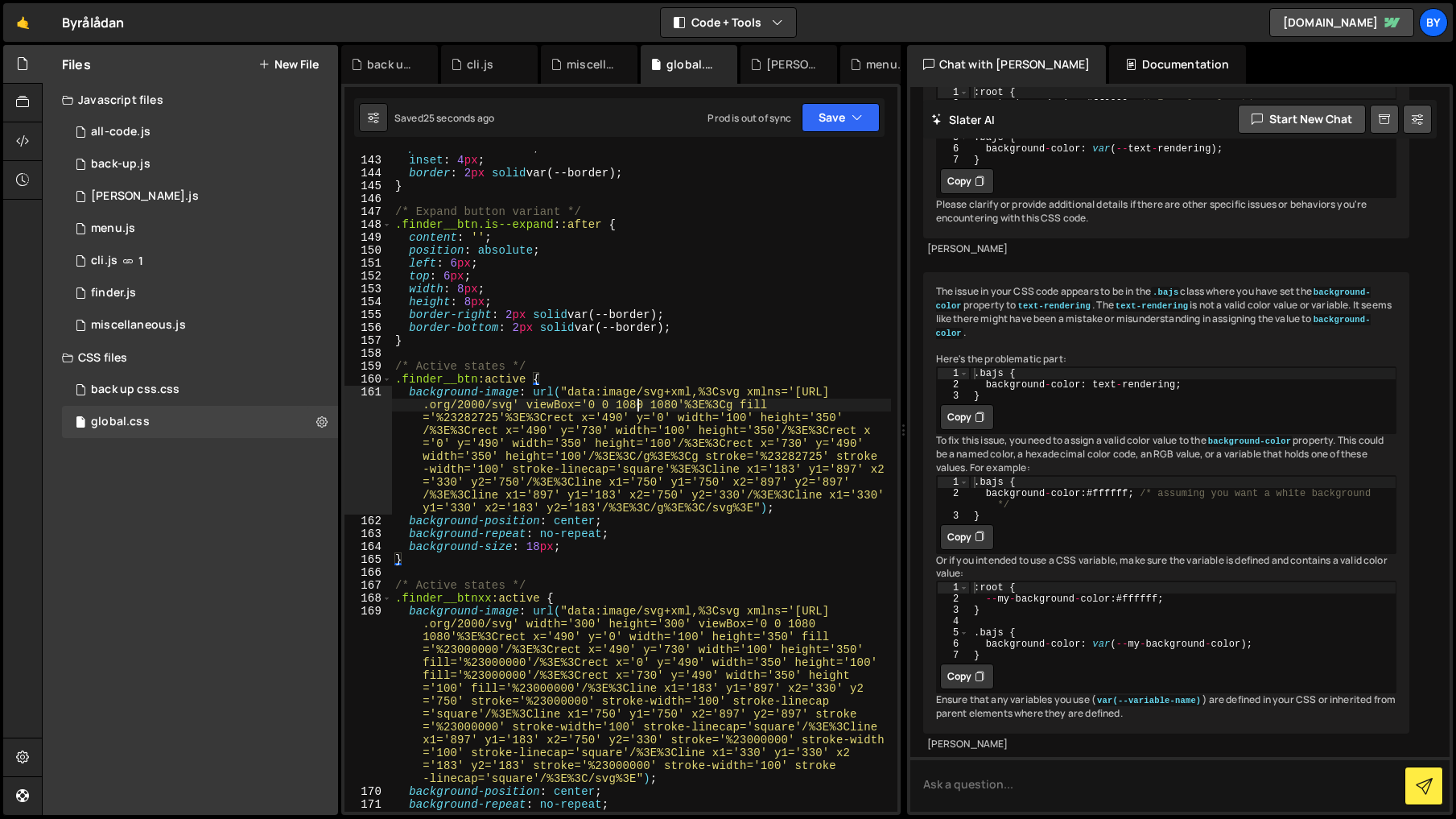
click at [636, 405] on div "position : absolute ; inset : 4 px ; border : 2 px solid var(--border) ; } /* E…" at bounding box center [641, 484] width 499 height 686
click at [654, 405] on div "position : absolute ; inset : 4 px ; border : 2 px solid var(--border) ; } /* E…" at bounding box center [641, 484] width 499 height 686
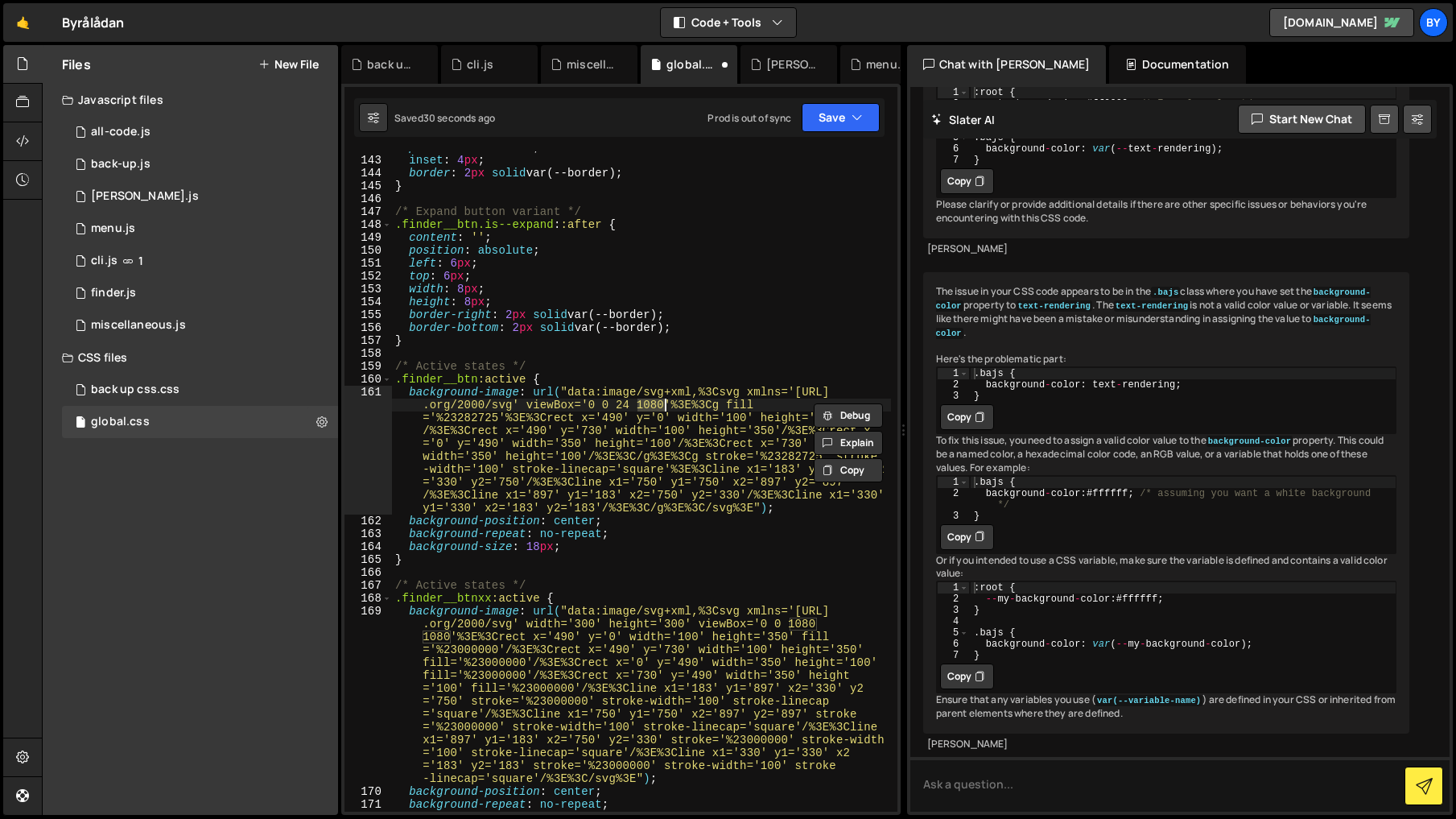
scroll to position [0, 50]
type textarea "background-image: url("data:image/svg+xml,%3Csvg xmlns='[URL][DOMAIN_NAME]' vie…"
click at [841, 128] on button "Save" at bounding box center [840, 117] width 78 height 29
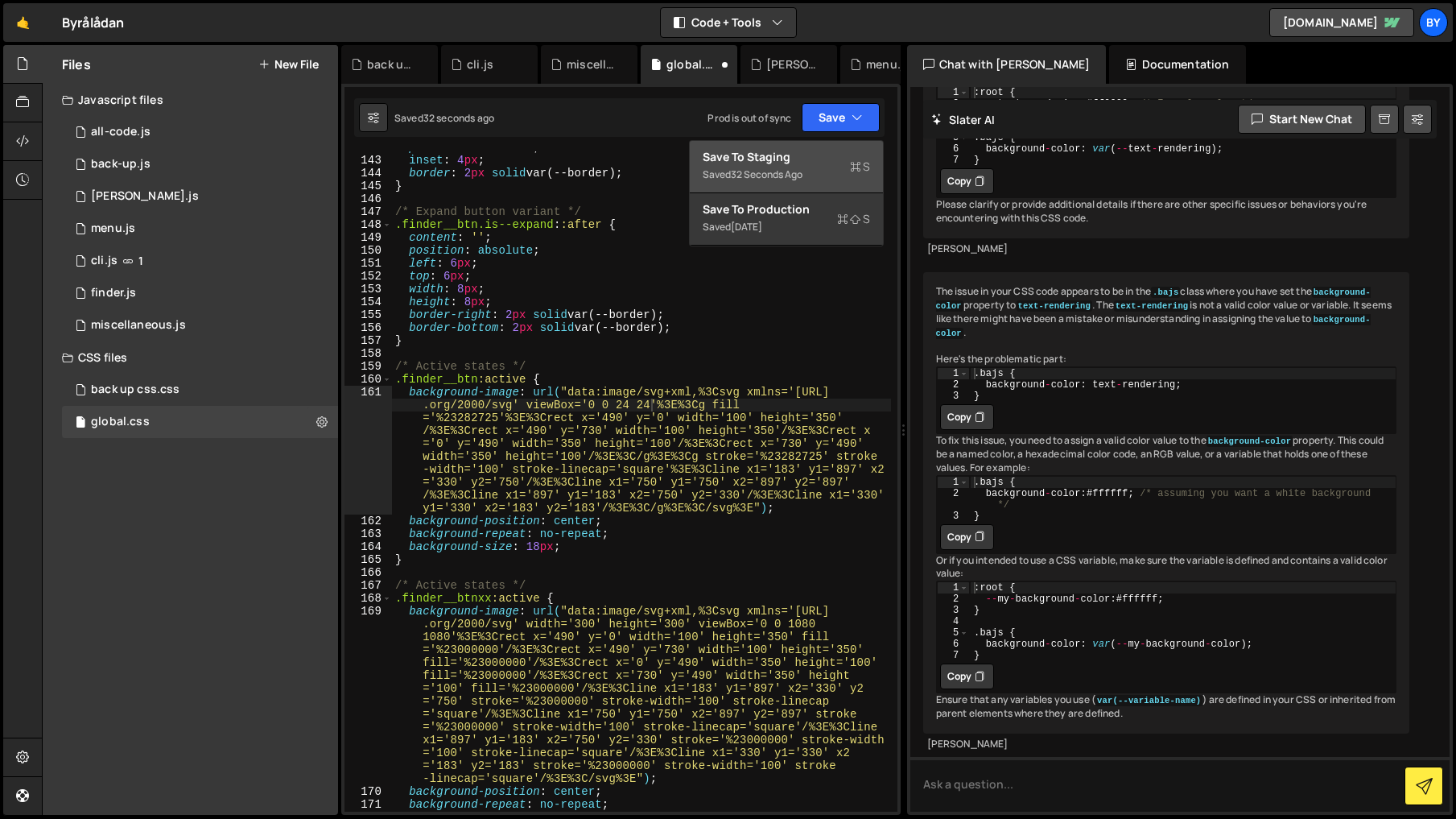
click at [837, 153] on div "Save to Staging S" at bounding box center [786, 157] width 168 height 16
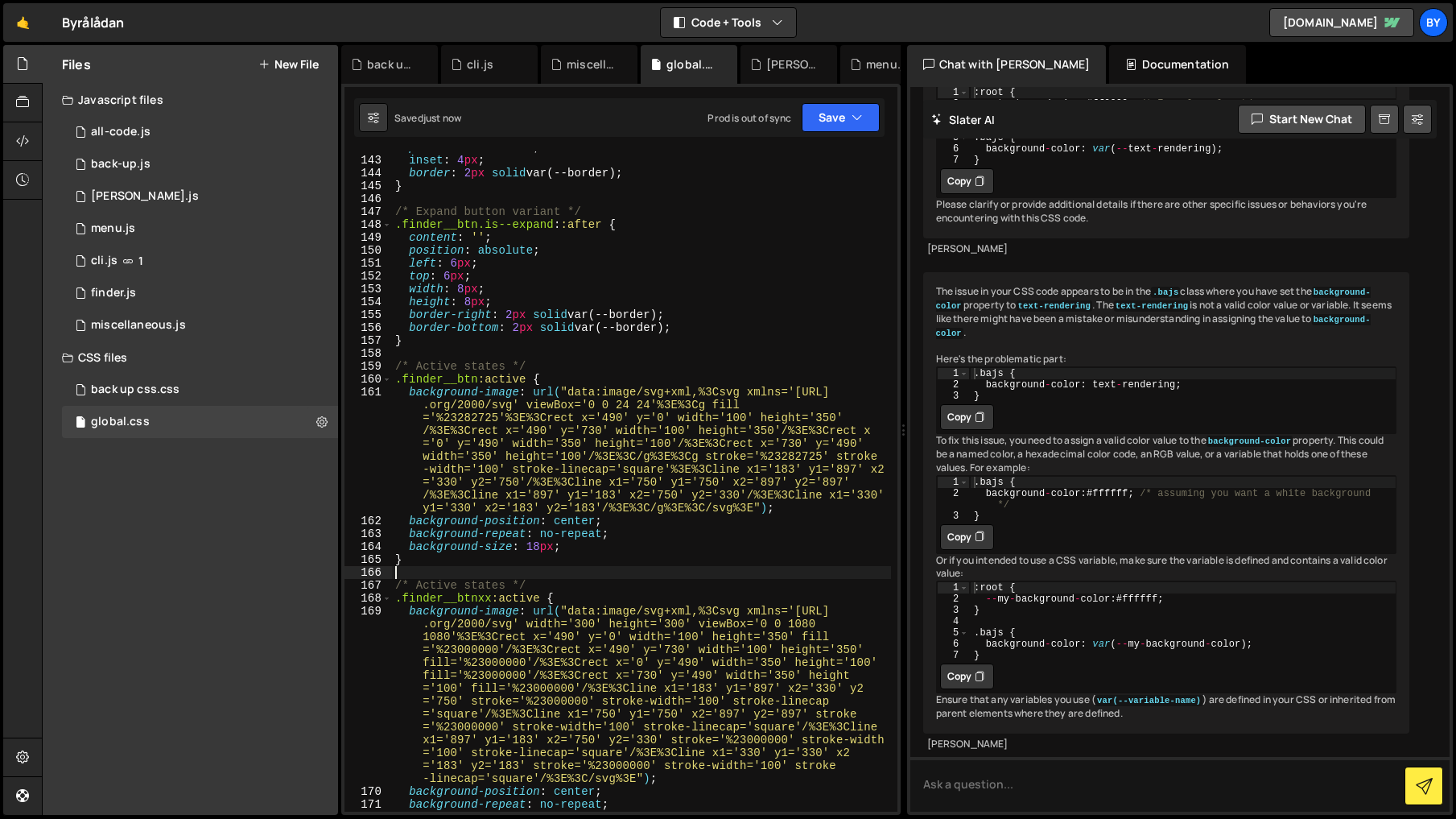
scroll to position [0, 0]
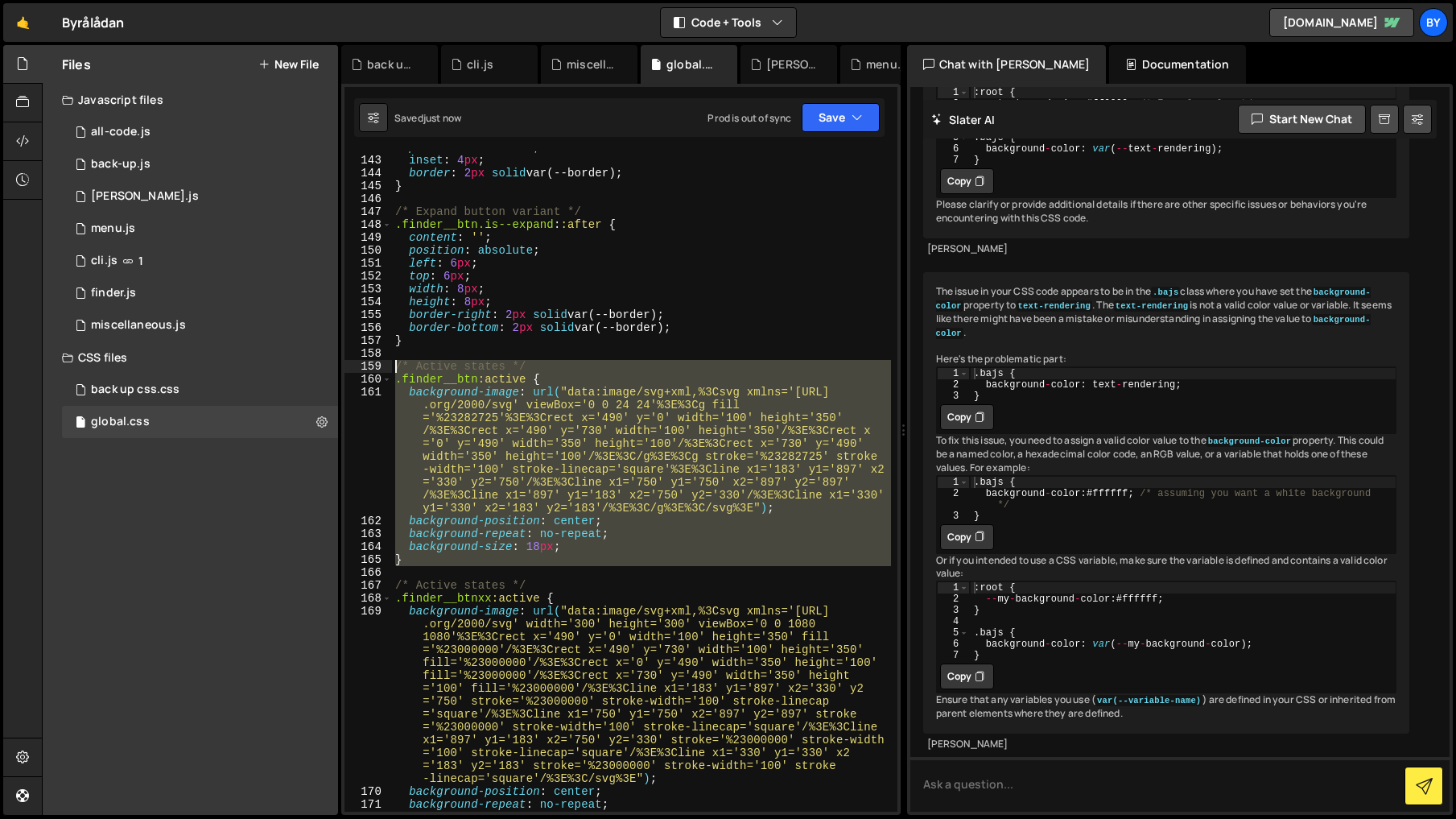
drag, startPoint x: 444, startPoint y: 569, endPoint x: 378, endPoint y: 361, distance: 218.2
click at [378, 361] on div "142 143 144 145 146 147 148 149 150 151 152 153 154 155 156 157 158 159 160 161…" at bounding box center [621, 481] width 553 height 660
paste textarea "}"
type textarea "}"
drag, startPoint x: 438, startPoint y: 565, endPoint x: 384, endPoint y: 368, distance: 204.3
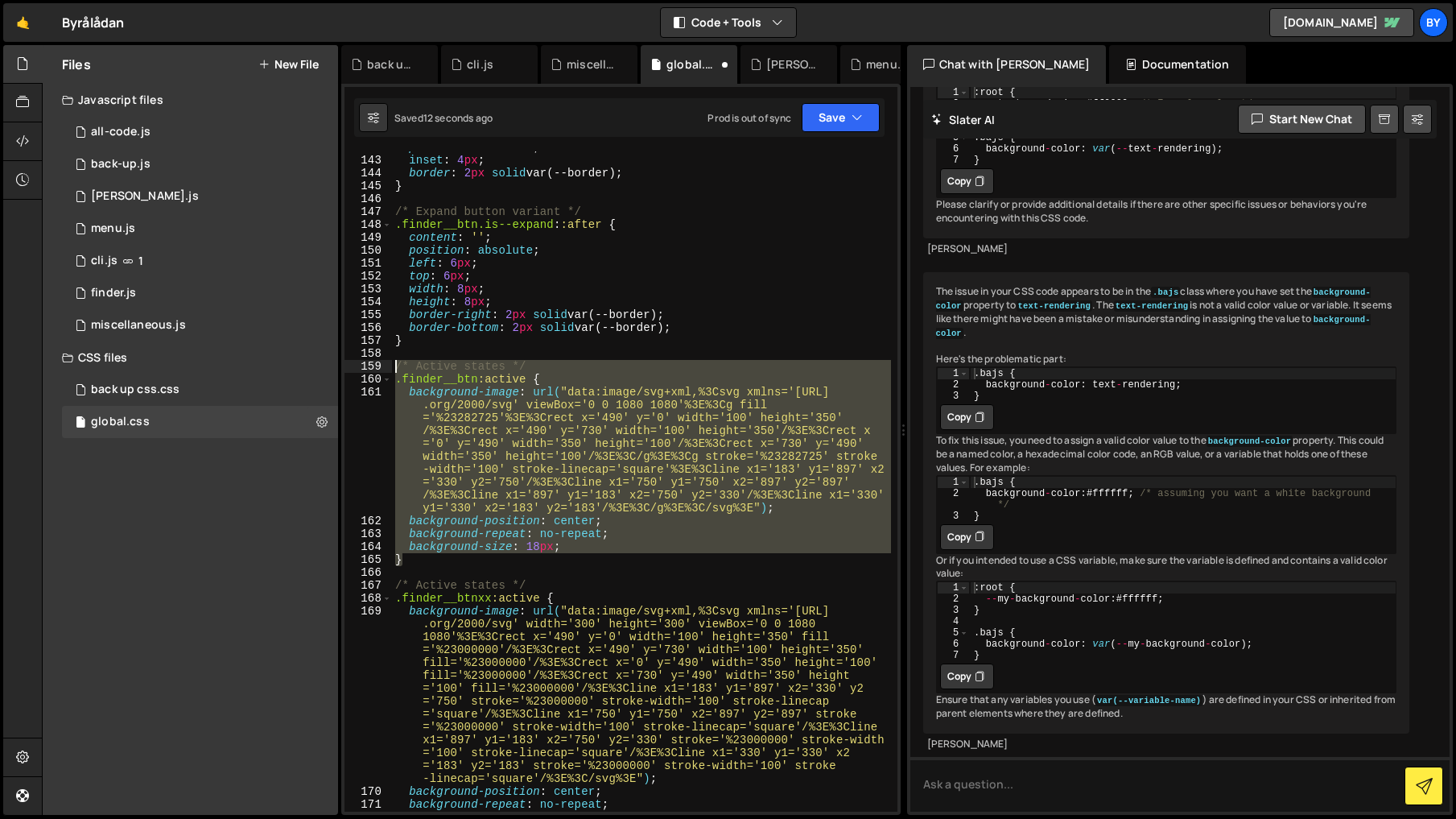
click at [384, 368] on div "142 143 144 145 146 147 148 149 150 151 152 153 154 155 156 157 158 159 160 161…" at bounding box center [621, 481] width 553 height 660
click at [402, 552] on div "position : absolute ; inset : 4 px ; border : 2 px solid var(--border) ; } /* E…" at bounding box center [641, 481] width 499 height 660
drag, startPoint x: 409, startPoint y: 511, endPoint x: 371, endPoint y: 363, distance: 152.8
click at [371, 363] on div "background-size: 18px; 142 143 144 145 146 147 148 149 150 151 152 153 154 155 …" at bounding box center [621, 481] width 553 height 660
paste textarea "}"
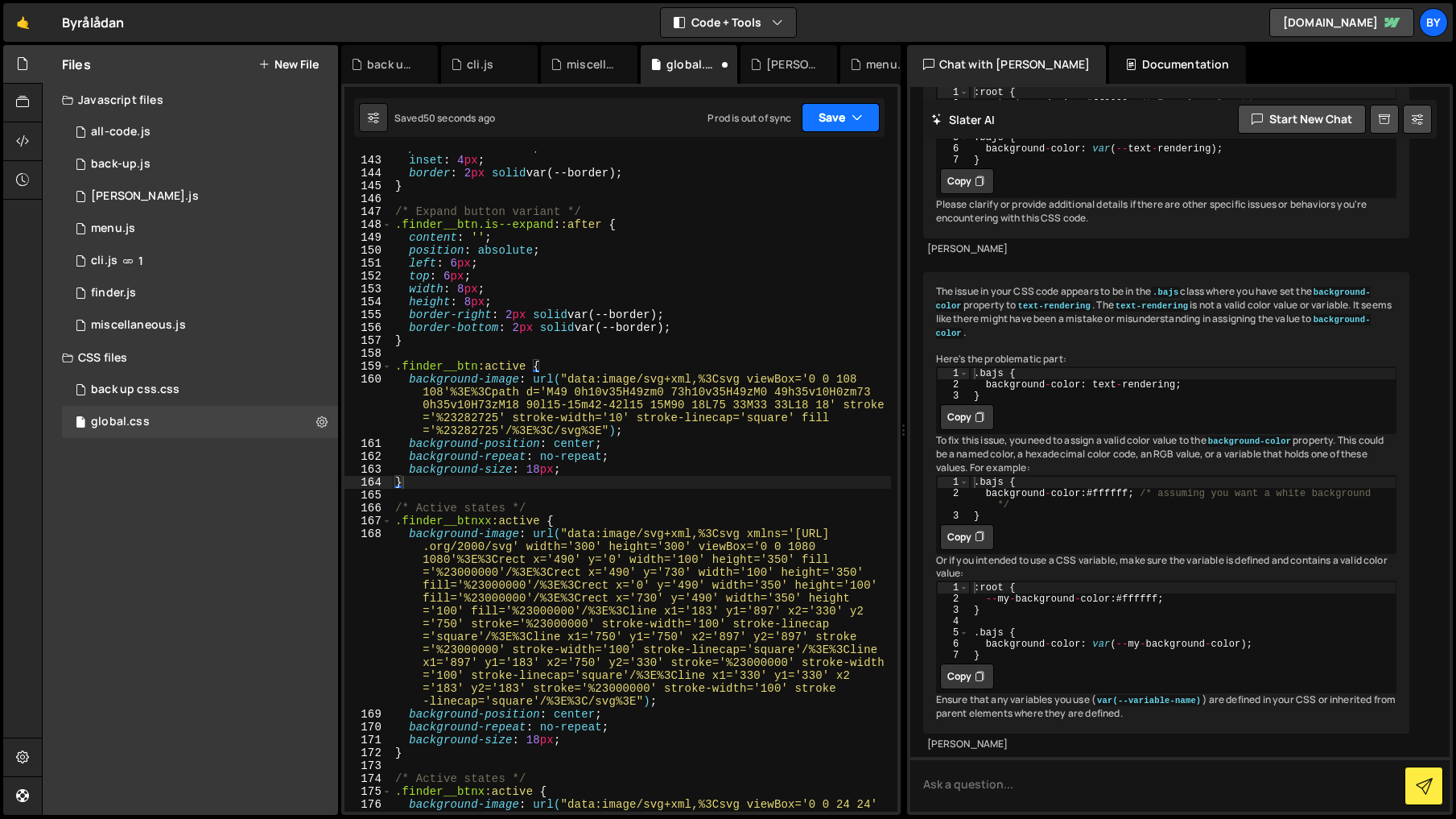
drag, startPoint x: 847, startPoint y: 127, endPoint x: 847, endPoint y: 165, distance: 38.0
click at [847, 128] on button "Save" at bounding box center [840, 117] width 78 height 29
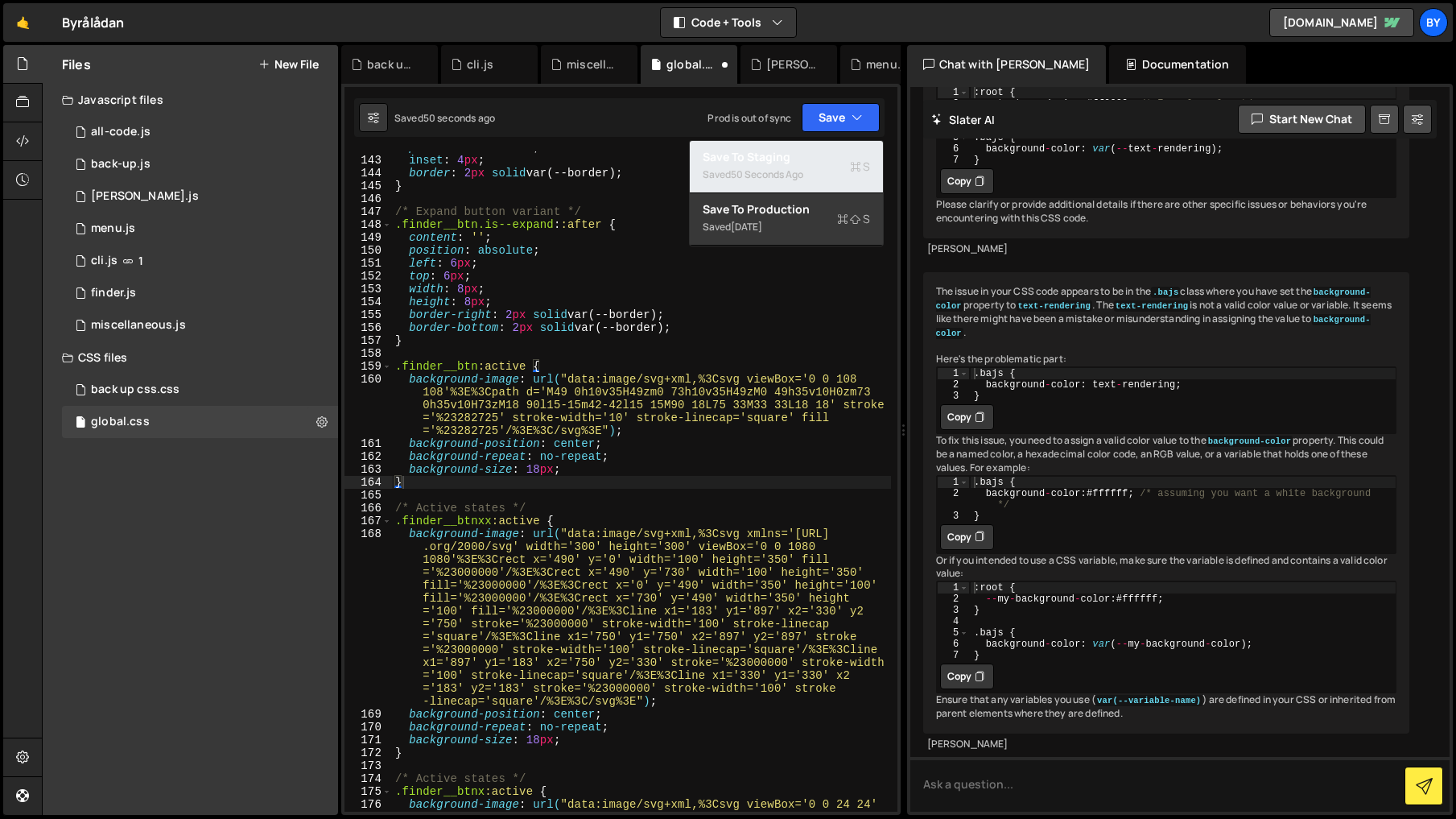
drag, startPoint x: 845, startPoint y: 166, endPoint x: 1426, endPoint y: 198, distance: 581.9
click at [845, 166] on div "Saved 50 seconds ago" at bounding box center [786, 175] width 168 height 20
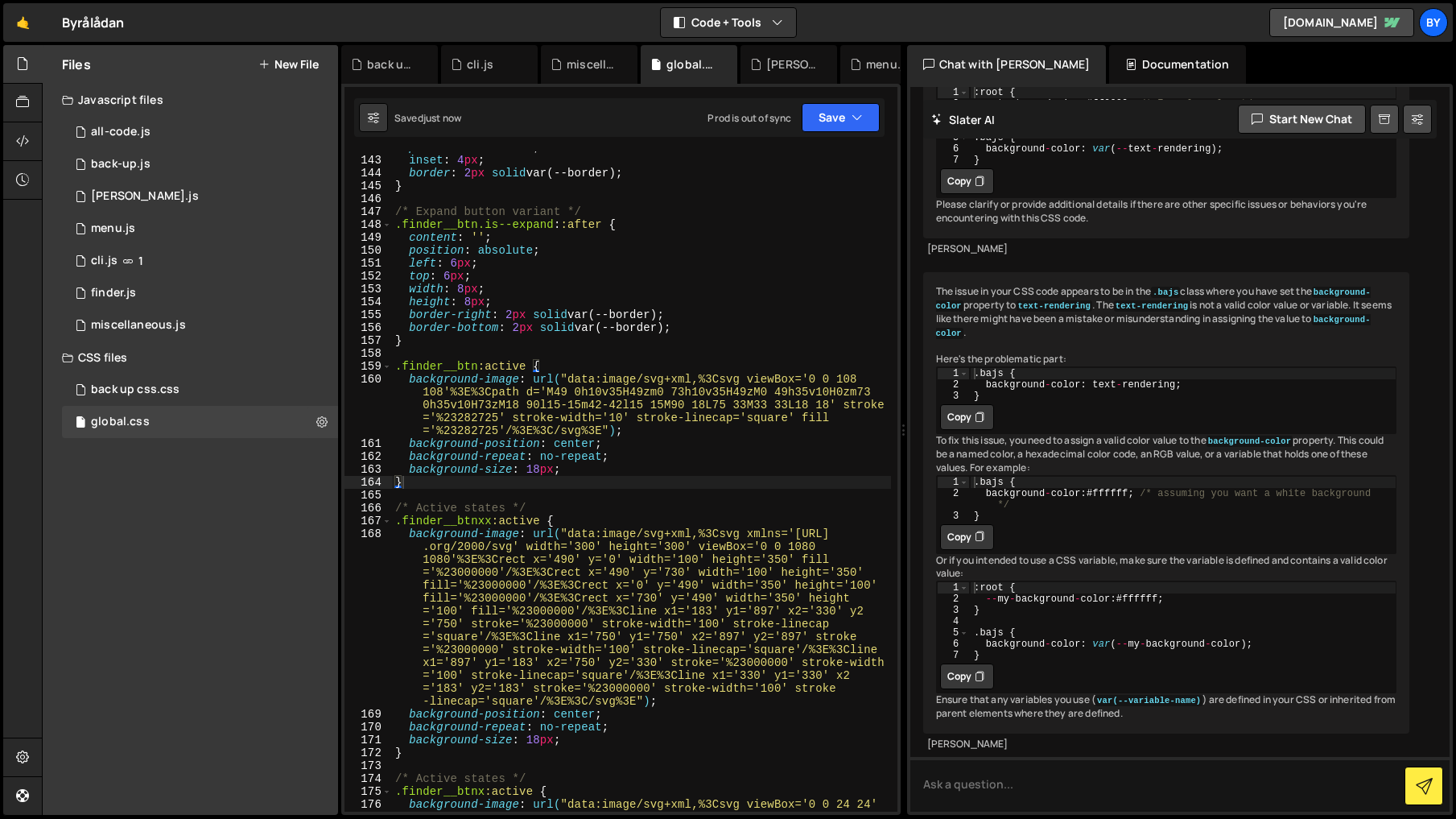
click at [526, 477] on div "position : absolute ; inset : 4 px ; border : 2 px solid var(--border) ; } /* E…" at bounding box center [641, 509] width 499 height 737
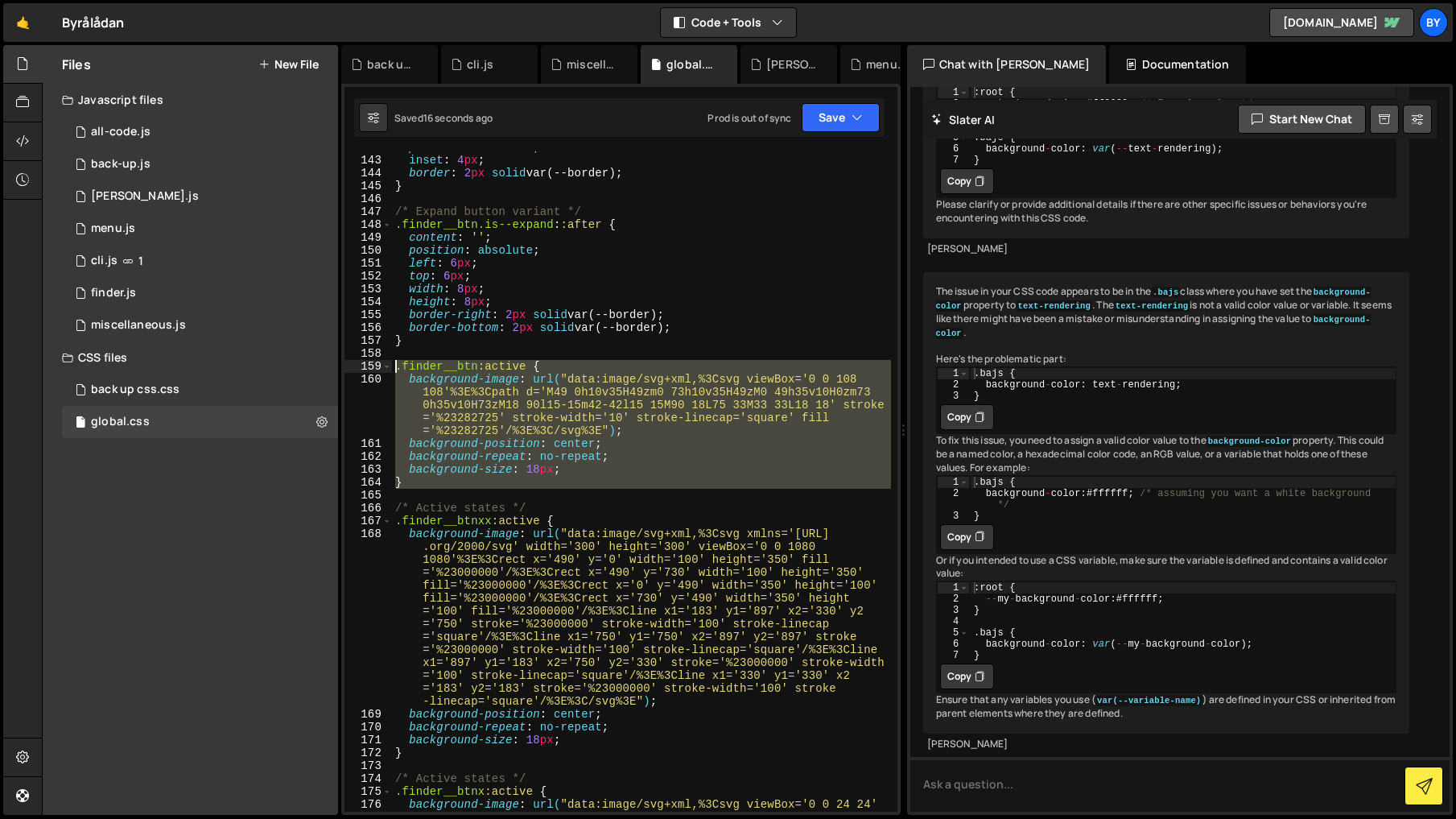
drag, startPoint x: 502, startPoint y: 491, endPoint x: 344, endPoint y: 361, distance: 204.6
click at [344, 361] on div "} 142 143 144 145 146 147 148 149 150 151 152 153 154 155 156 157 158 159 160 1…" at bounding box center [621, 481] width 553 height 660
paste textarea "}"
type textarea "}"
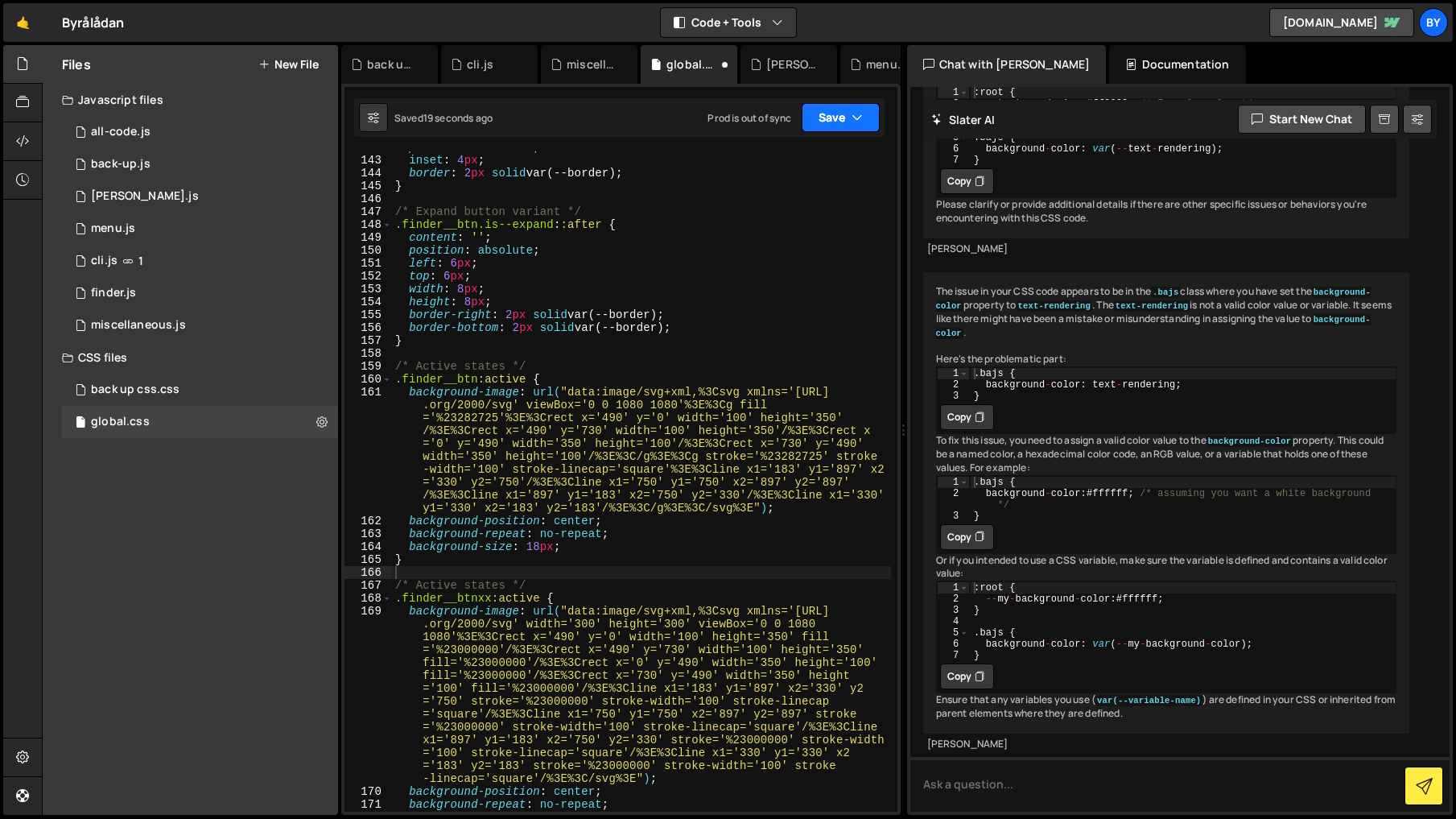
click at [847, 117] on button "Save" at bounding box center [840, 117] width 78 height 29
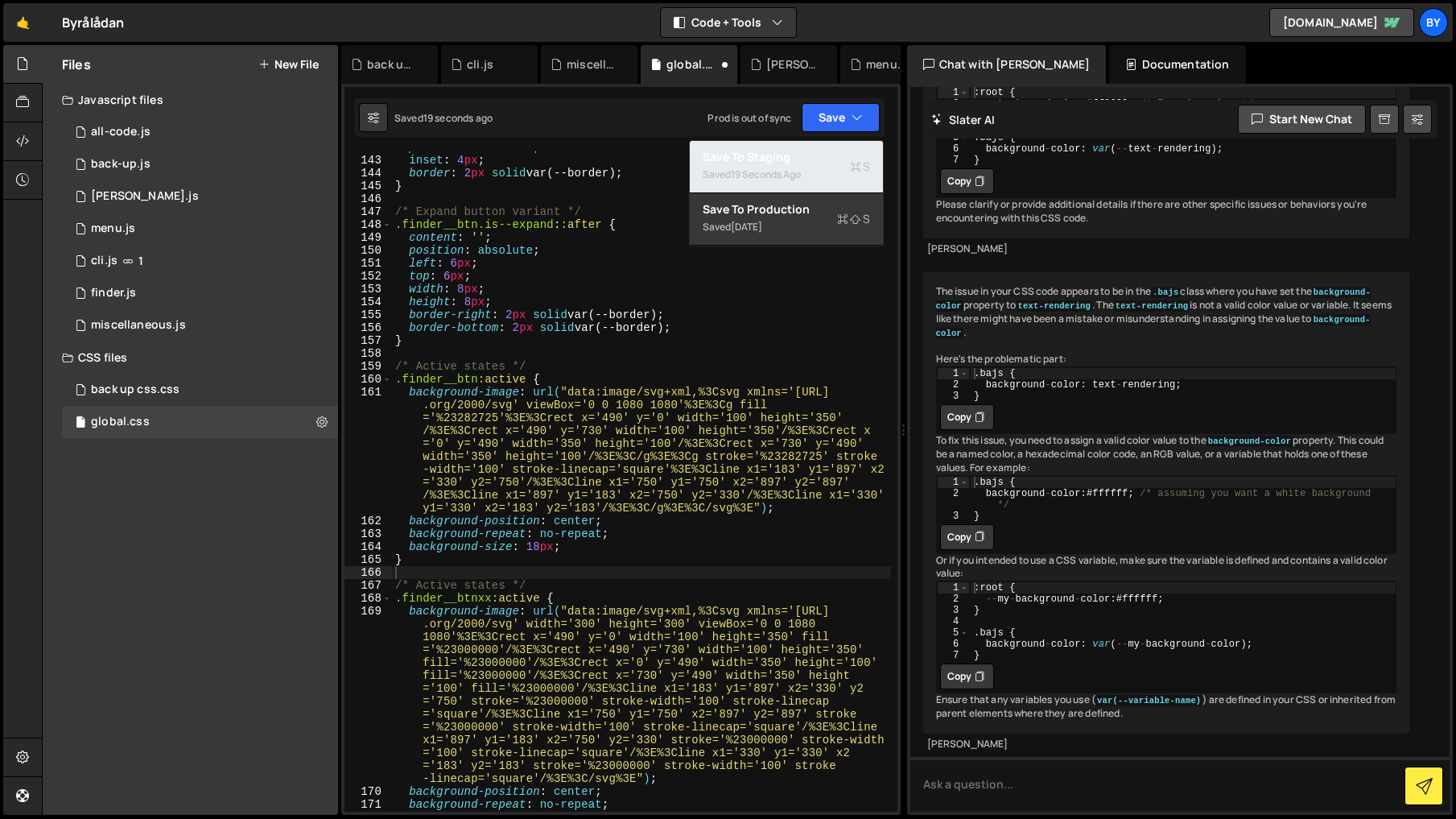
click at [820, 176] on div "Saved 19 seconds ago" at bounding box center [786, 175] width 168 height 20
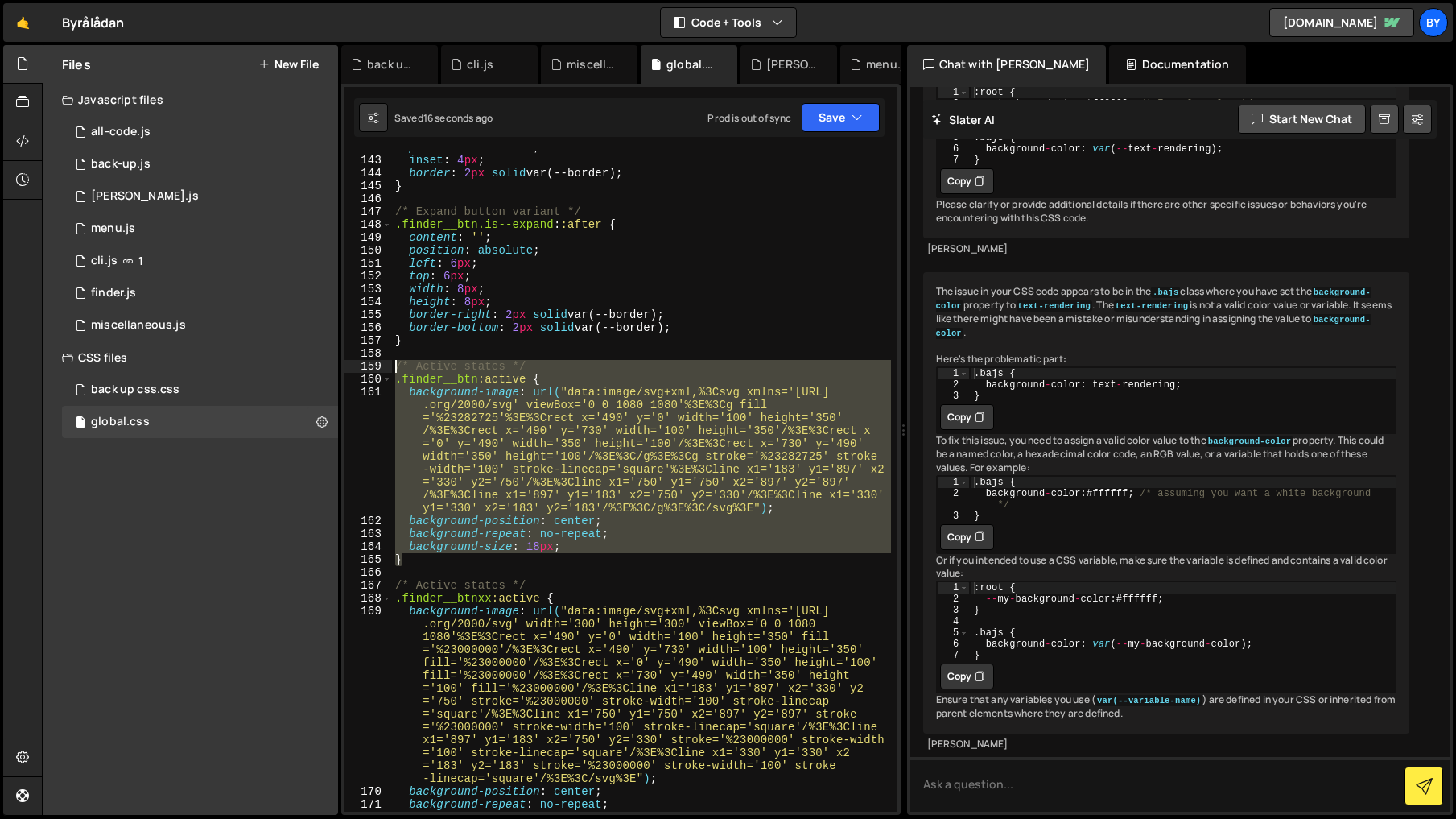
drag, startPoint x: 432, startPoint y: 565, endPoint x: 396, endPoint y: 373, distance: 195.3
click at [390, 370] on div "} 142 143 144 145 146 147 148 149 150 151 152 153 154 155 156 157 158 159 160 1…" at bounding box center [621, 481] width 553 height 660
click at [604, 519] on div "position : absolute ; inset : 4 px ; border : 2 px solid var(--border) ; } /* E…" at bounding box center [641, 481] width 499 height 660
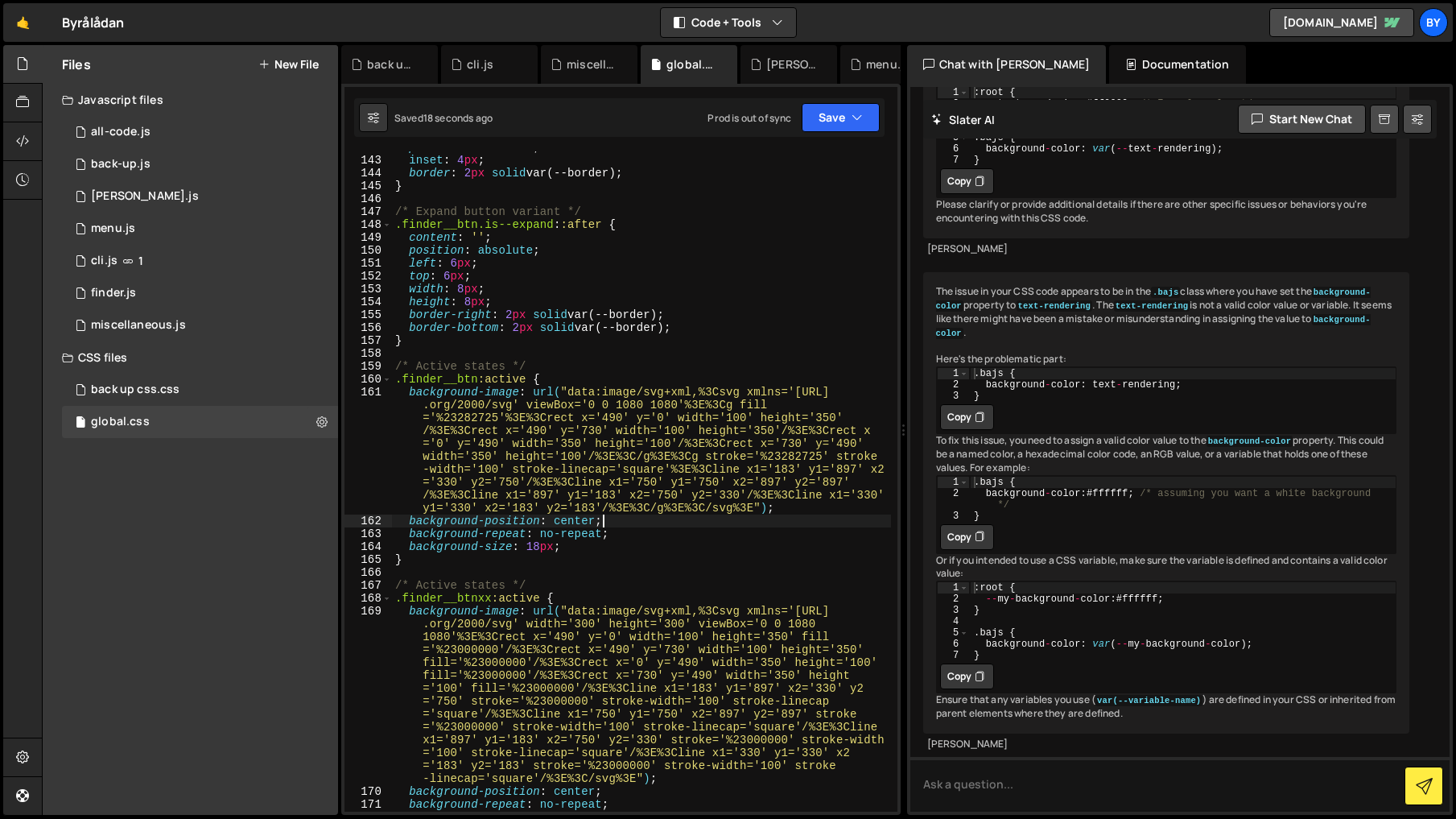
drag, startPoint x: 642, startPoint y: 407, endPoint x: 661, endPoint y: 416, distance: 21.0
click at [642, 407] on div "position : absolute ; inset : 4 px ; border : 2 px solid var(--border) ; } /* E…" at bounding box center [641, 484] width 499 height 686
click at [850, 128] on button "Save" at bounding box center [840, 117] width 78 height 29
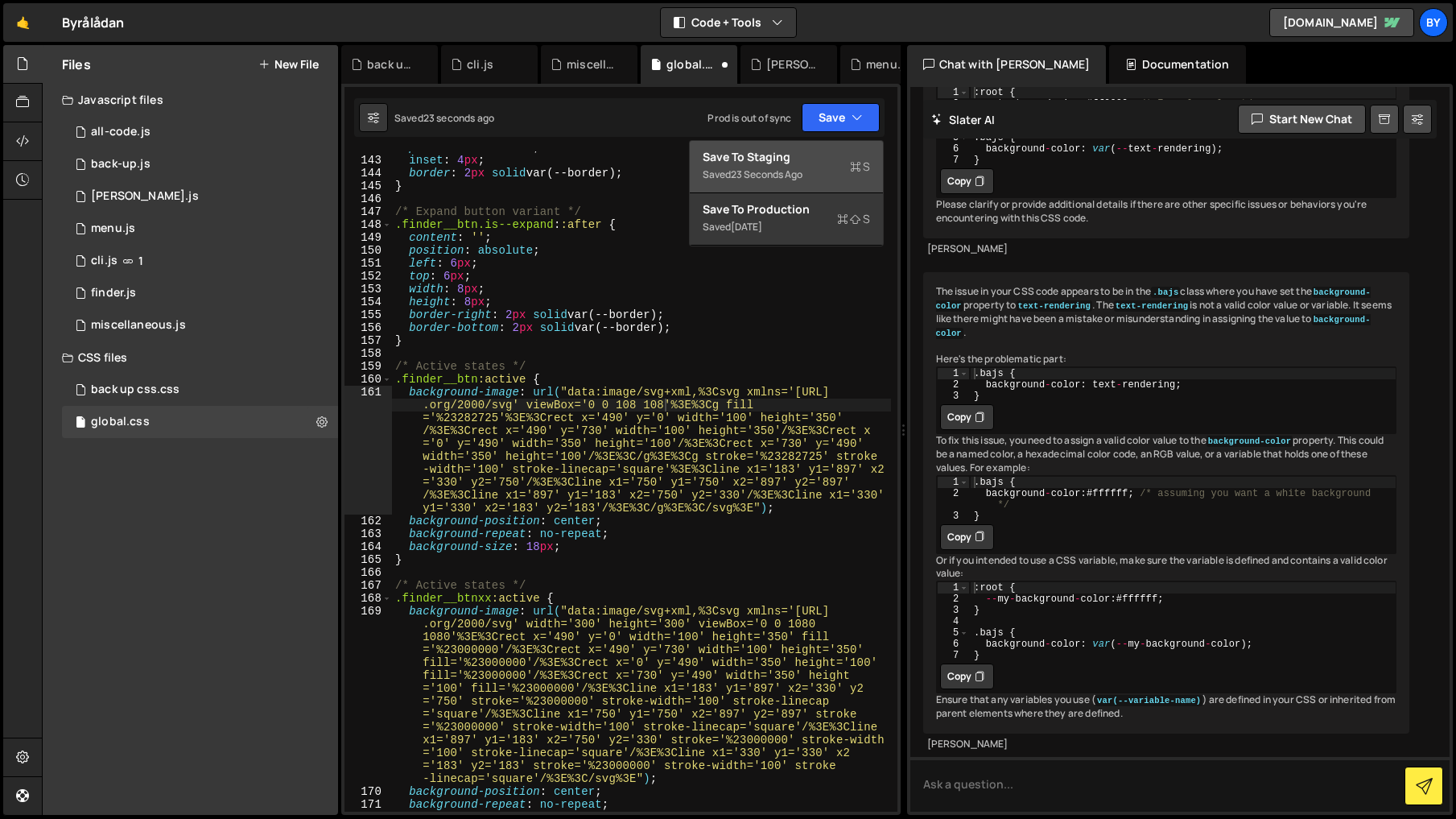
click at [848, 153] on div "Save to Staging S" at bounding box center [786, 157] width 168 height 16
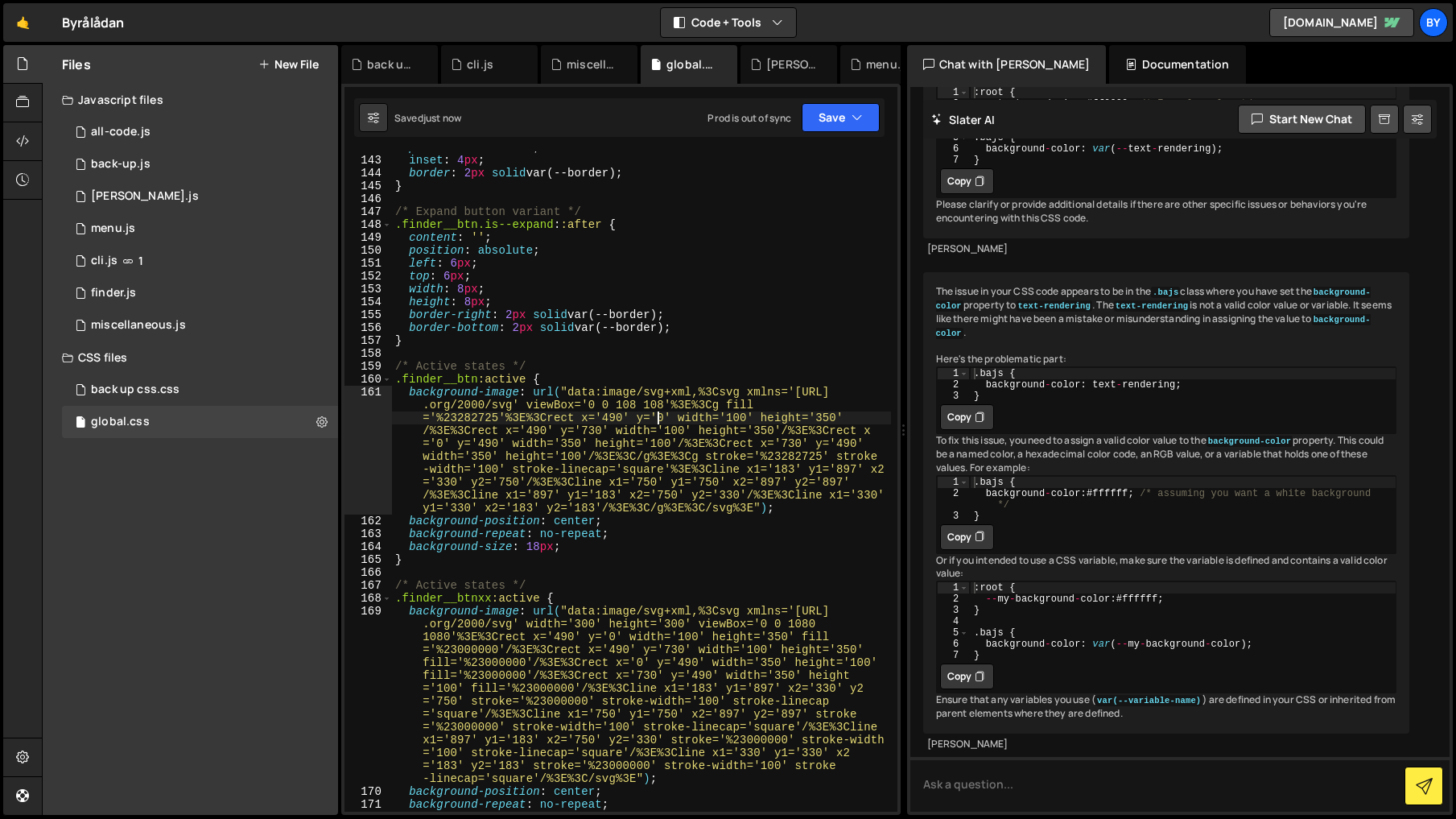
click at [658, 412] on div "position : absolute ; inset : 4 px ; border : 2 px solid var(--border) ; } /* E…" at bounding box center [641, 484] width 499 height 686
click at [635, 409] on div "position : absolute ; inset : 4 px ; border : 2 px solid var(--border) ; } /* E…" at bounding box center [641, 484] width 499 height 686
type textarea "background-image: url("data:image/svg+xml,%3Csvg xmlns='[URL][DOMAIN_NAME]' vie…"
drag, startPoint x: 821, startPoint y: 128, endPoint x: 819, endPoint y: 147, distance: 19.1
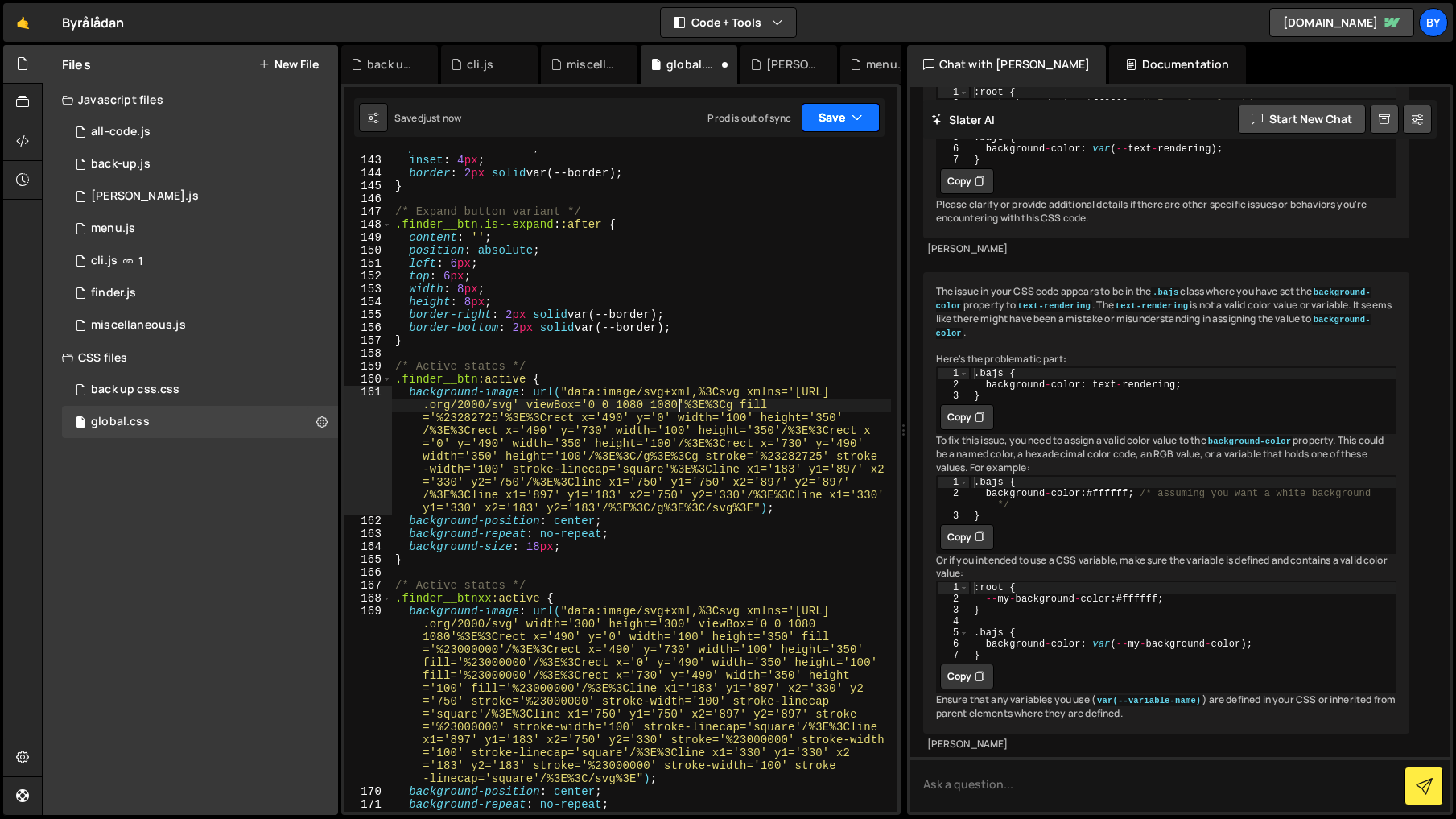
click at [821, 128] on button "Save" at bounding box center [840, 117] width 78 height 29
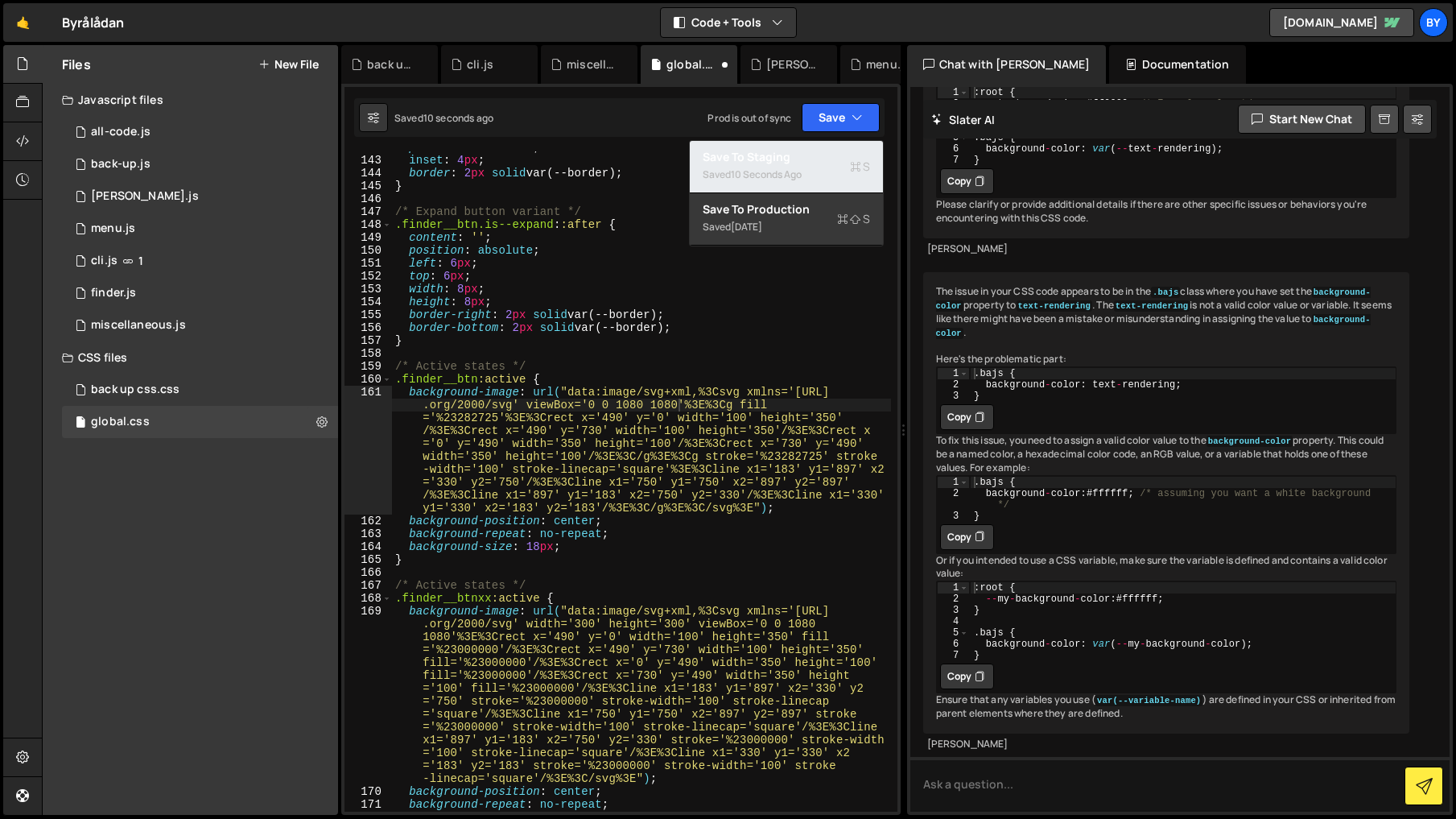
drag, startPoint x: 819, startPoint y: 147, endPoint x: 829, endPoint y: 157, distance: 14.1
click at [819, 147] on button "Save to Staging S Saved 10 seconds ago" at bounding box center [786, 167] width 193 height 52
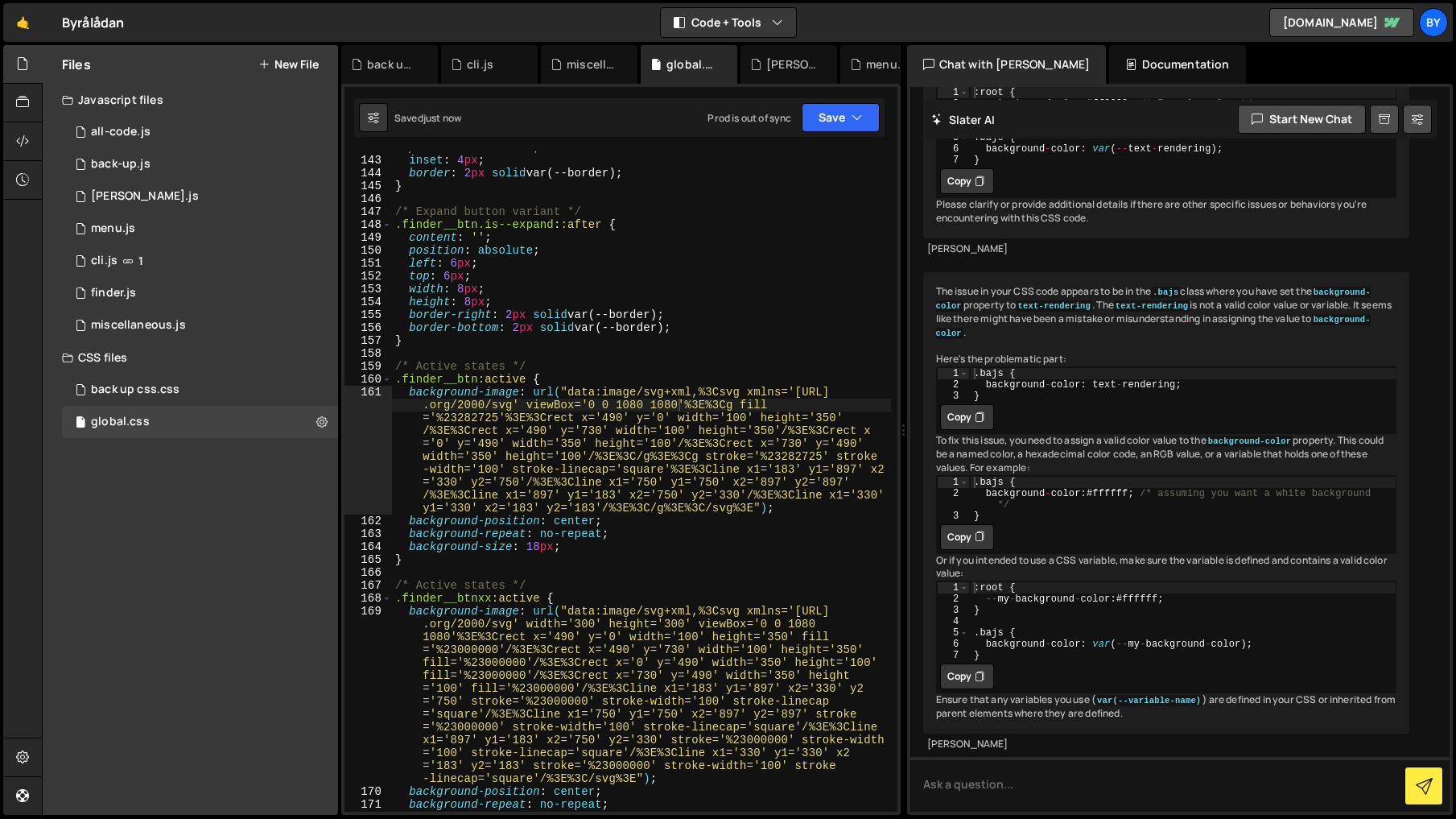
scroll to position [0, 0]
click at [618, 480] on div "position : absolute ; inset : 4 px ; border : 2 px solid var(--border) ; } /* E…" at bounding box center [641, 484] width 499 height 686
drag, startPoint x: 748, startPoint y: 396, endPoint x: 752, endPoint y: 488, distance: 92.1
click at [520, 409] on div "position : absolute ; inset : 4 px ; border : 2 px solid var(--border) ; } /* E…" at bounding box center [641, 484] width 499 height 686
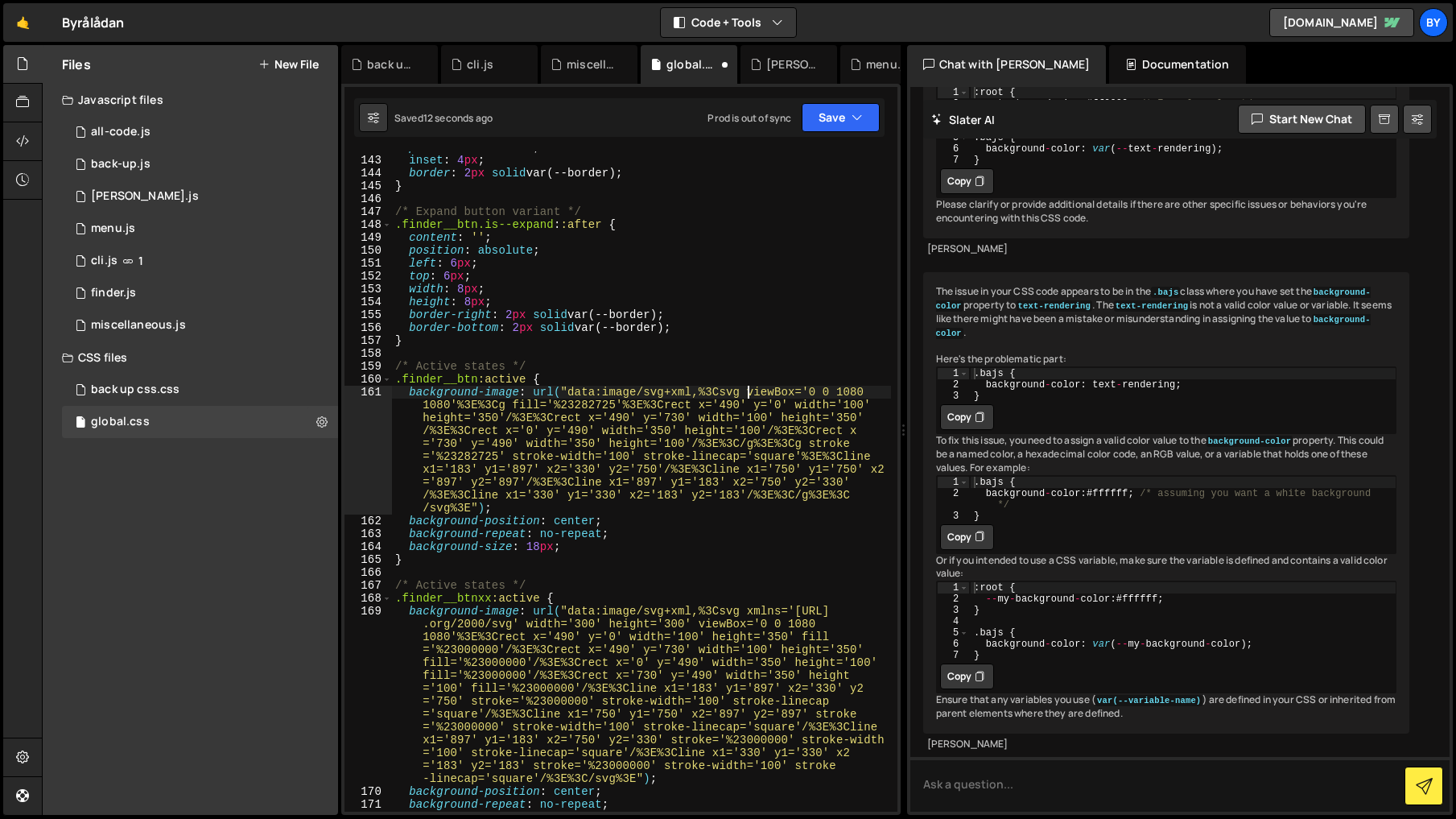
scroll to position [0, 25]
click at [805, 114] on button "Save" at bounding box center [840, 117] width 78 height 29
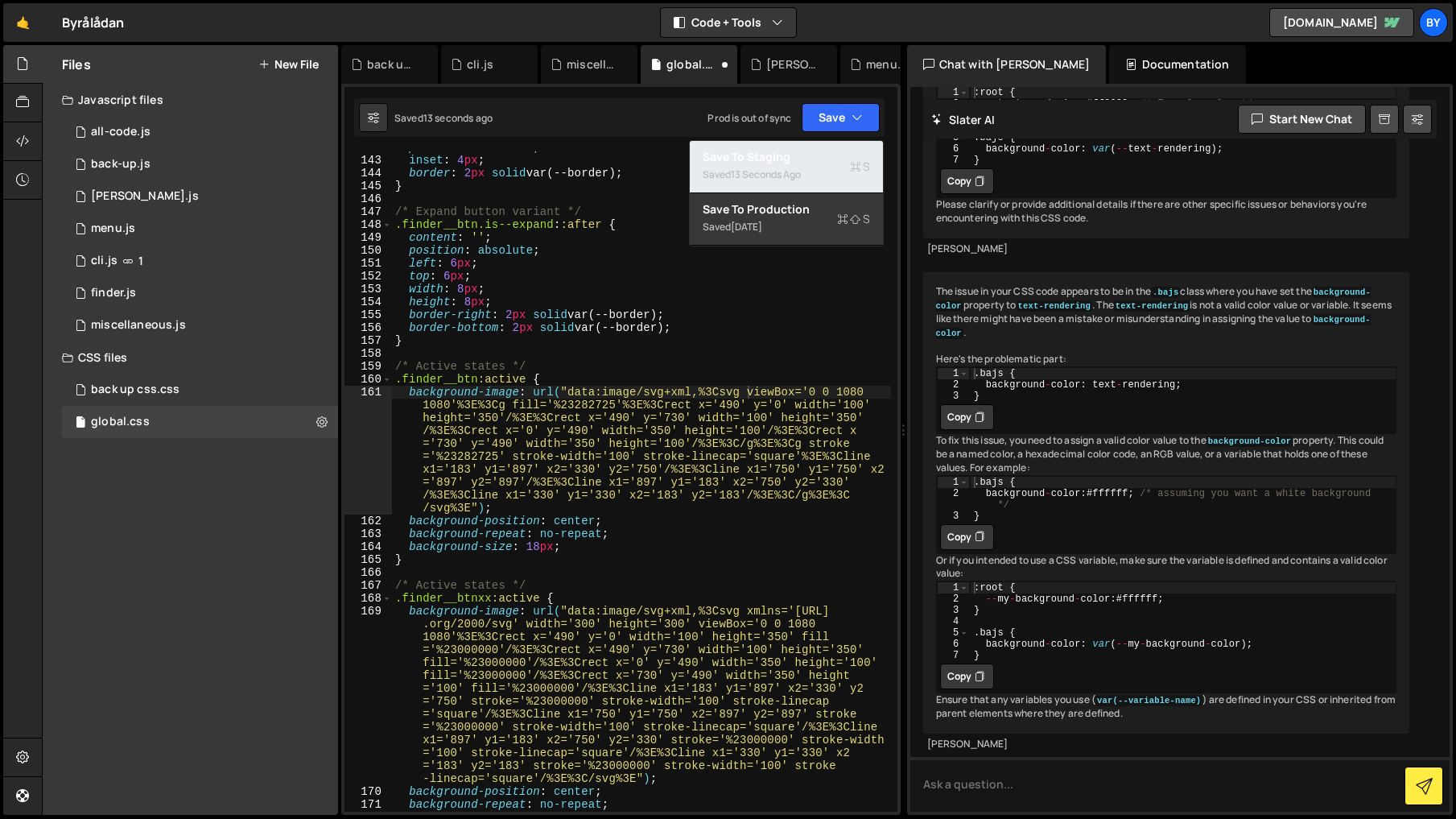
drag, startPoint x: 815, startPoint y: 160, endPoint x: 1211, endPoint y: 207, distance: 398.8
click at [815, 160] on div "Save to Staging S" at bounding box center [786, 157] width 168 height 16
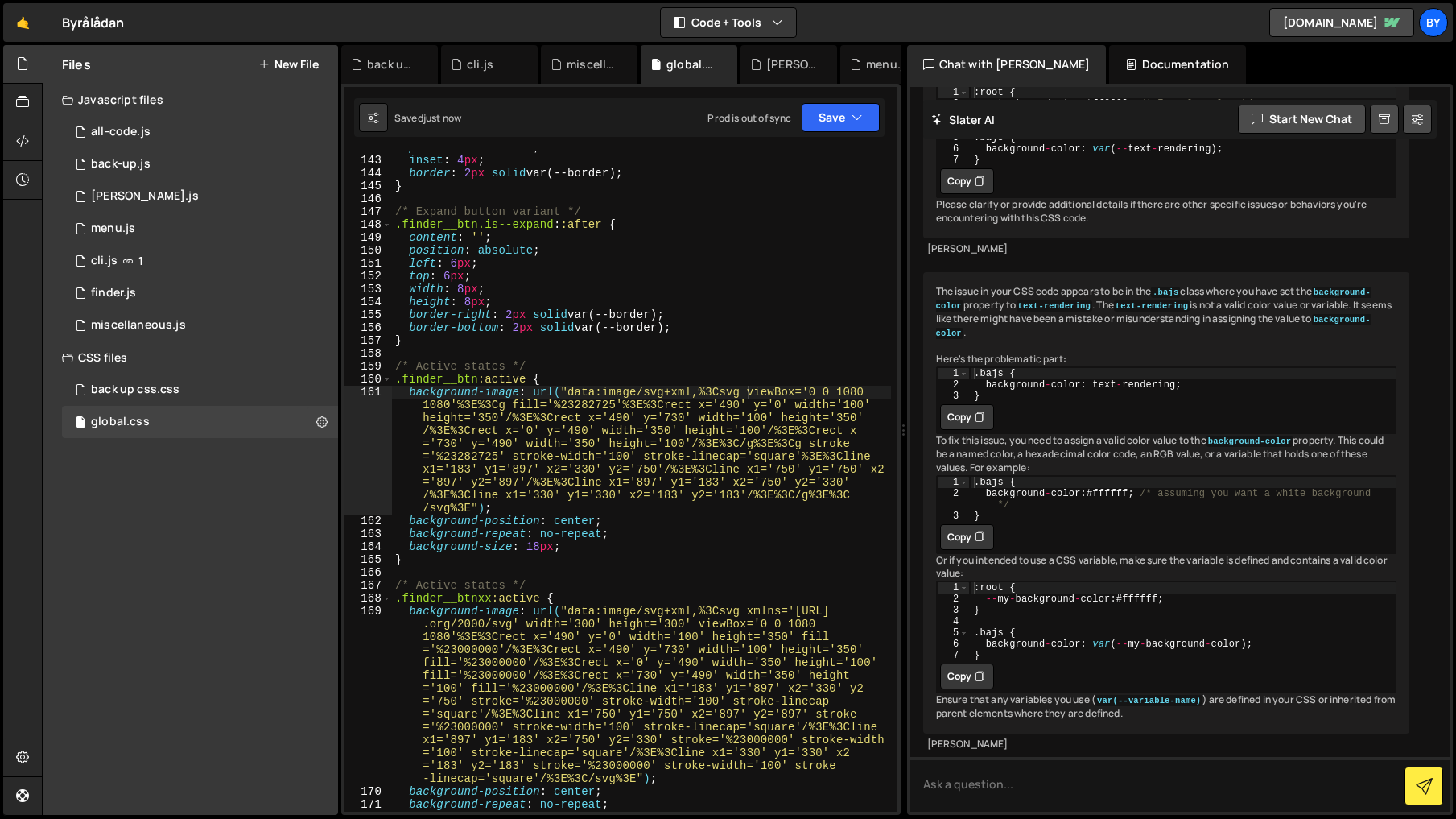
scroll to position [0, 0]
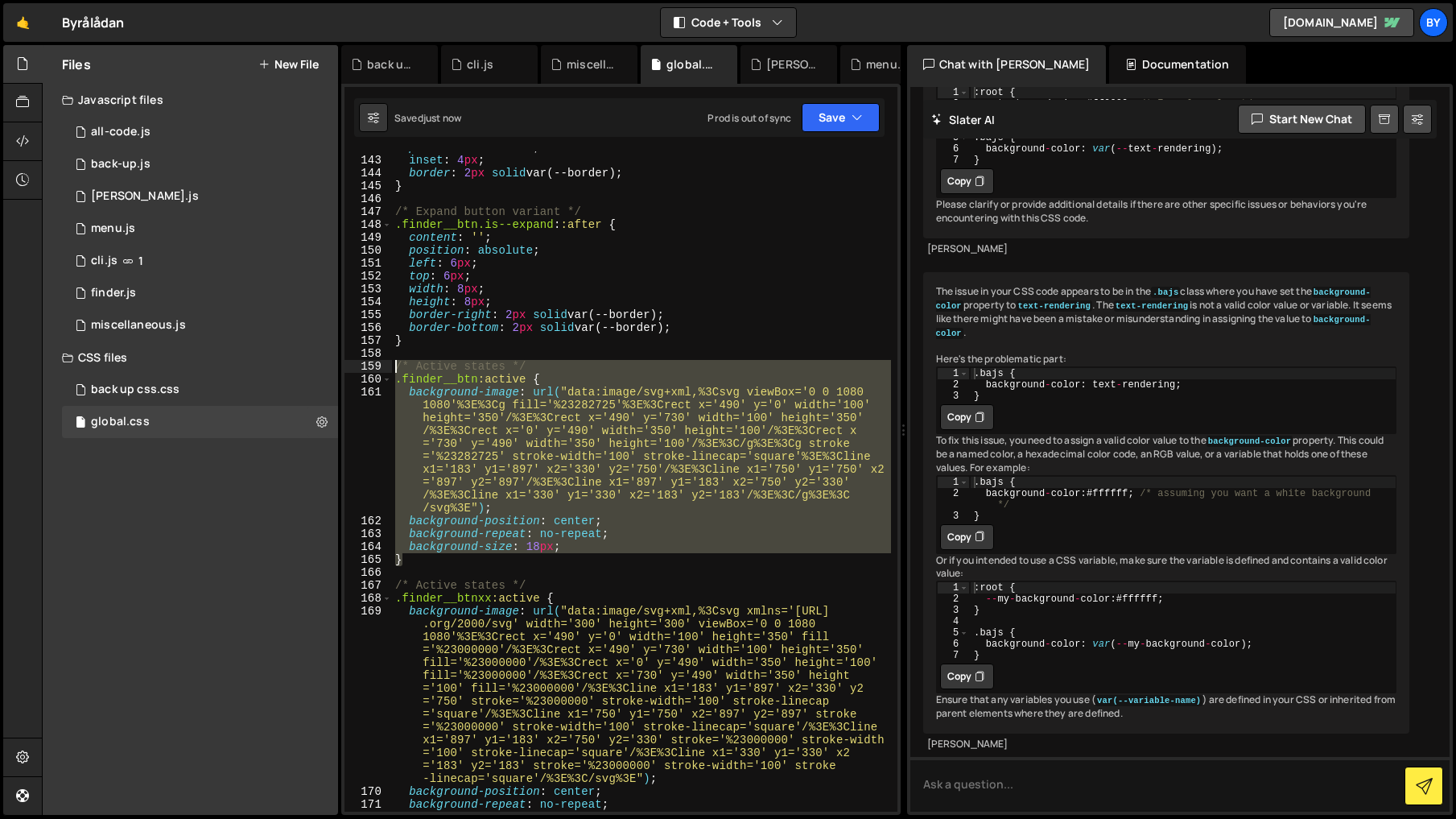
drag, startPoint x: 411, startPoint y: 551, endPoint x: 386, endPoint y: 365, distance: 187.7
click at [386, 365] on div "} 142 143 144 145 146 147 148 149 150 151 152 153 154 155 156 157 158 159 160 1…" at bounding box center [621, 481] width 553 height 660
paste textarea "}"
type textarea "}"
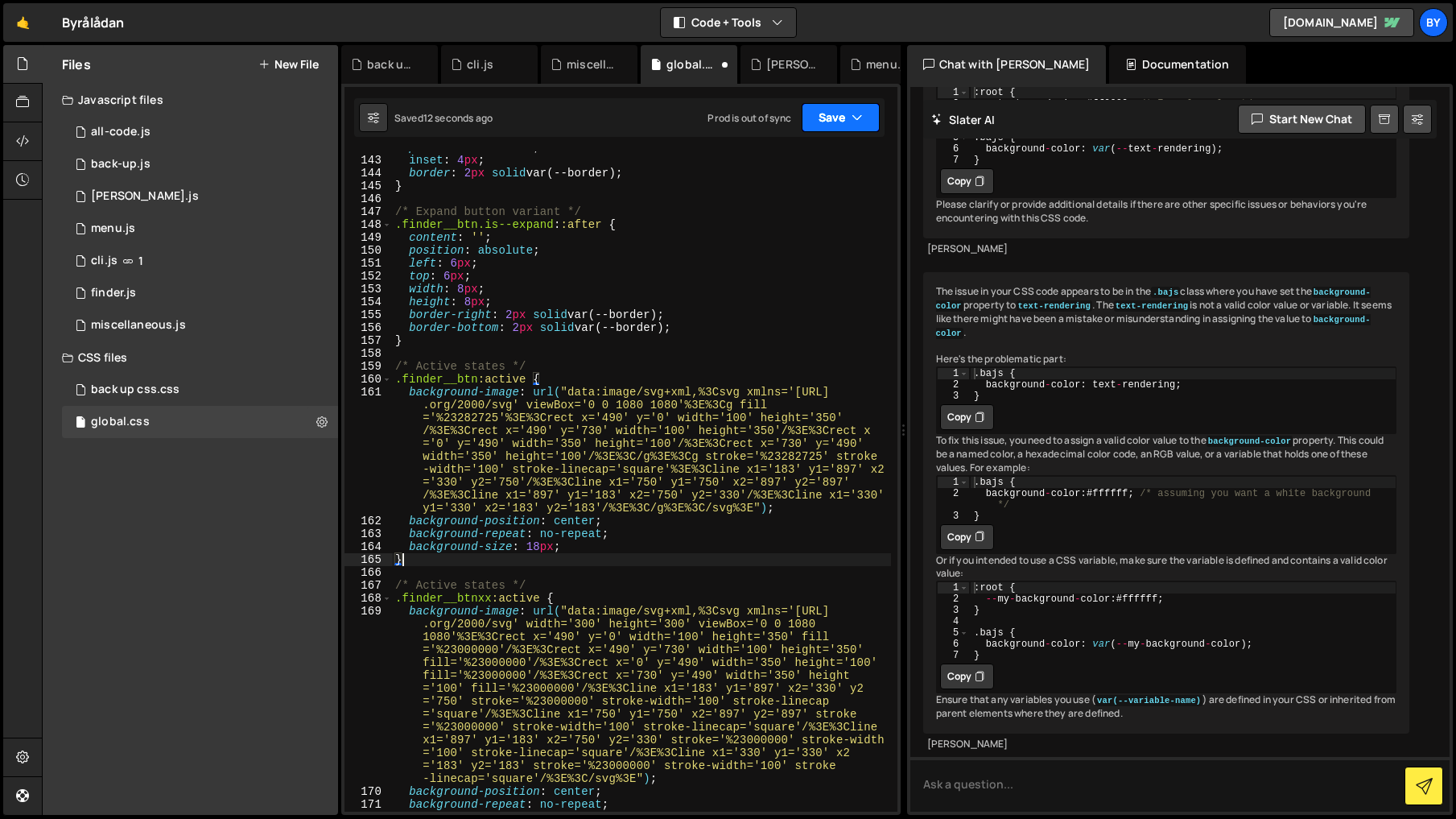
drag, startPoint x: 830, startPoint y: 119, endPoint x: 835, endPoint y: 174, distance: 55.2
click at [830, 119] on button "Save" at bounding box center [840, 117] width 78 height 29
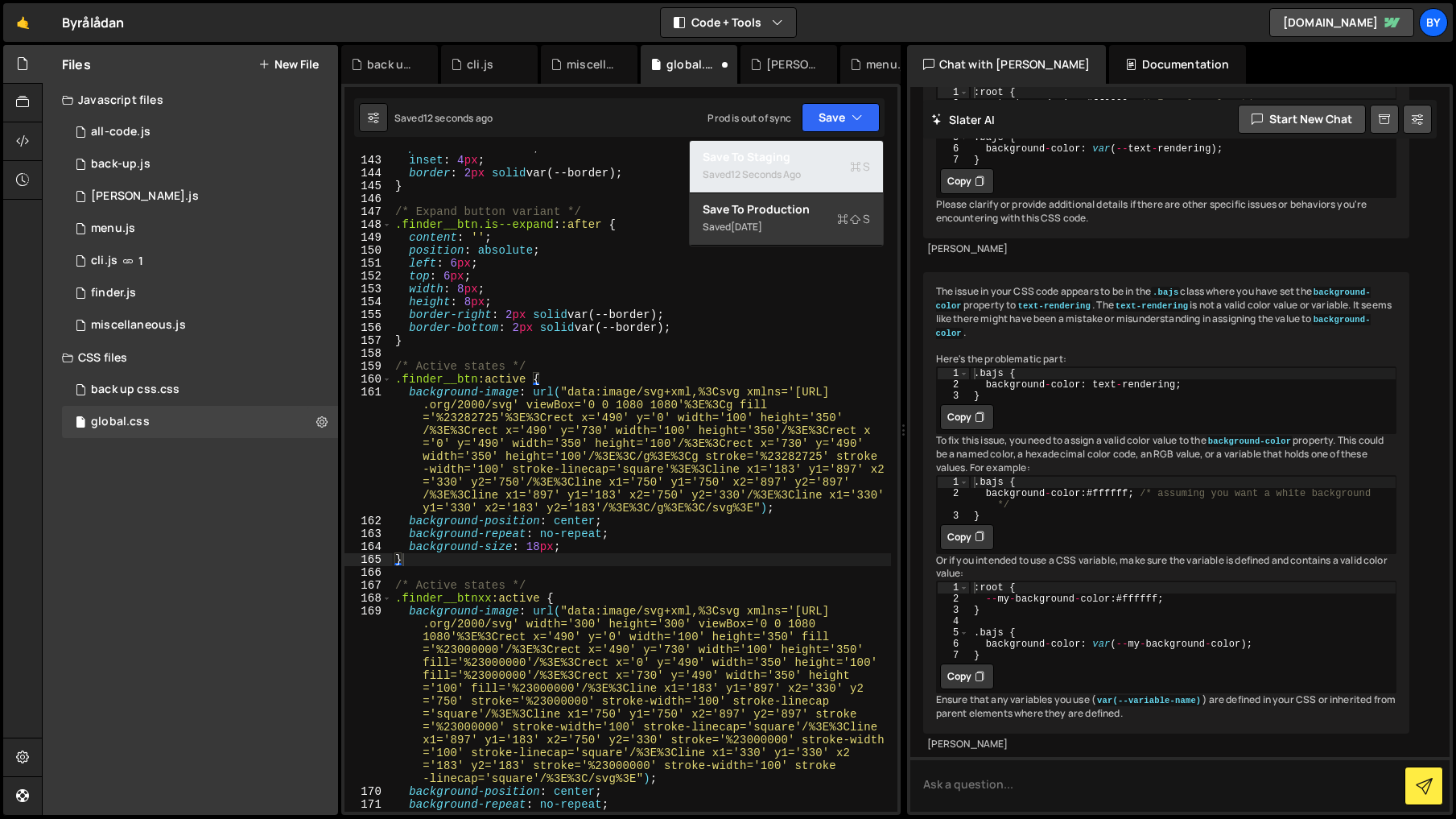
drag, startPoint x: 833, startPoint y: 171, endPoint x: 1392, endPoint y: 214, distance: 560.7
click at [845, 171] on div "Saved 12 seconds ago" at bounding box center [786, 175] width 168 height 20
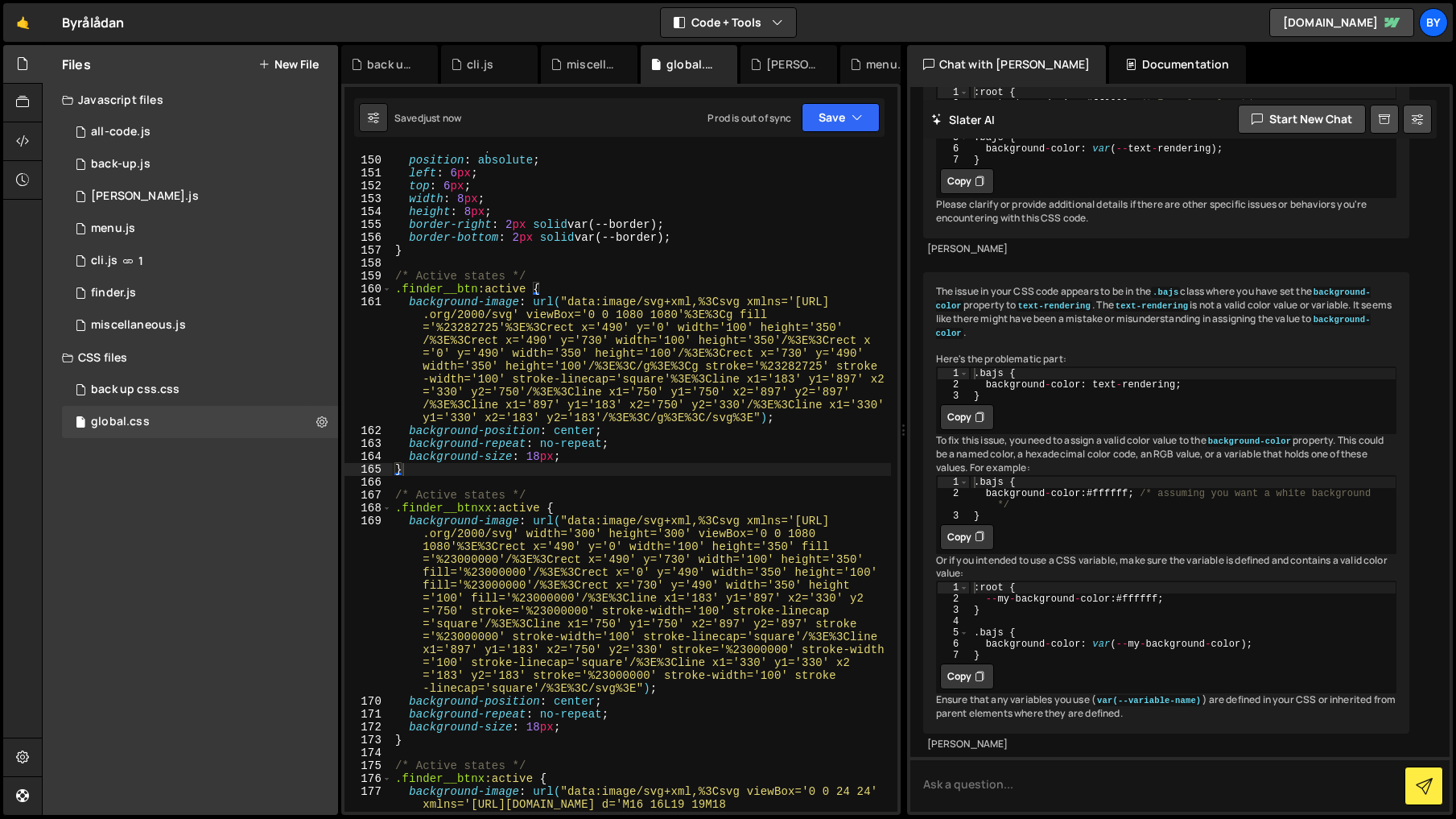
scroll to position [2045, 0]
click at [400, 484] on div "content : ' ' ; position : absolute ; left : 6 px ; top : 6 px ; width : 8 px ;…" at bounding box center [641, 509] width 499 height 737
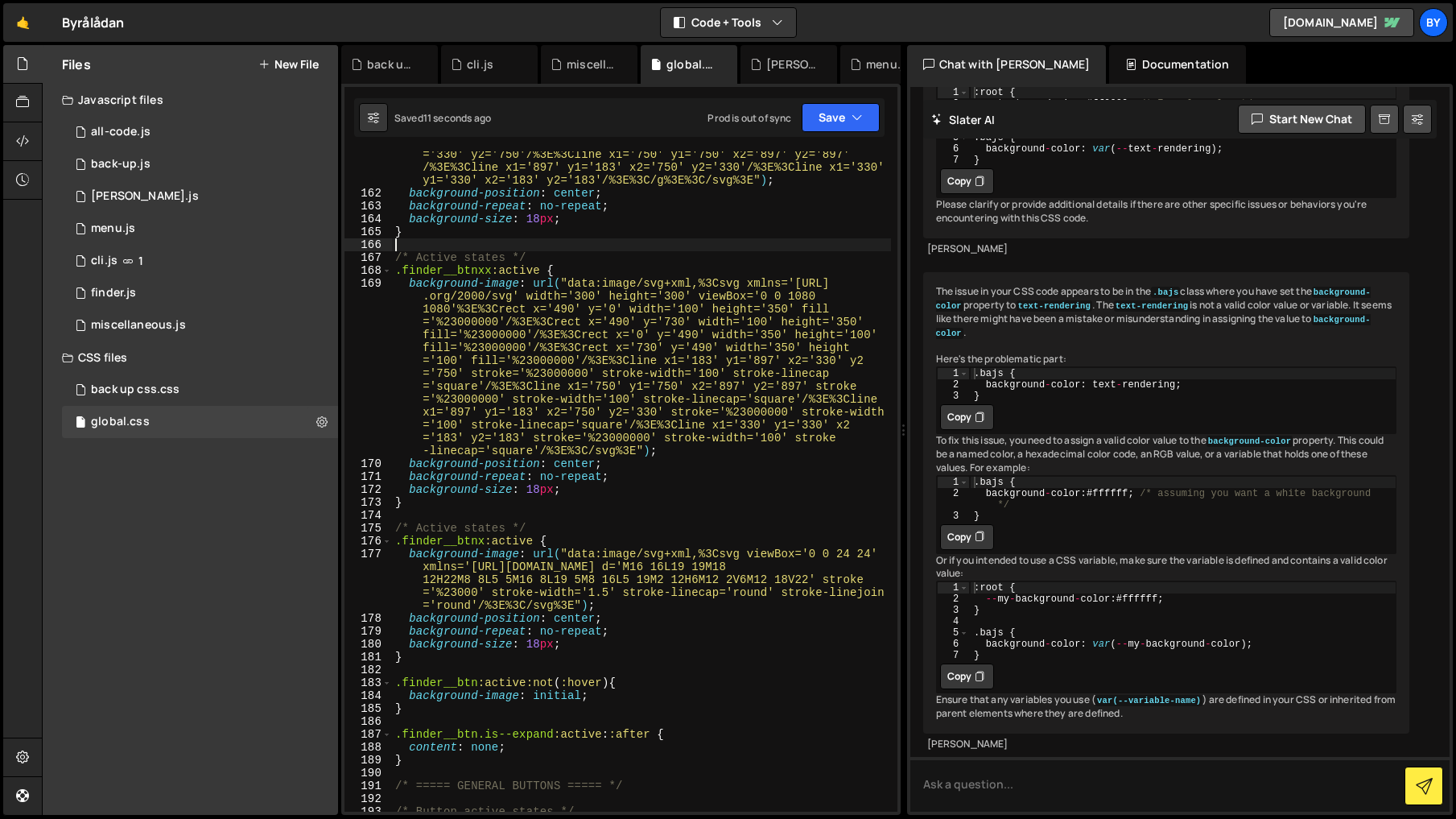
scroll to position [2283, 0]
click at [441, 662] on div "background-image : url( "data:image/svg+xml,%3Csvg xmlns='[URL] .org/2000/svg' …" at bounding box center [641, 459] width 499 height 802
type textarea "background-size: 18px; }"
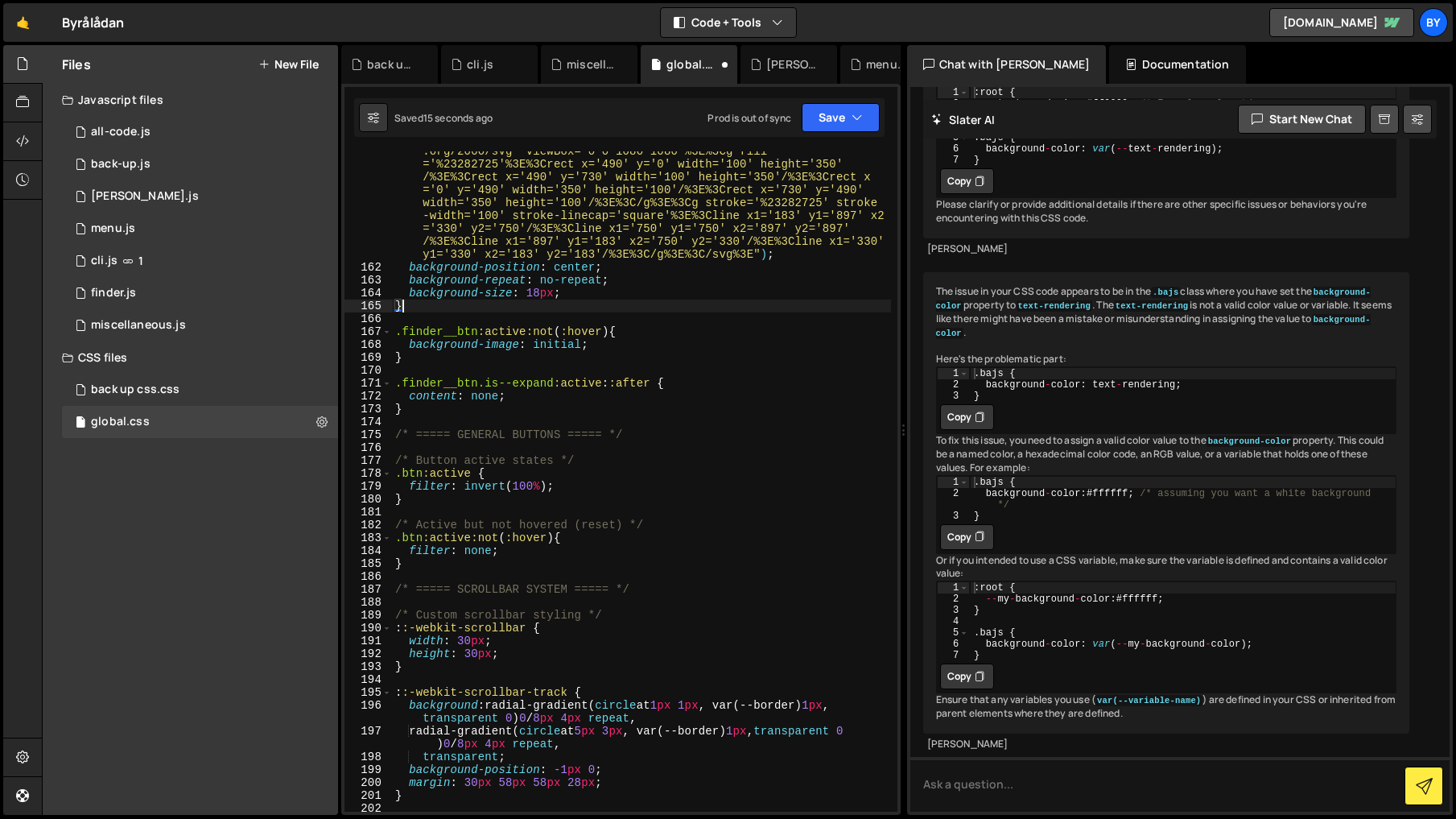
scroll to position [2139, 0]
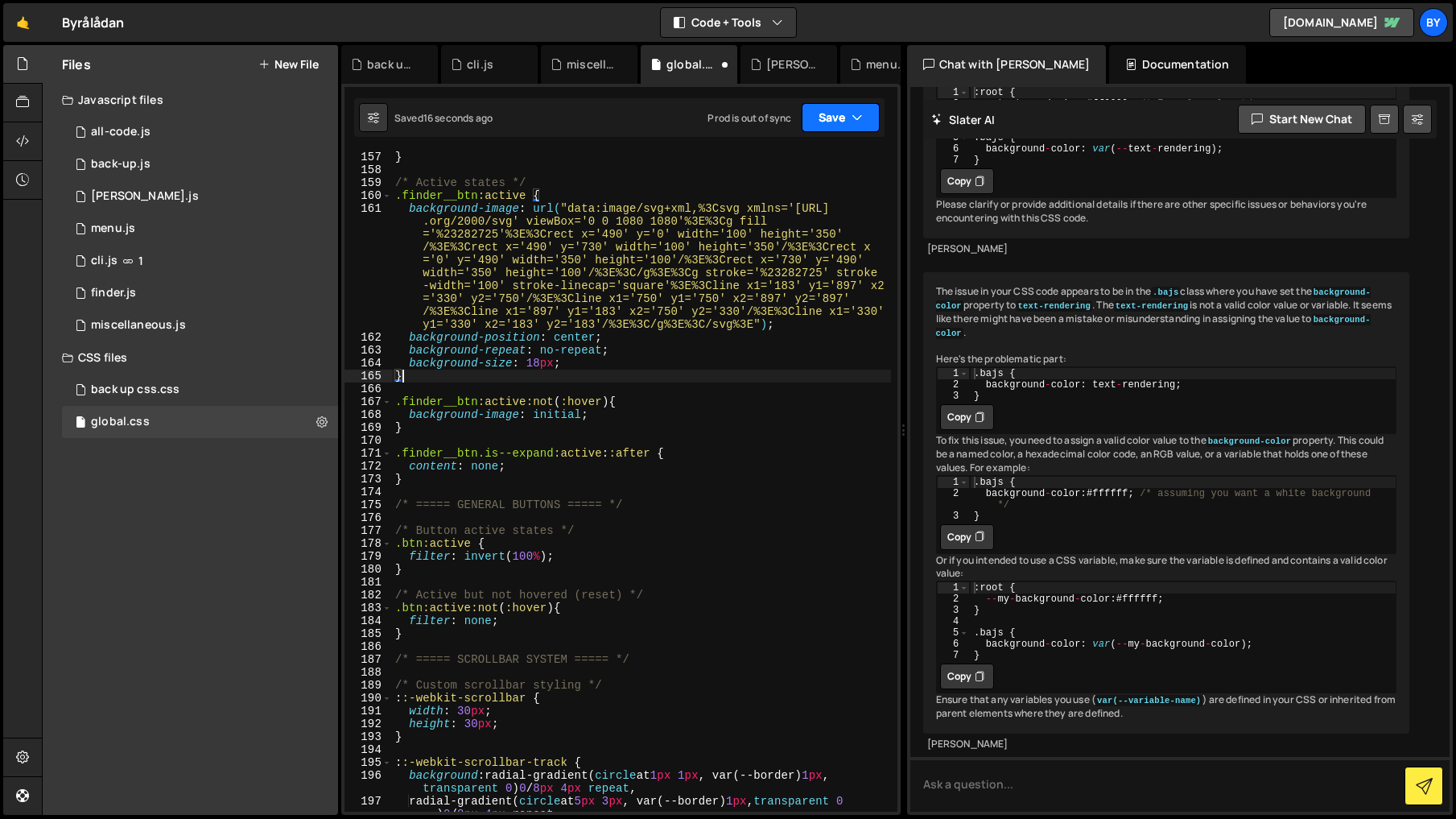
click at [841, 124] on button "Save" at bounding box center [840, 117] width 78 height 29
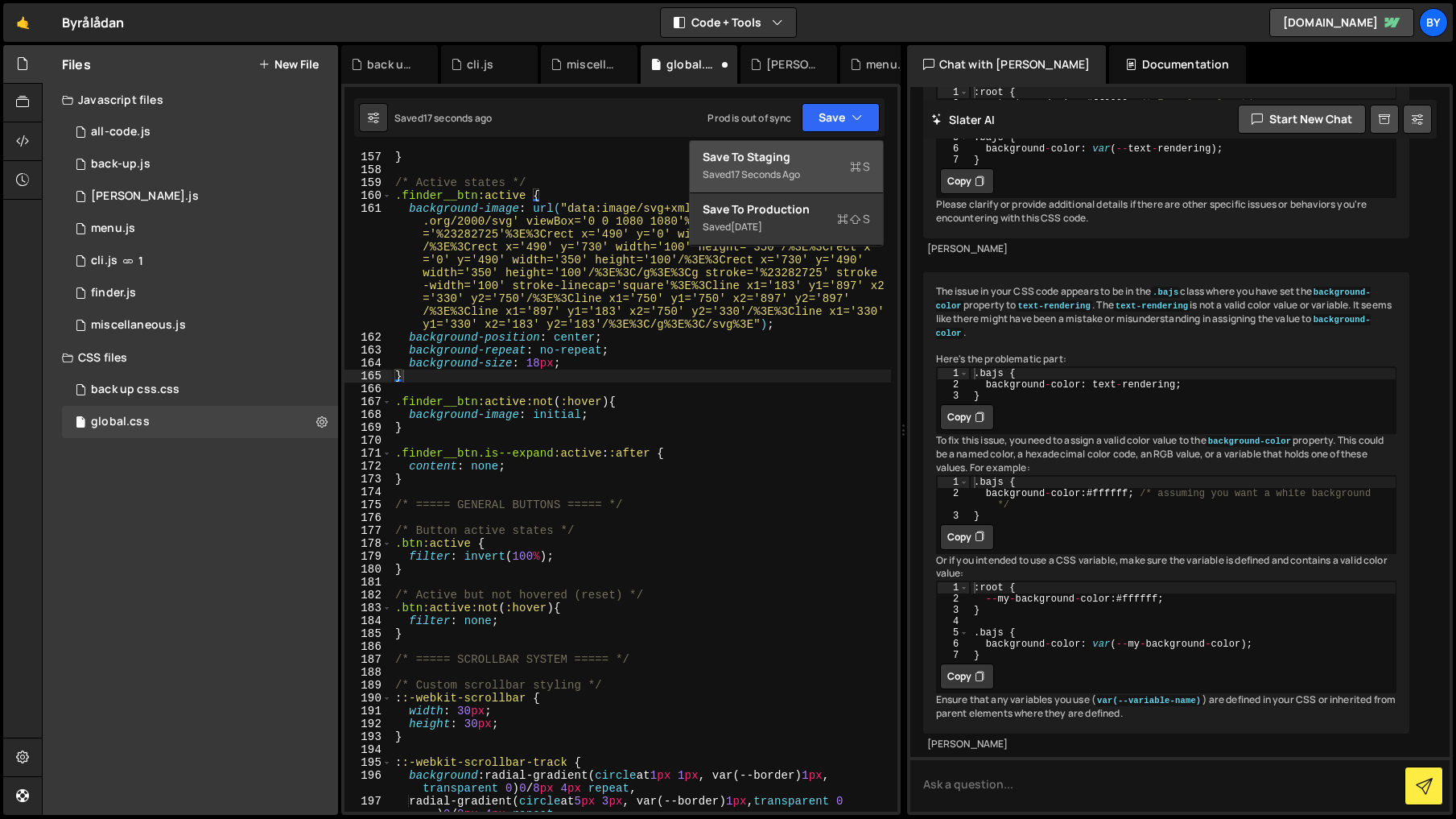
click at [829, 163] on div "Save to Staging S" at bounding box center [786, 157] width 168 height 16
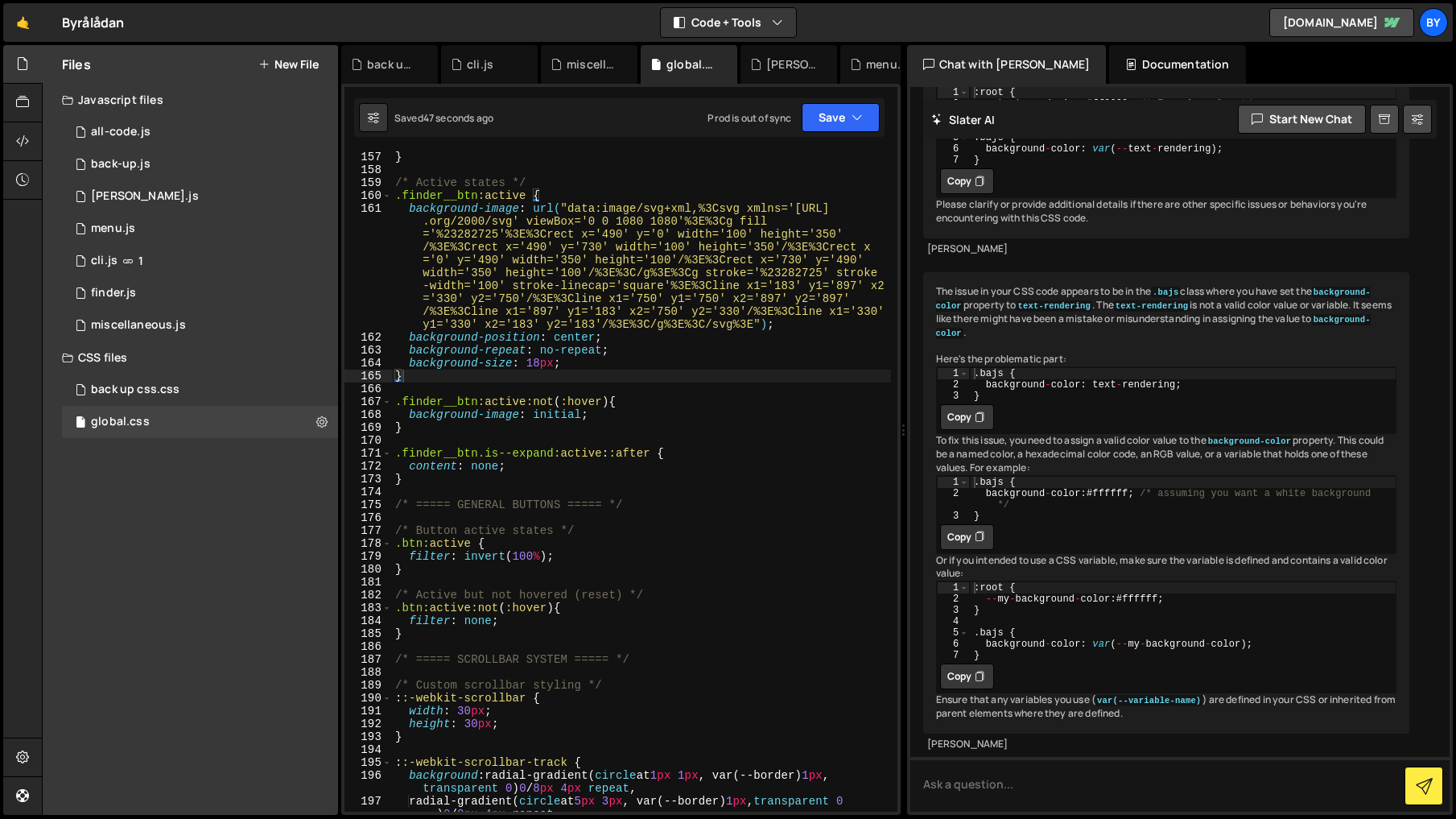
type textarea "content: none;"
click at [582, 471] on div "} /* Active states */ .finder__btn :active { background-image : url( "data:imag…" at bounding box center [641, 493] width 499 height 686
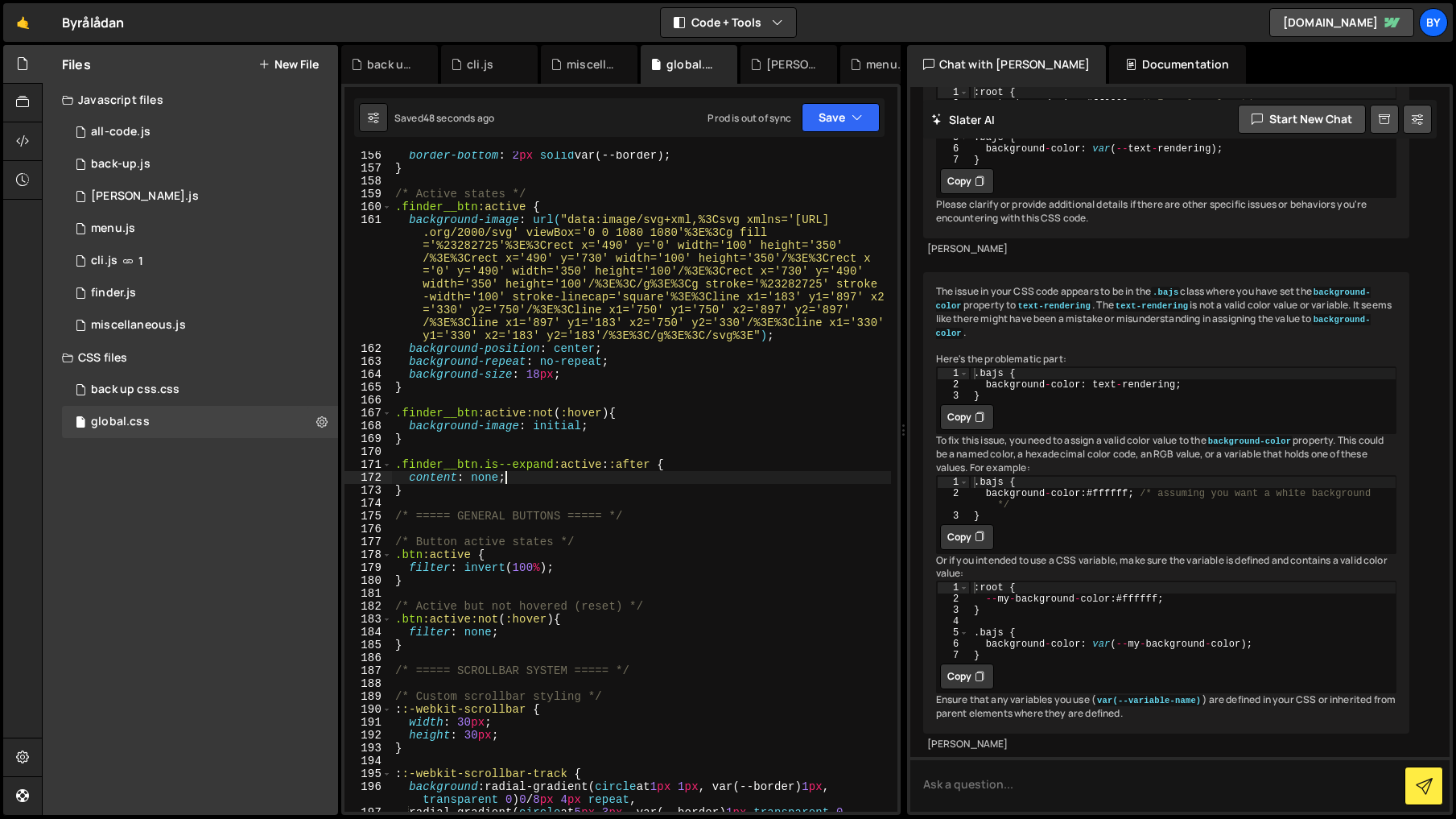
scroll to position [2126, 0]
